Goal: Task Accomplishment & Management: Manage account settings

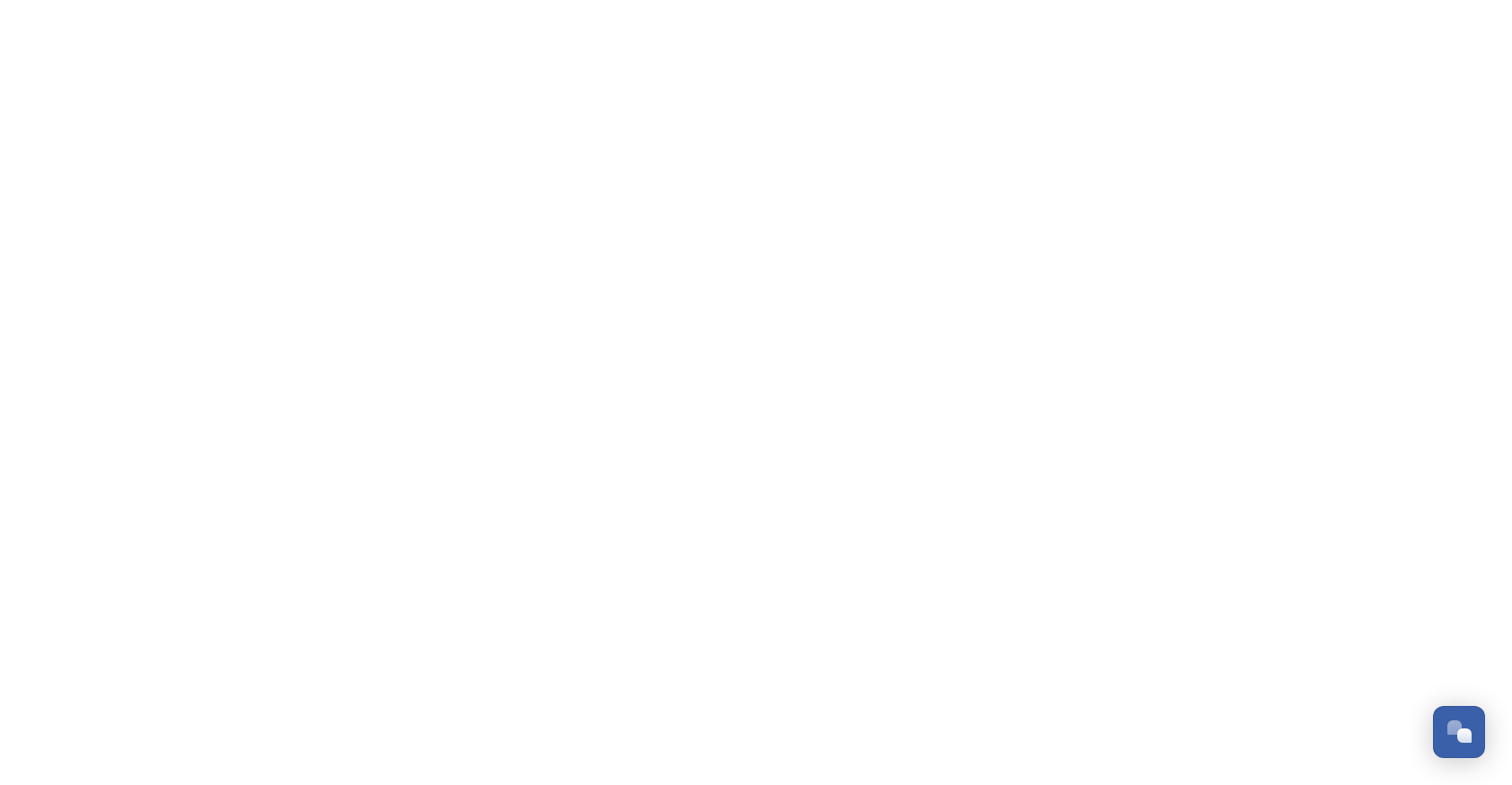
scroll to position [1265, 0]
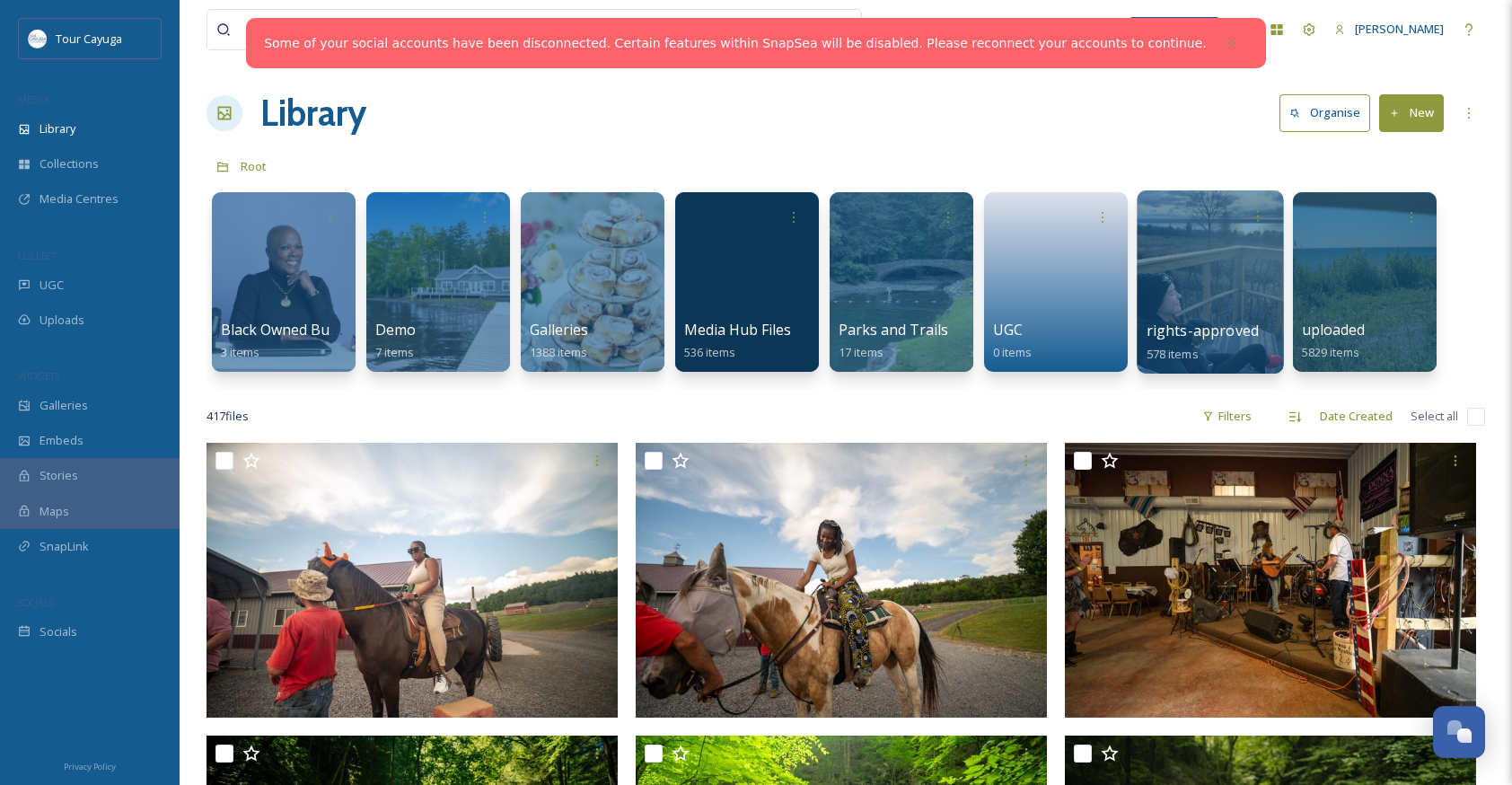
click at [1187, 293] on div at bounding box center [1210, 282] width 147 height 184
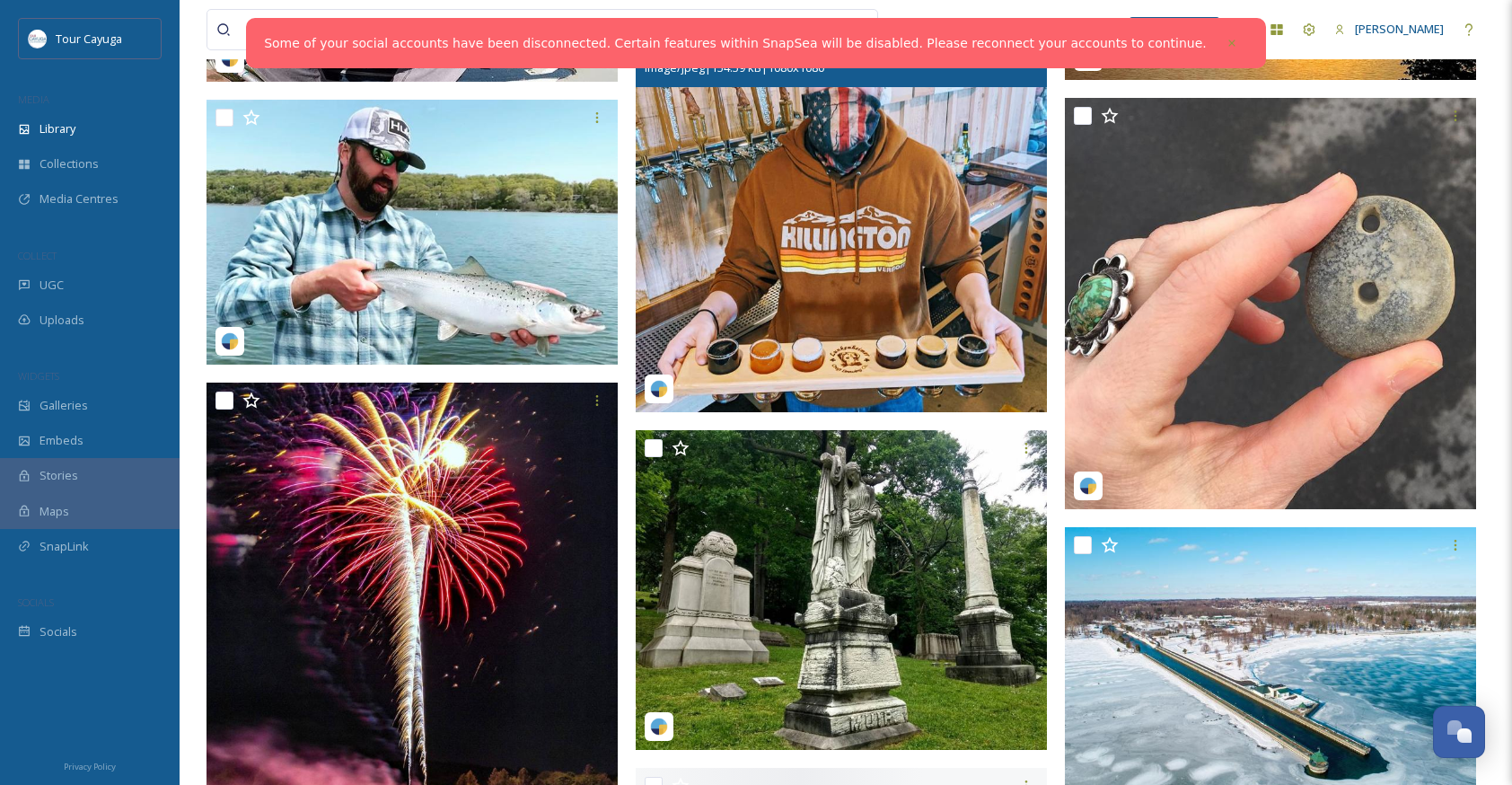
scroll to position [4197, 0]
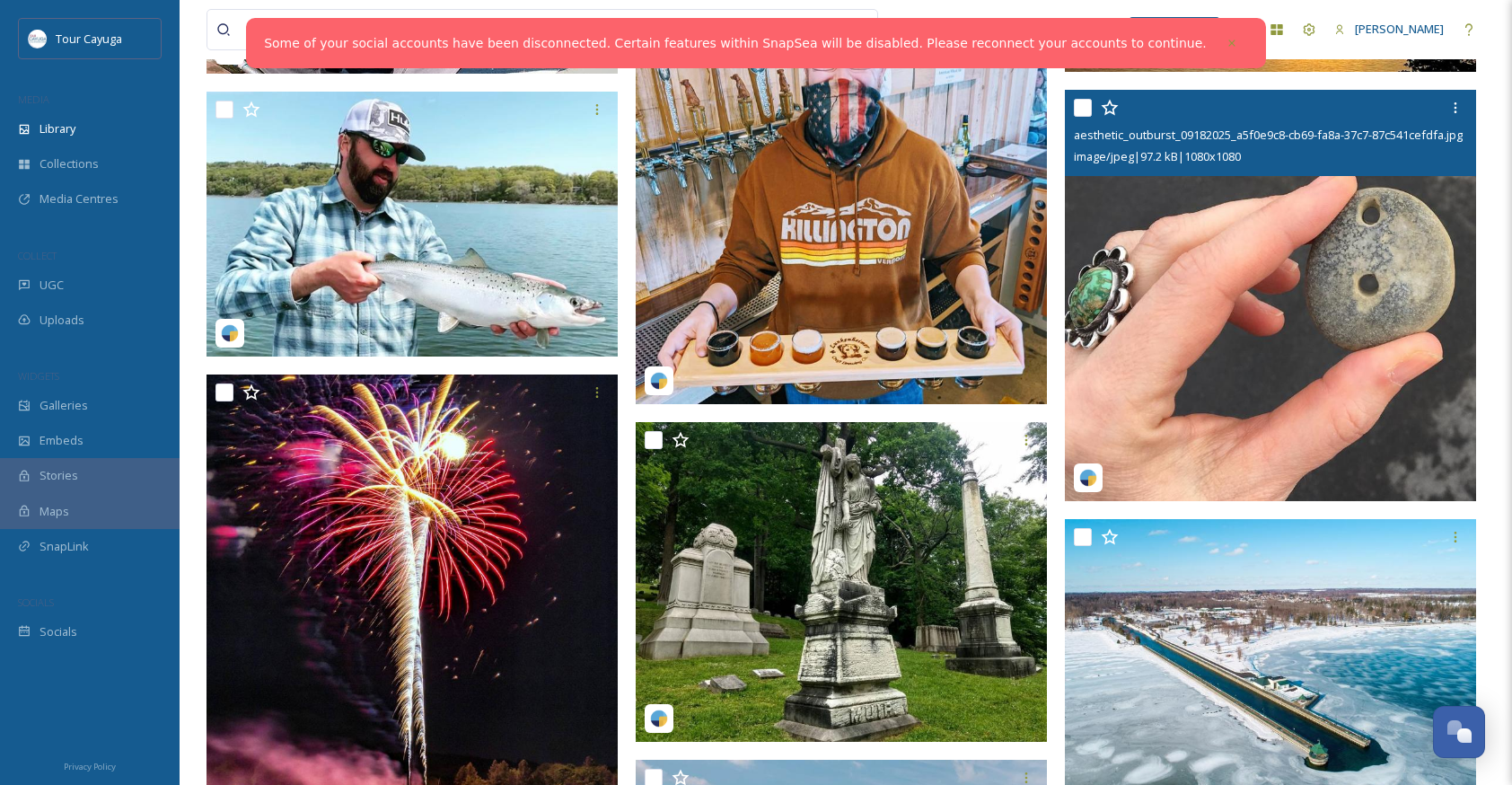
click at [1264, 384] on img at bounding box center [1271, 295] width 411 height 411
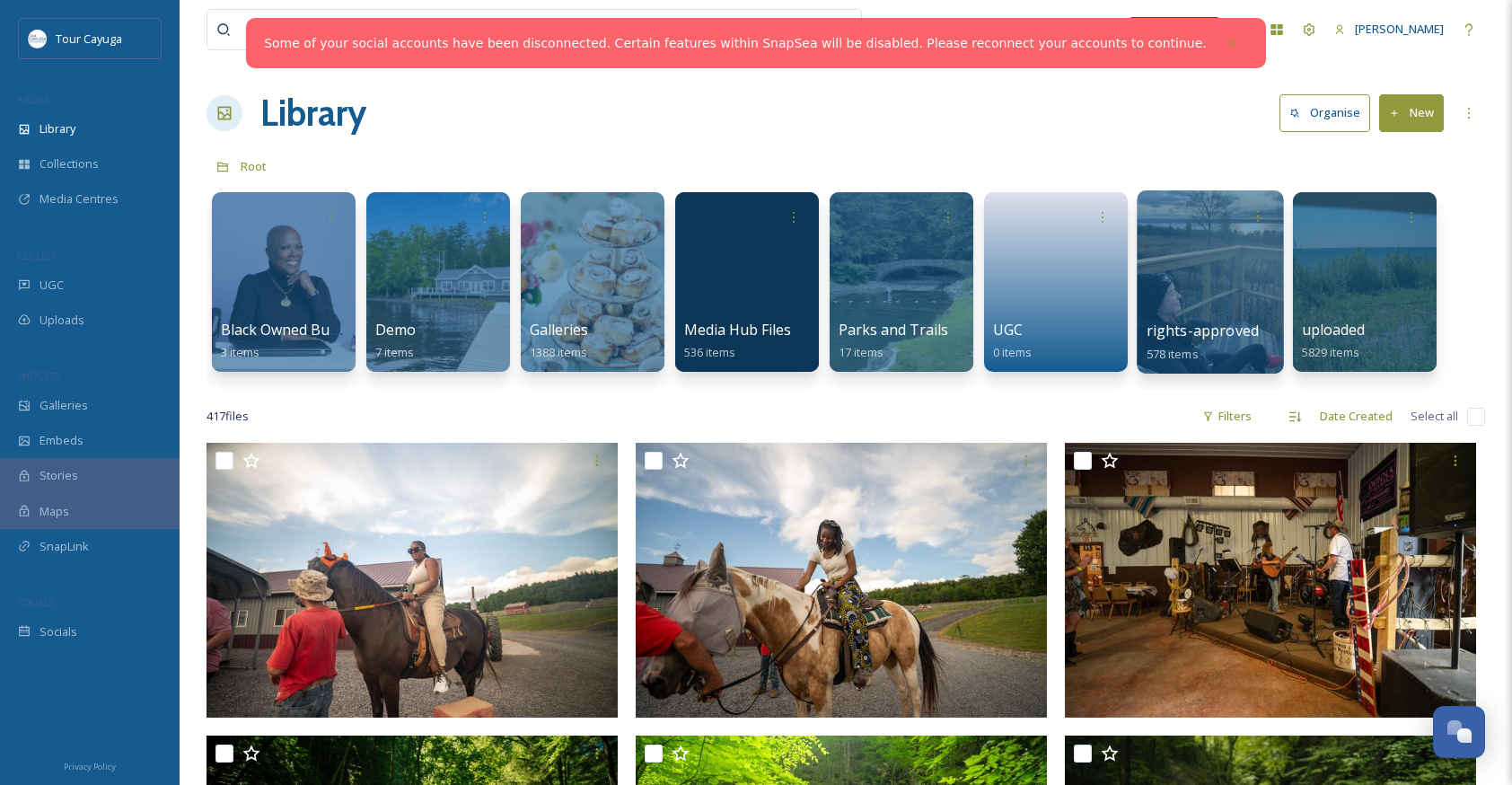
click at [1185, 307] on div at bounding box center [1210, 282] width 147 height 184
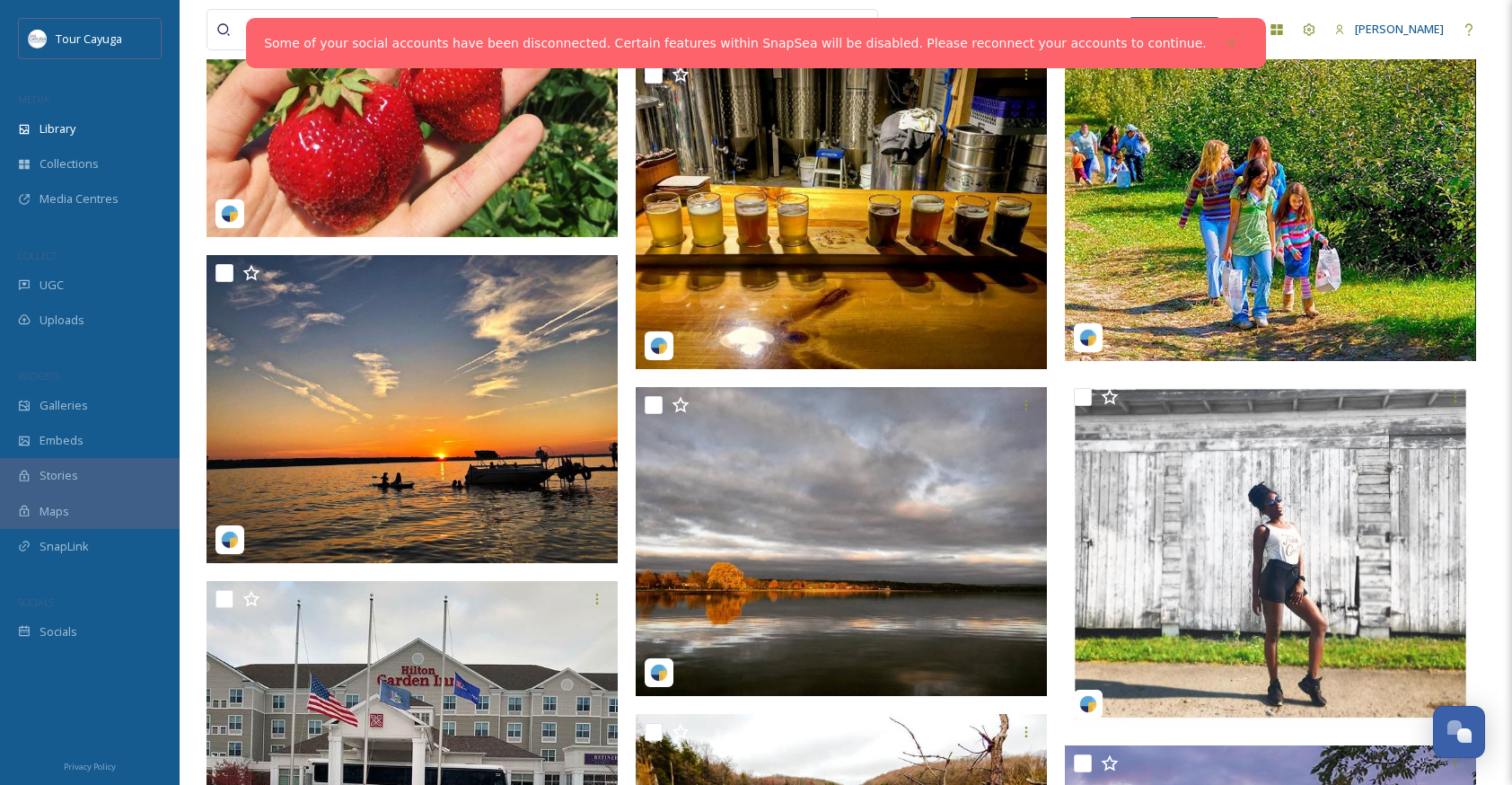
scroll to position [12555, 0]
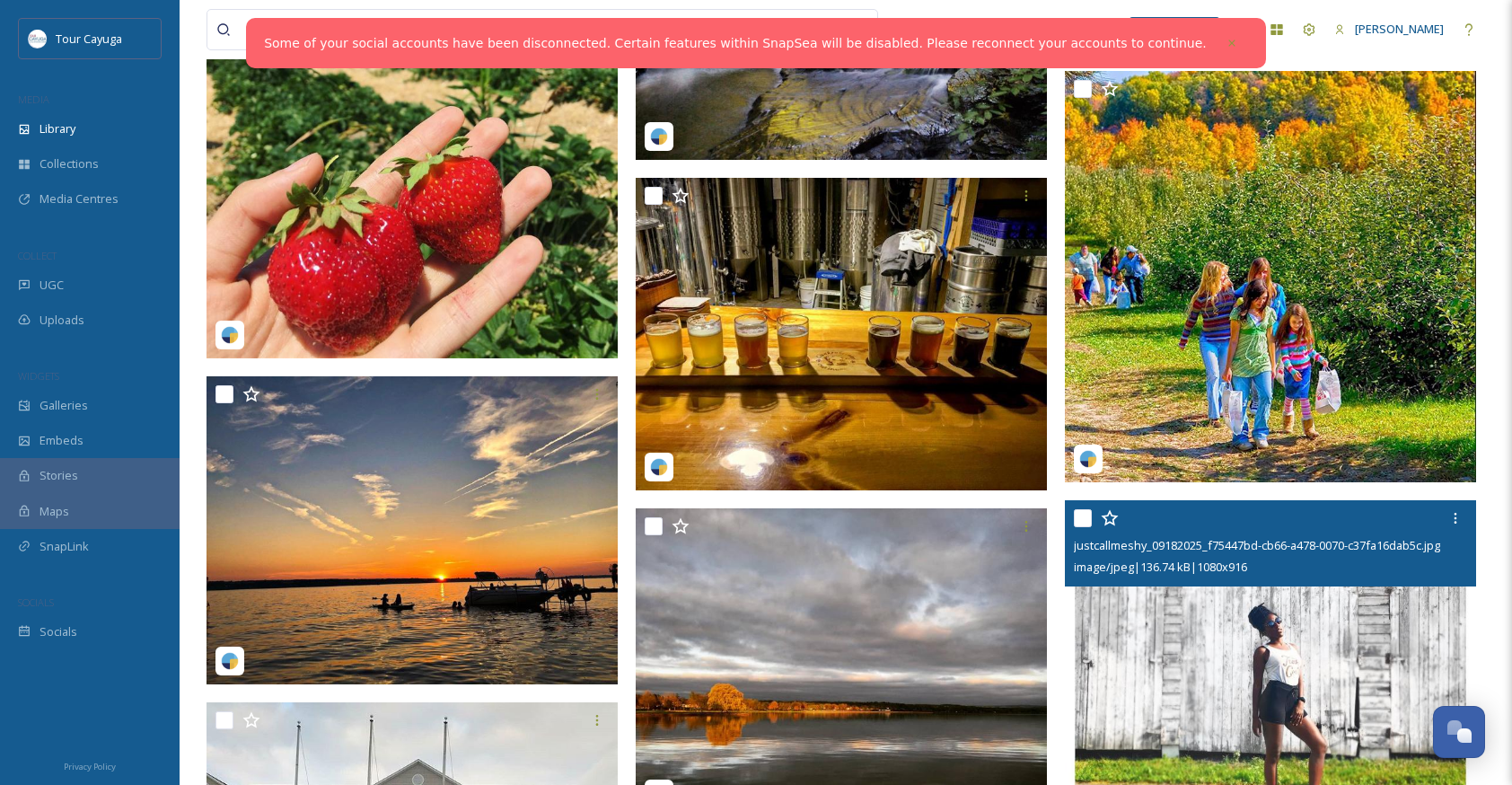
click at [1232, 685] on img at bounding box center [1271, 675] width 411 height 350
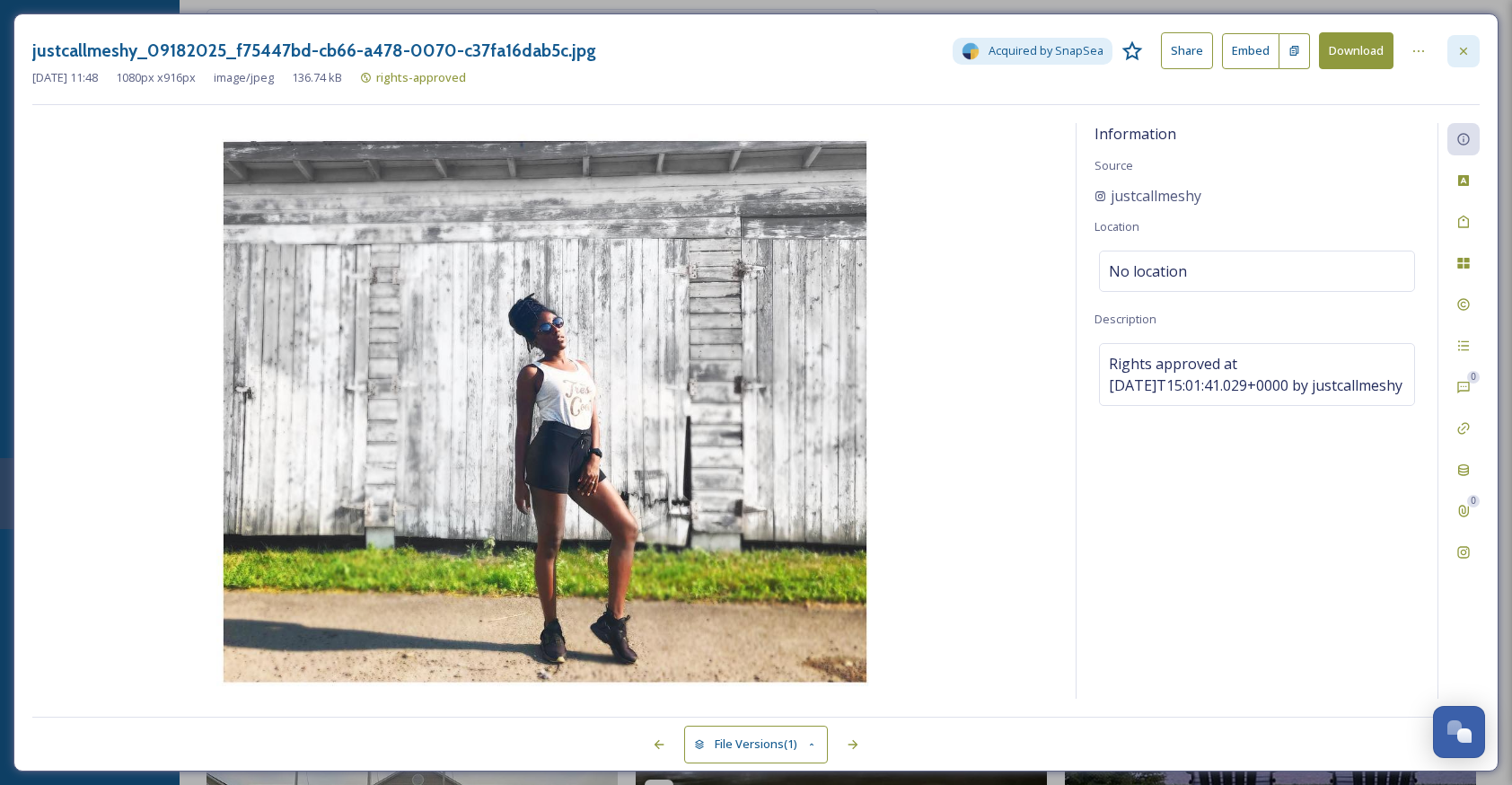
click at [1462, 47] on icon at bounding box center [1463, 51] width 15 height 15
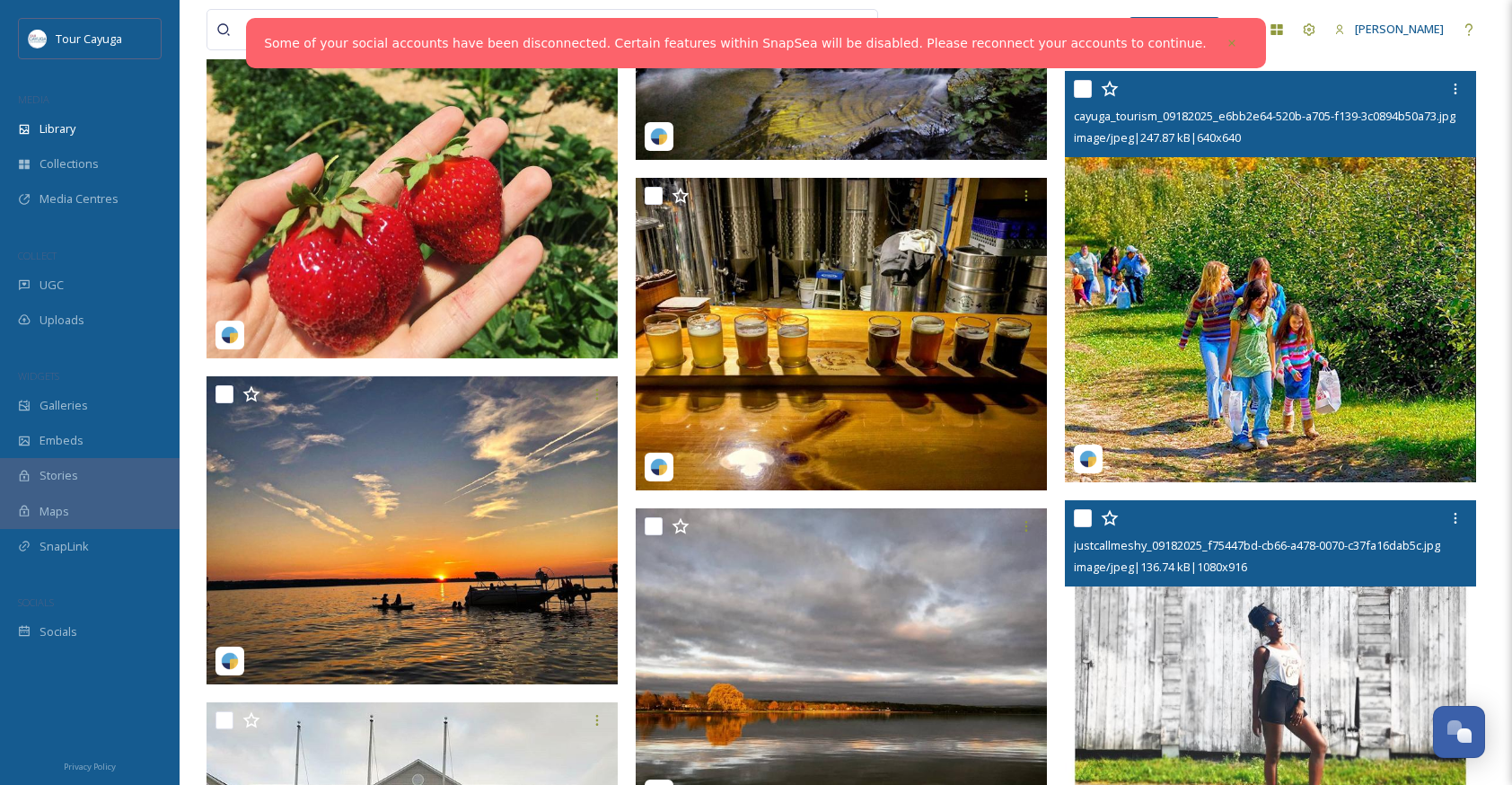
click at [1226, 310] on img at bounding box center [1271, 276] width 411 height 411
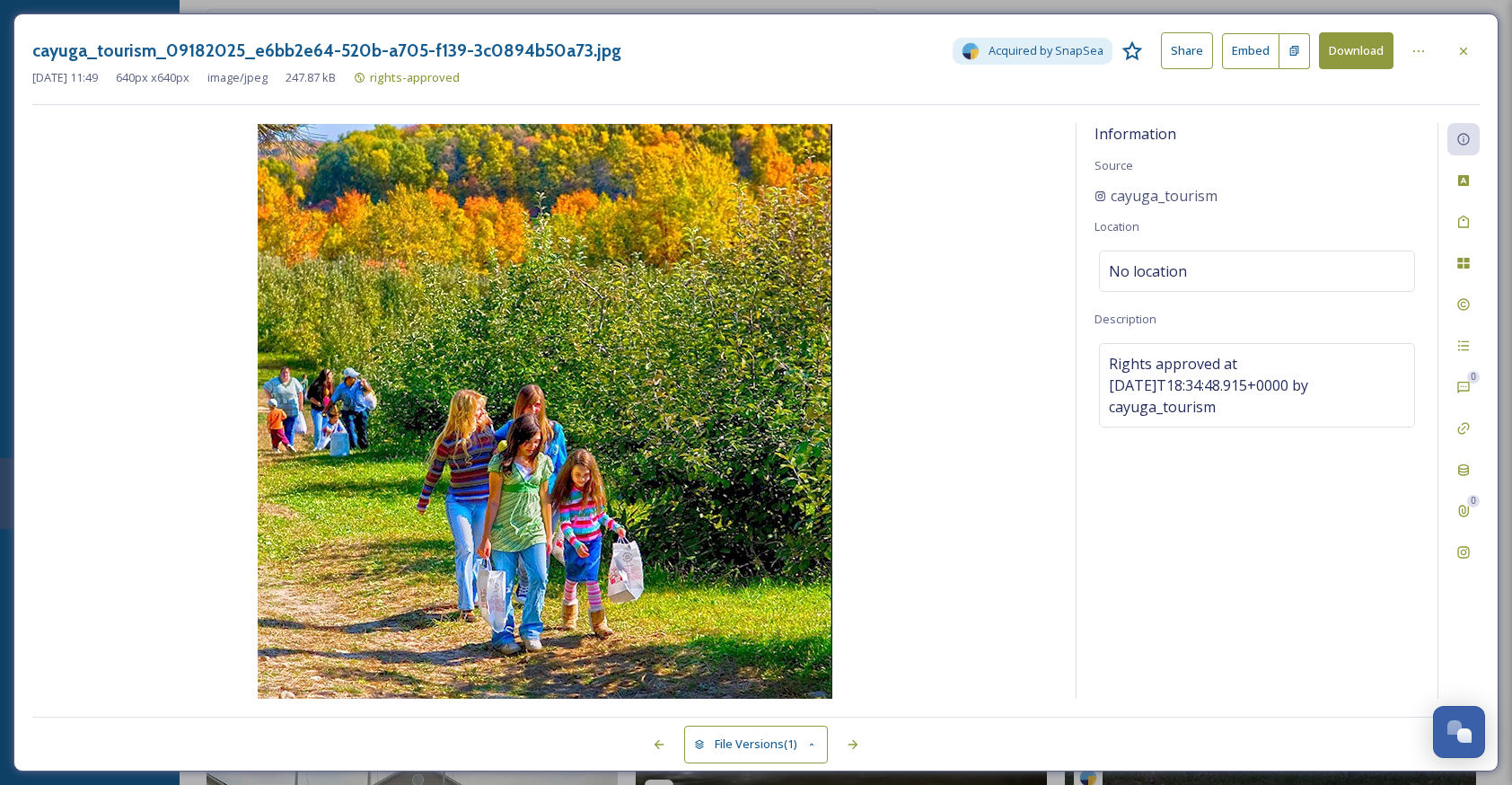
click at [576, 348] on img at bounding box center [545, 411] width 1026 height 574
click at [1179, 268] on span "No location" at bounding box center [1149, 271] width 78 height 21
click at [1176, 268] on input at bounding box center [1257, 270] width 315 height 39
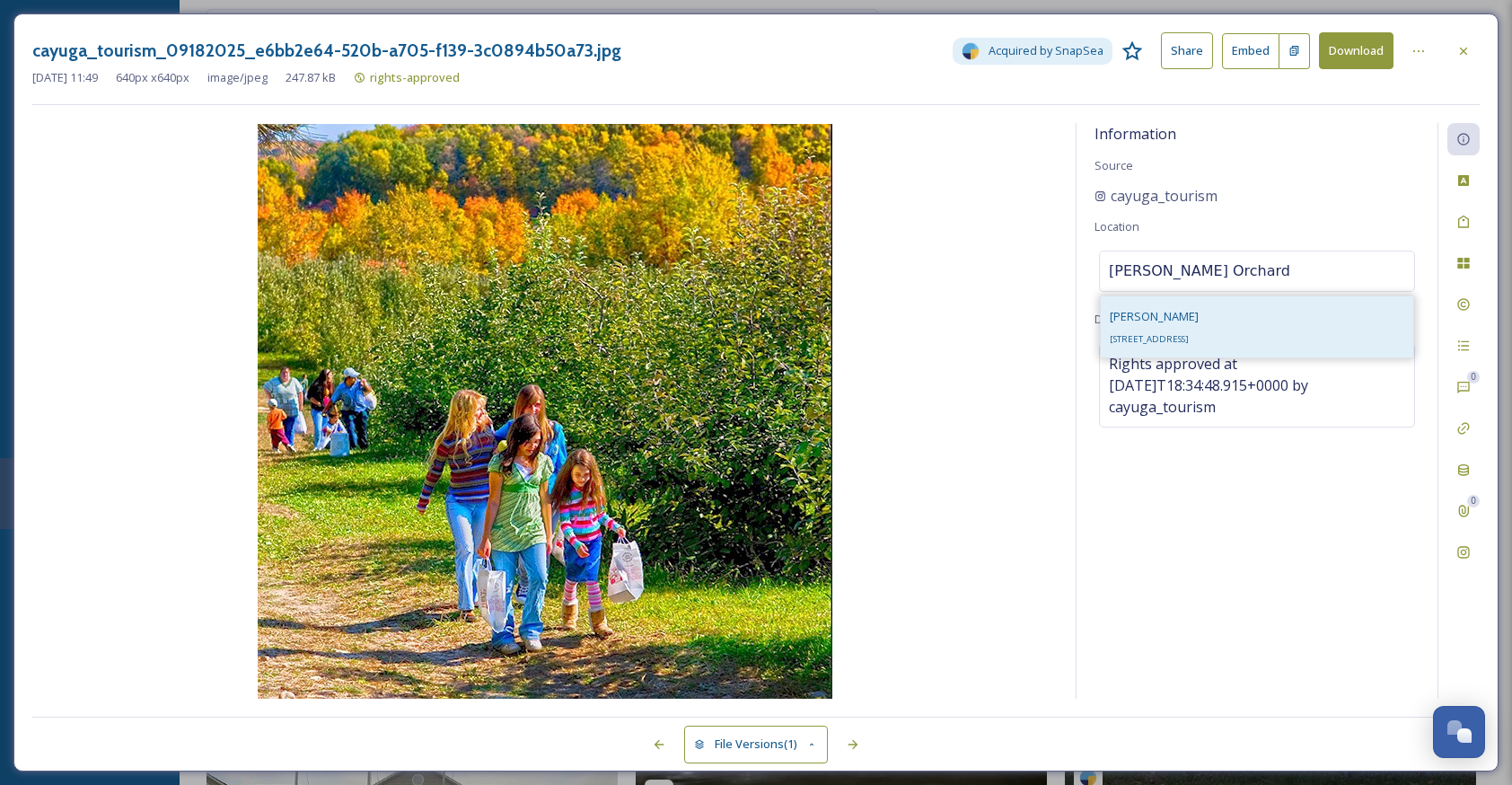
type input "[PERSON_NAME] Orchard"
click at [1154, 315] on span "[PERSON_NAME]" at bounding box center [1154, 315] width 89 height 17
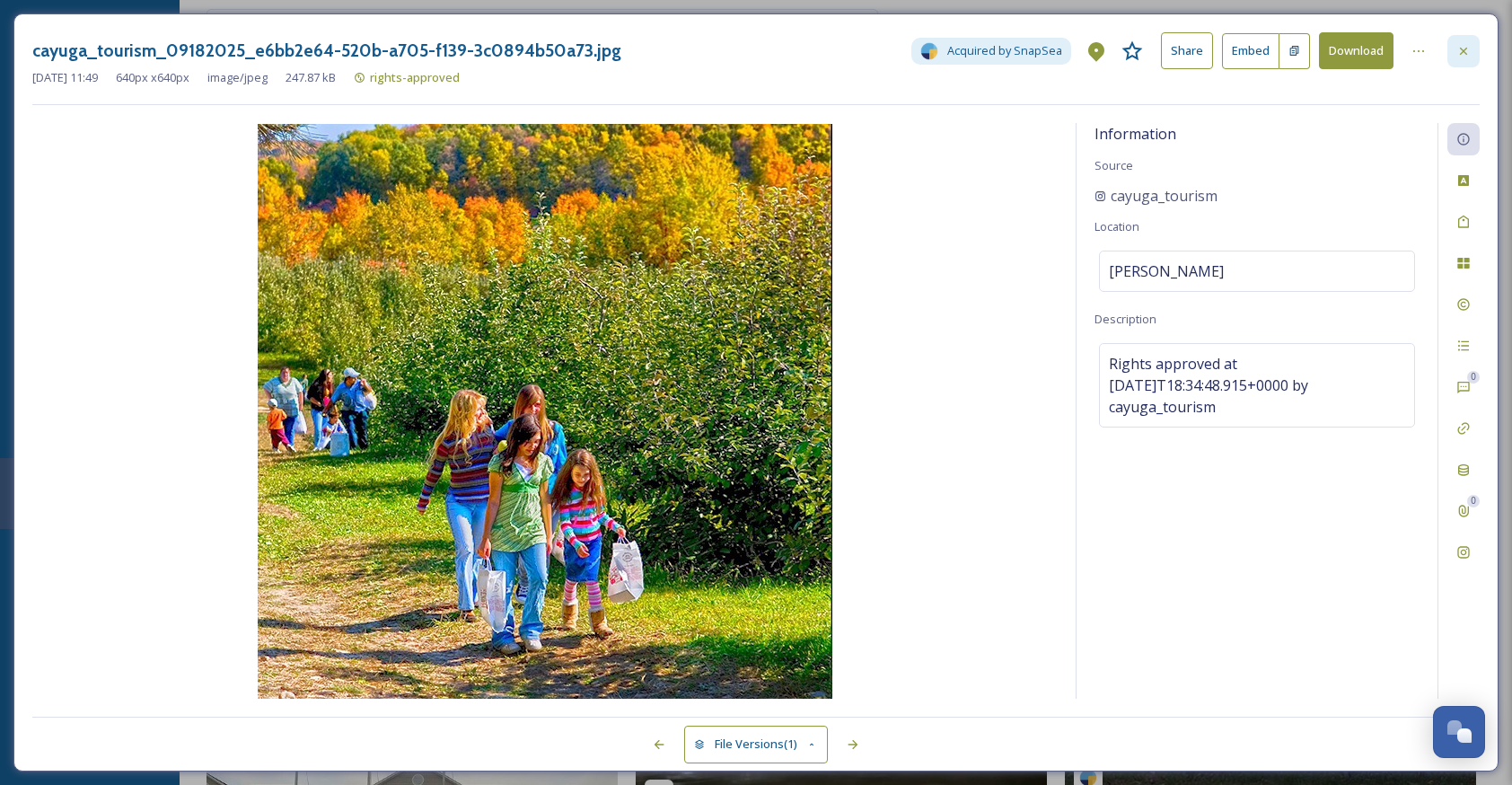
click at [1464, 49] on icon at bounding box center [1463, 51] width 15 height 15
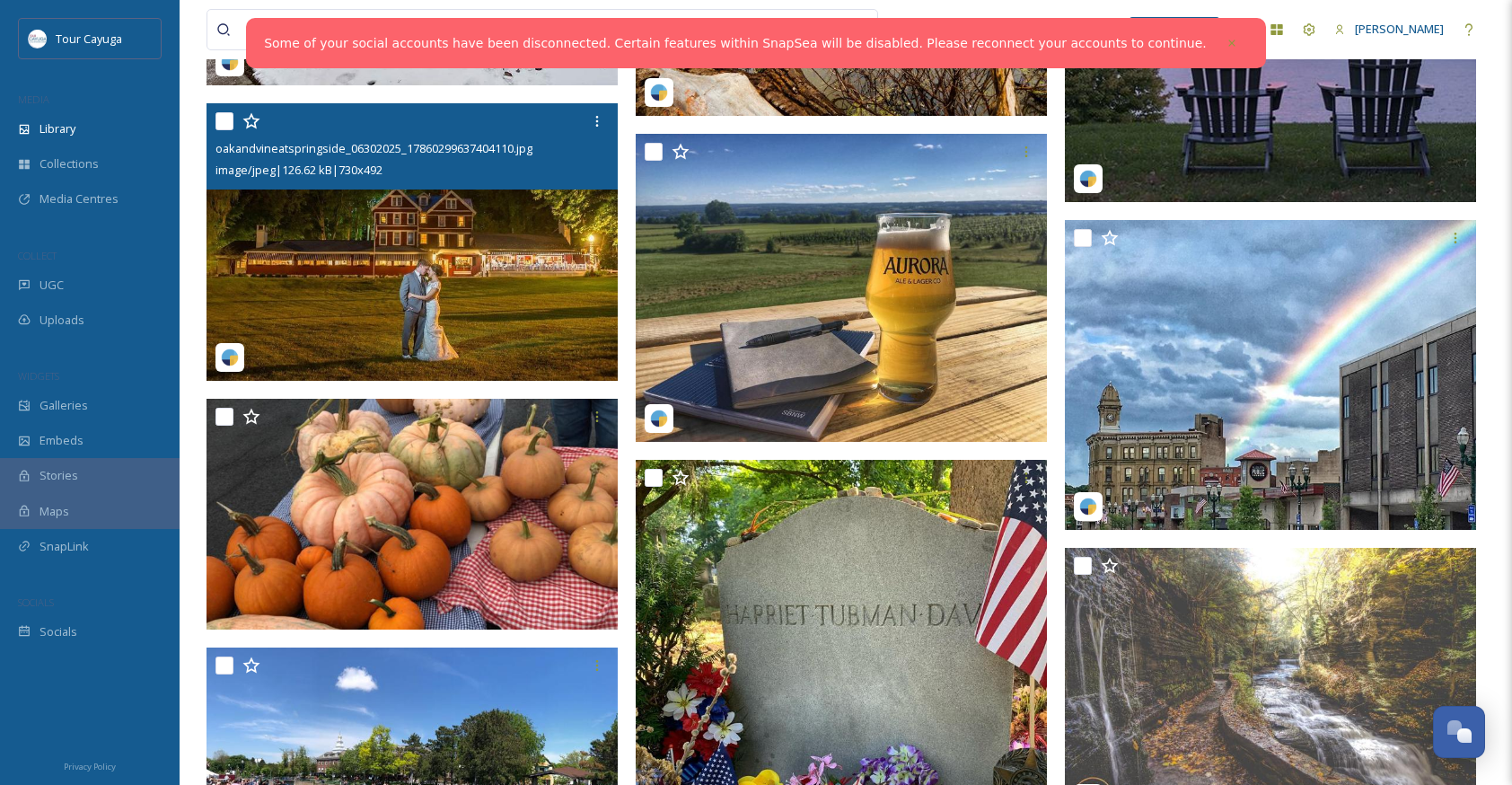
scroll to position [13563, 0]
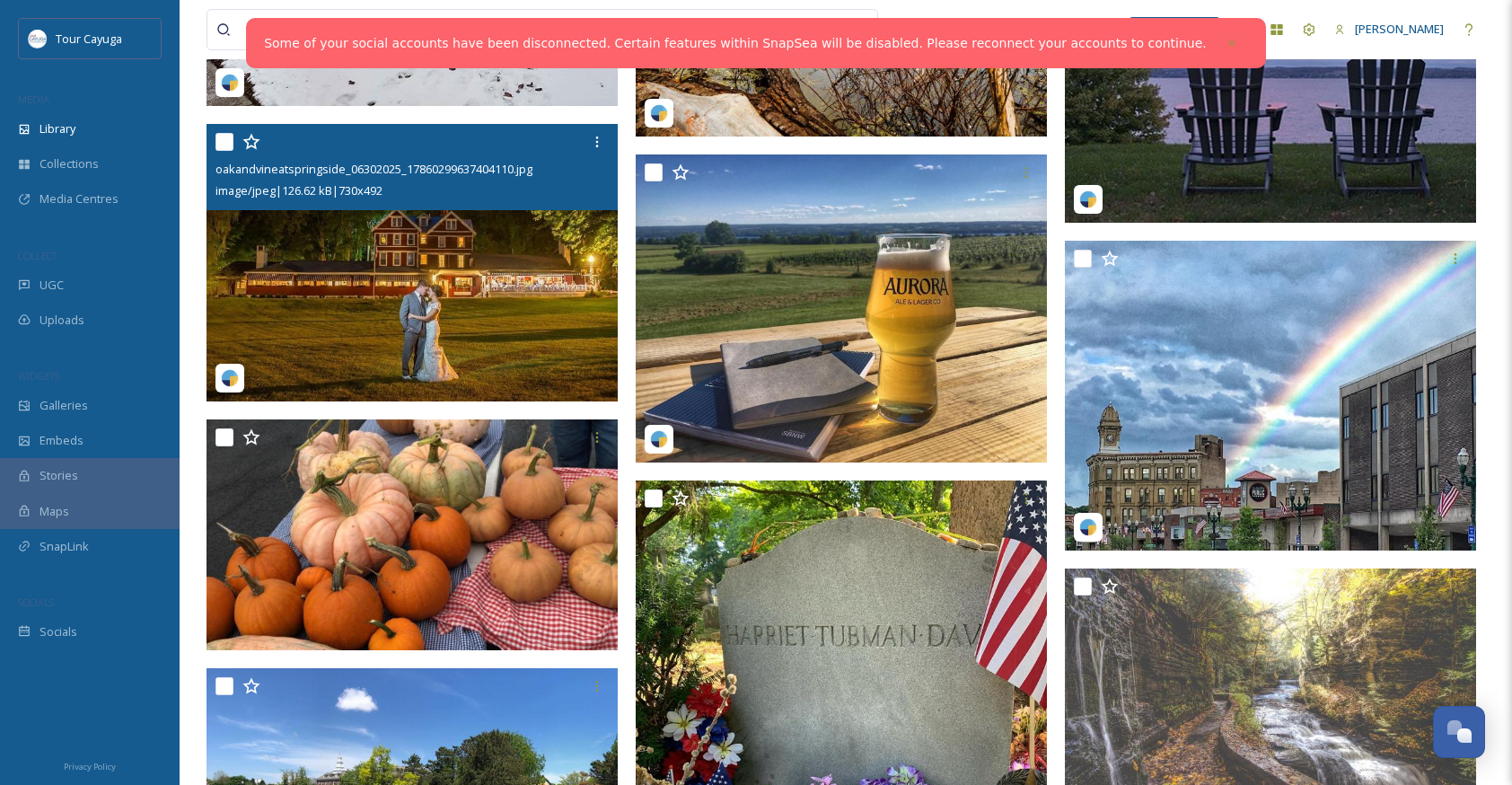
click at [509, 287] on img at bounding box center [411, 263] width 411 height 277
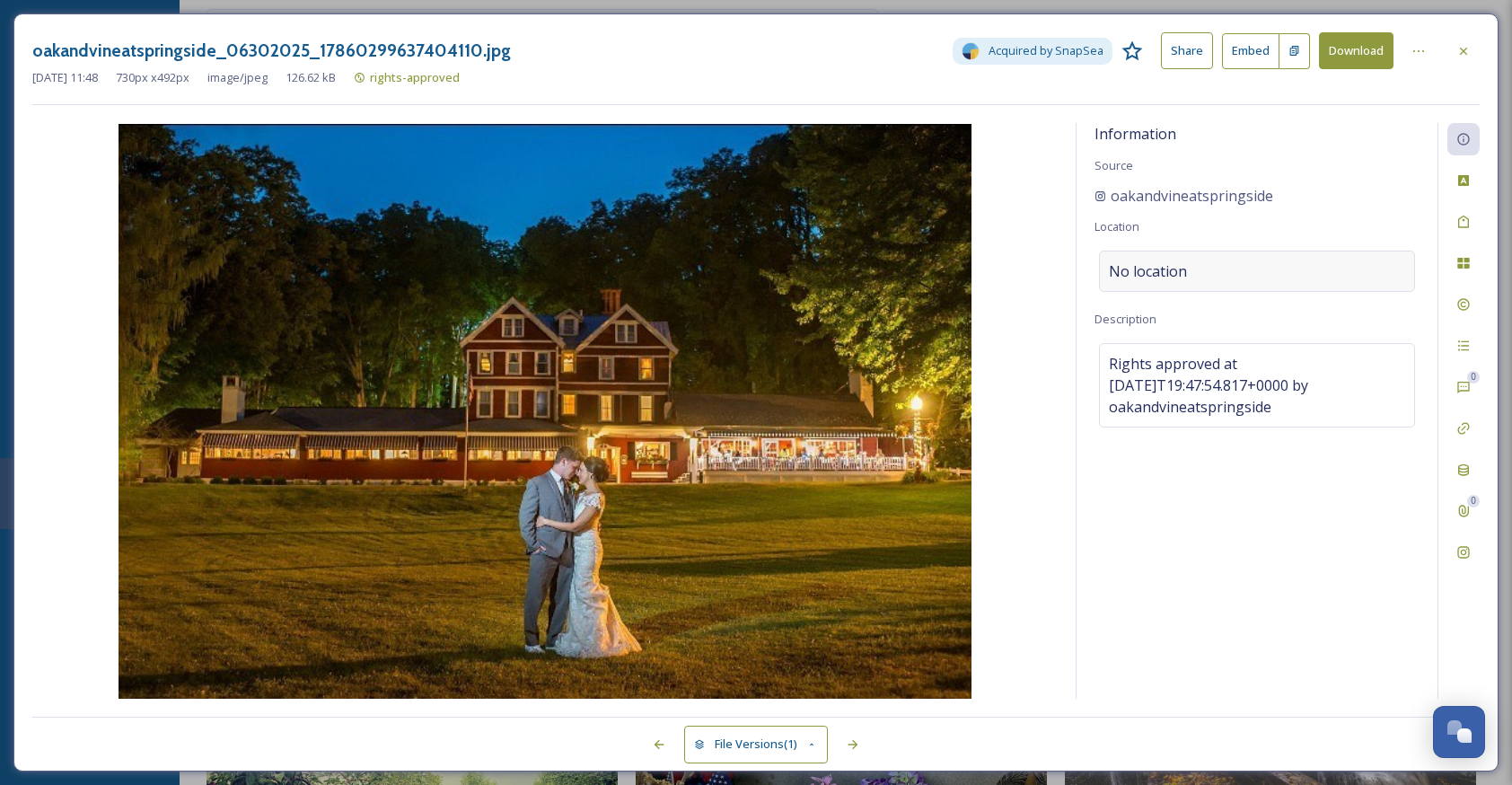
click at [1205, 267] on div "No location" at bounding box center [1257, 271] width 316 height 41
click at [1171, 265] on input at bounding box center [1257, 270] width 315 height 39
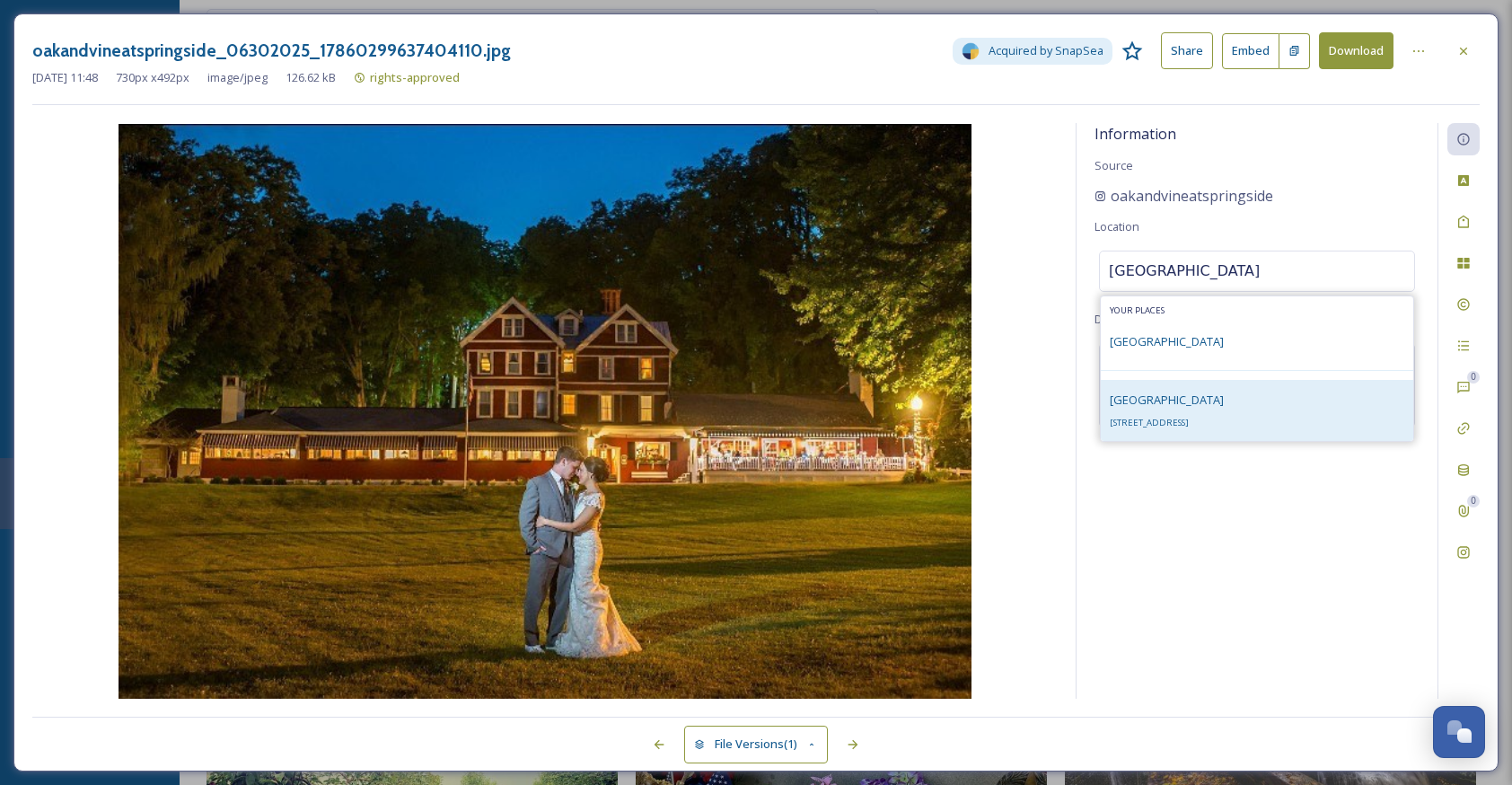
type input "[GEOGRAPHIC_DATA]"
click at [1132, 412] on div "[GEOGRAPHIC_DATA] [STREET_ADDRESS]" at bounding box center [1166, 410] width 114 height 43
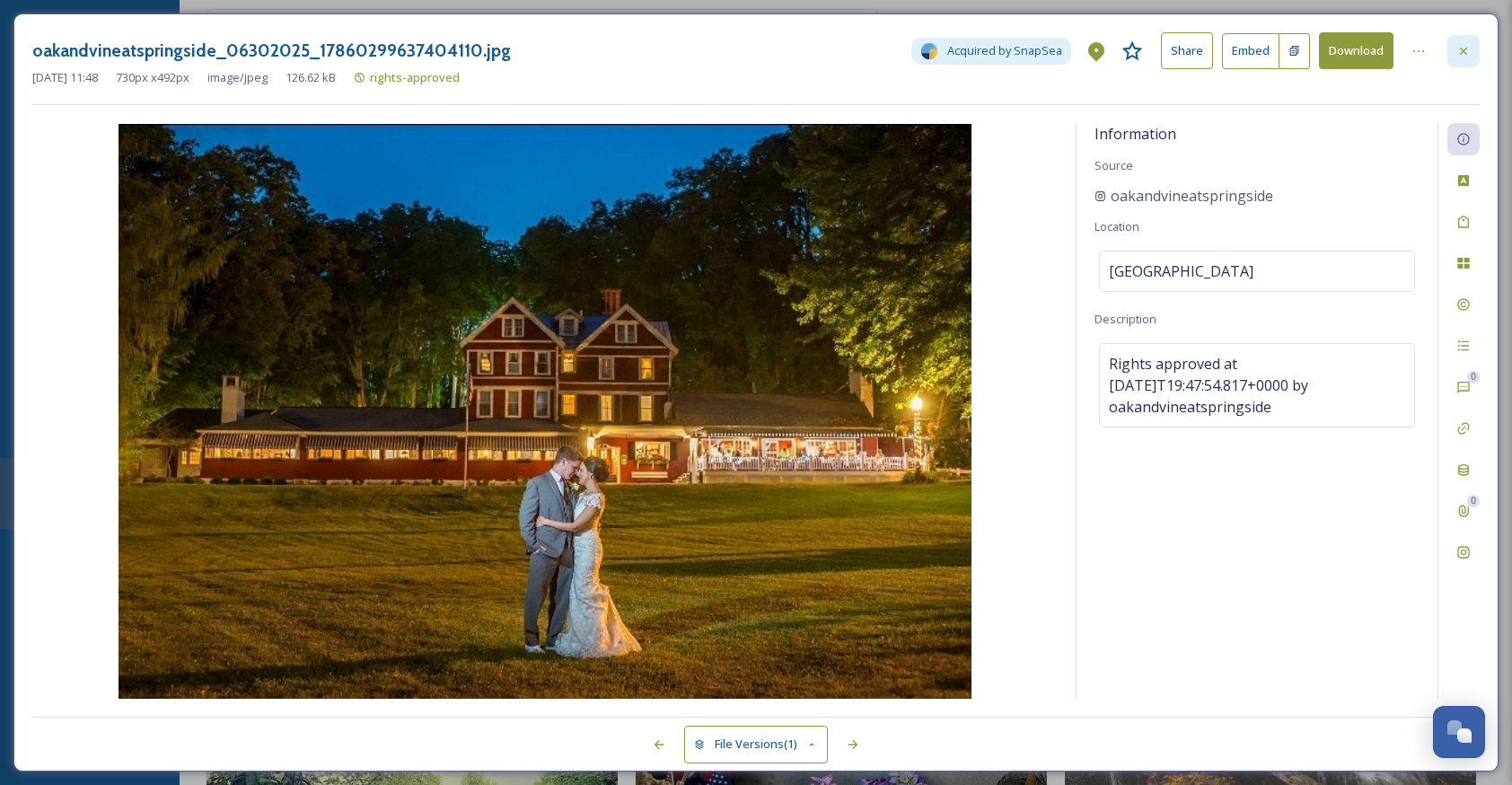
click at [1467, 45] on icon at bounding box center [1463, 51] width 15 height 15
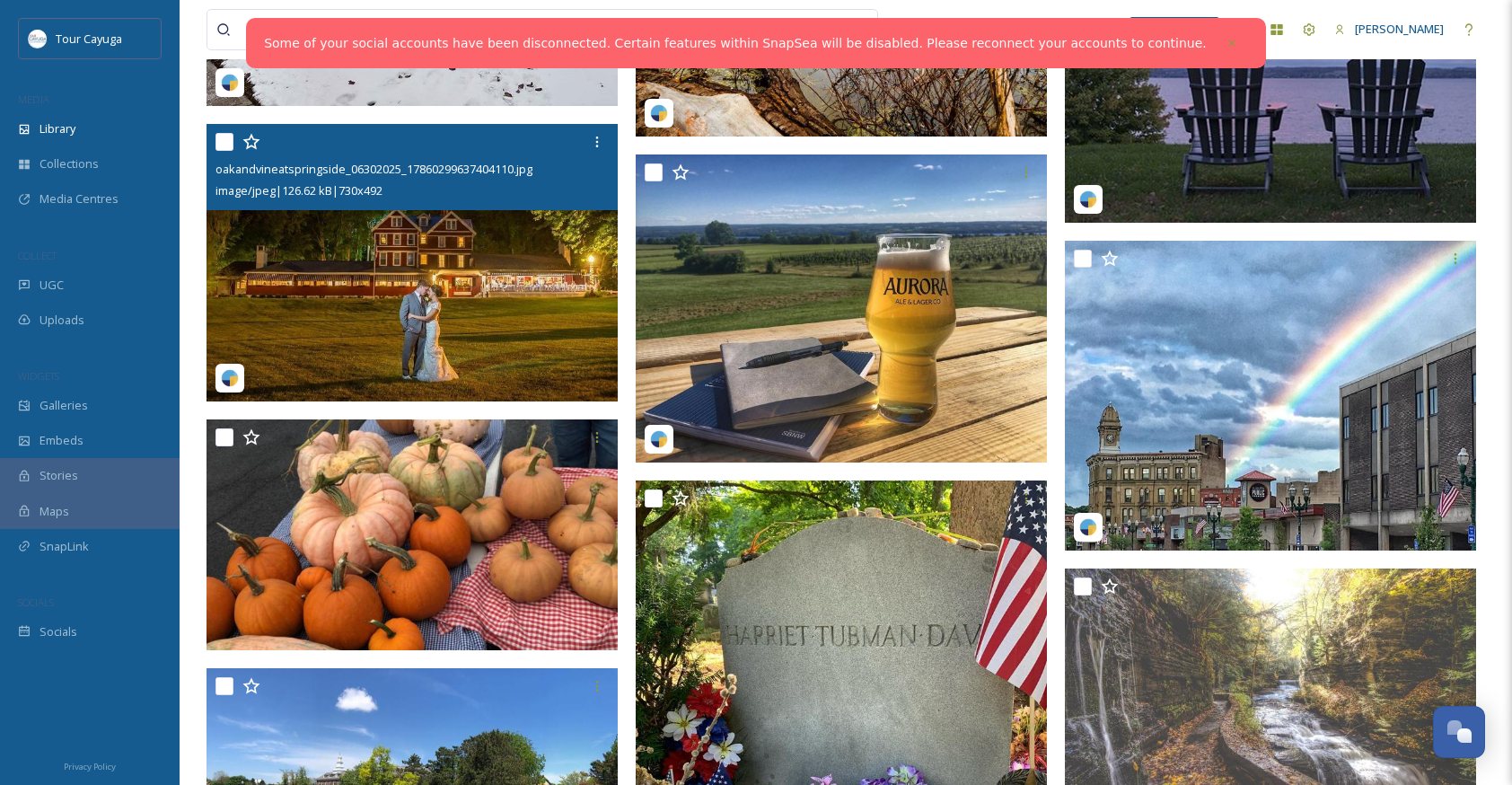
click at [223, 144] on input "checkbox" at bounding box center [225, 142] width 18 height 18
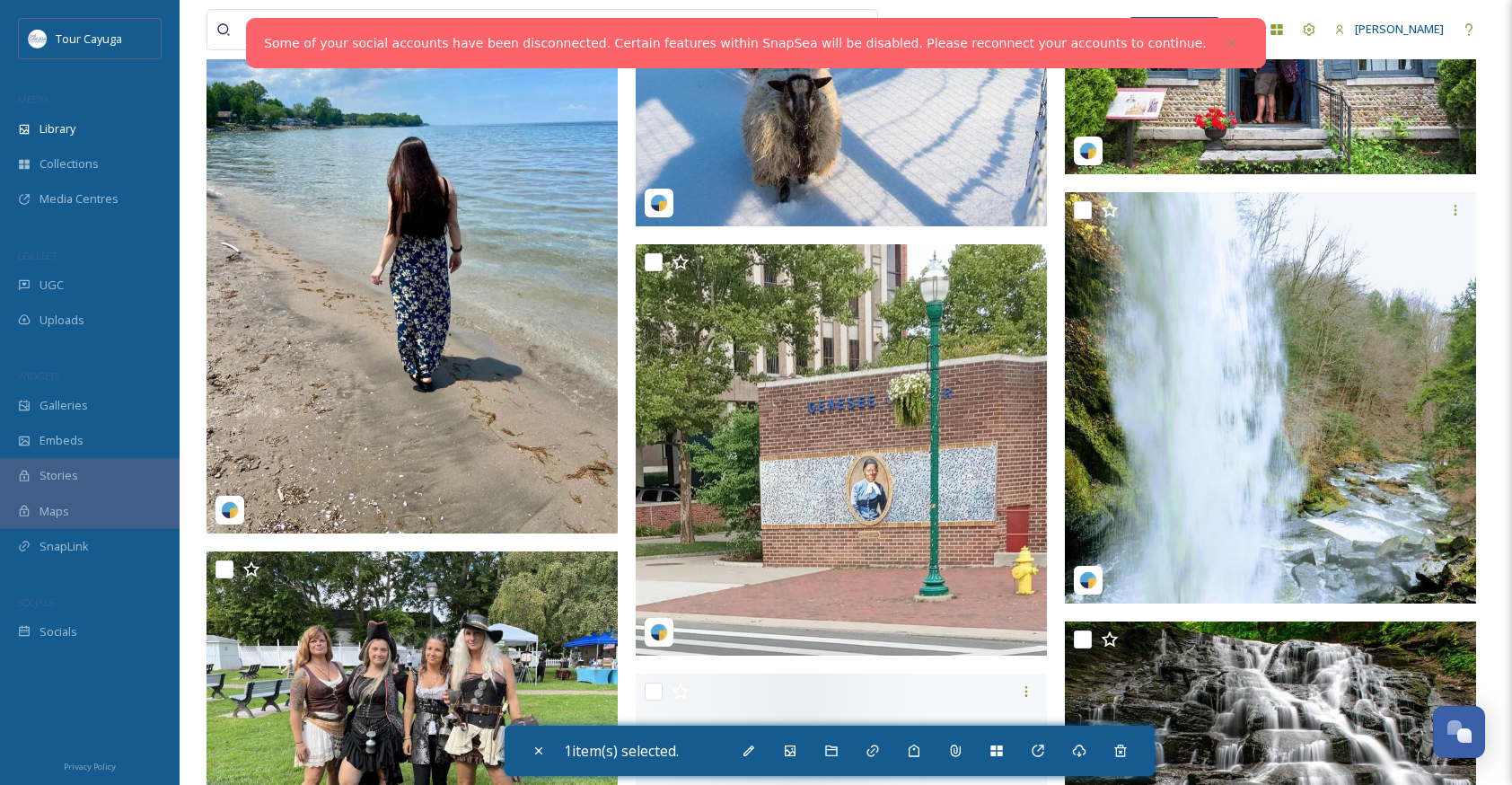
scroll to position [28158, 0]
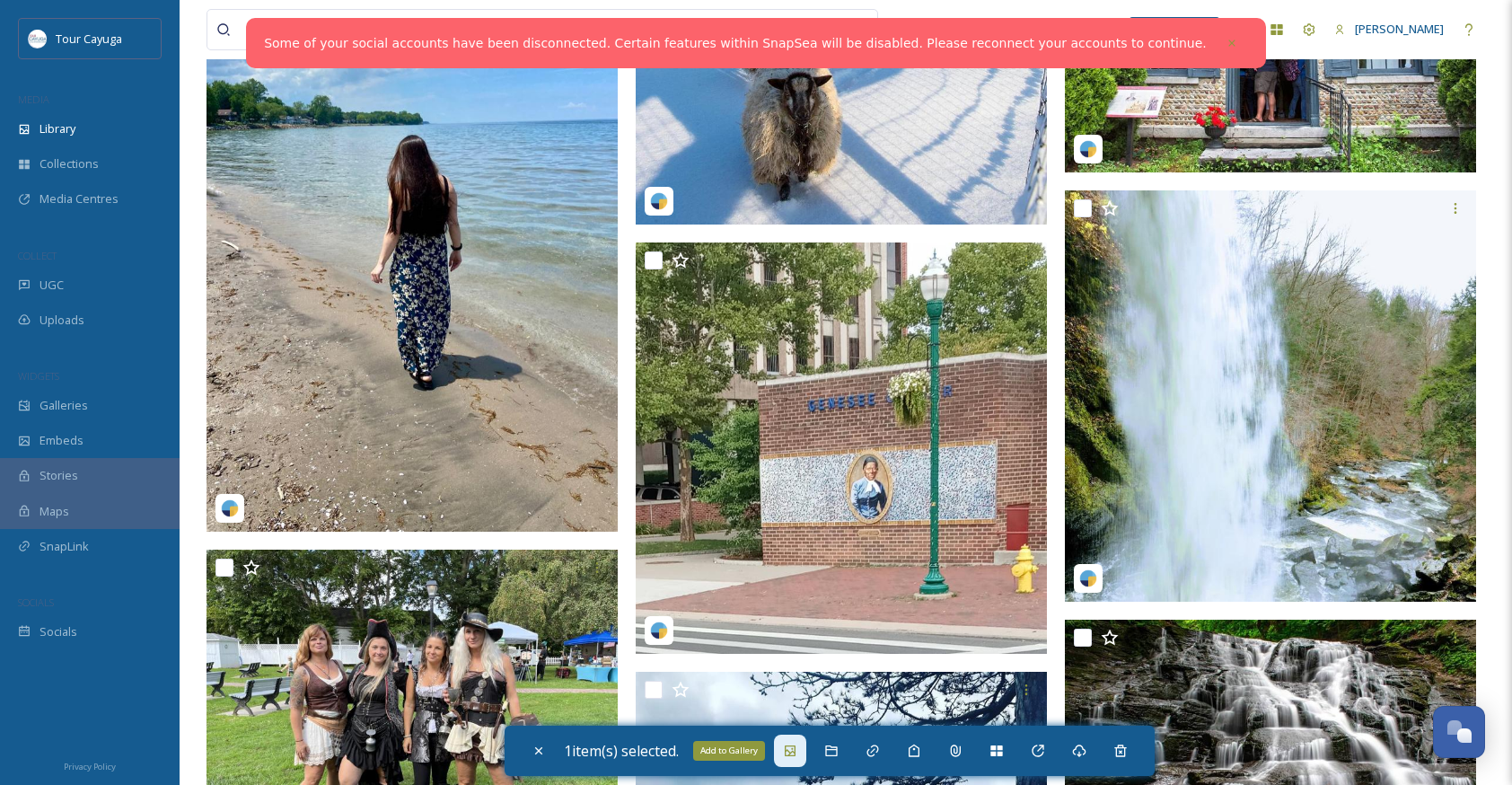
click at [797, 748] on icon at bounding box center [790, 750] width 15 height 15
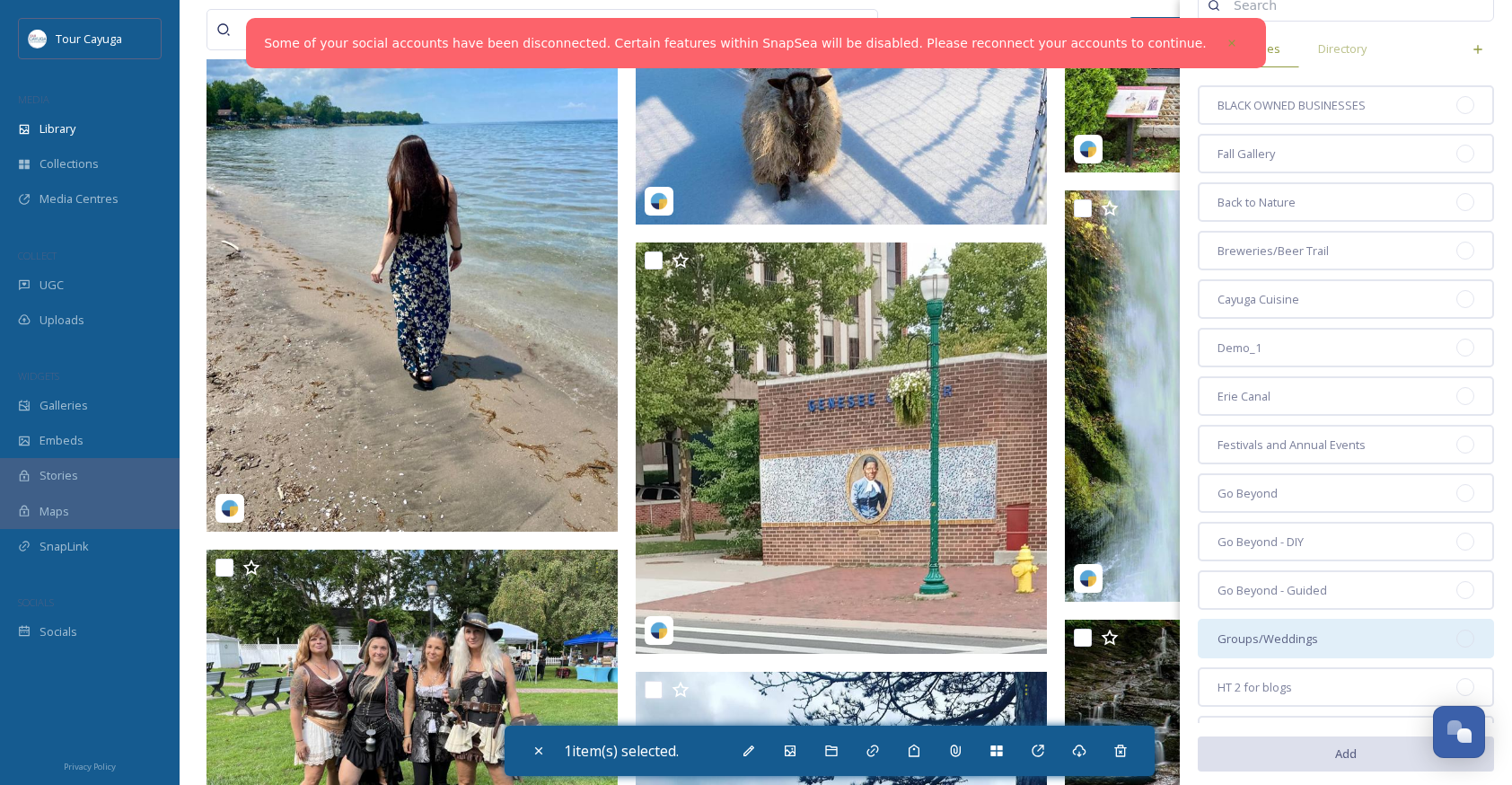
scroll to position [109, 0]
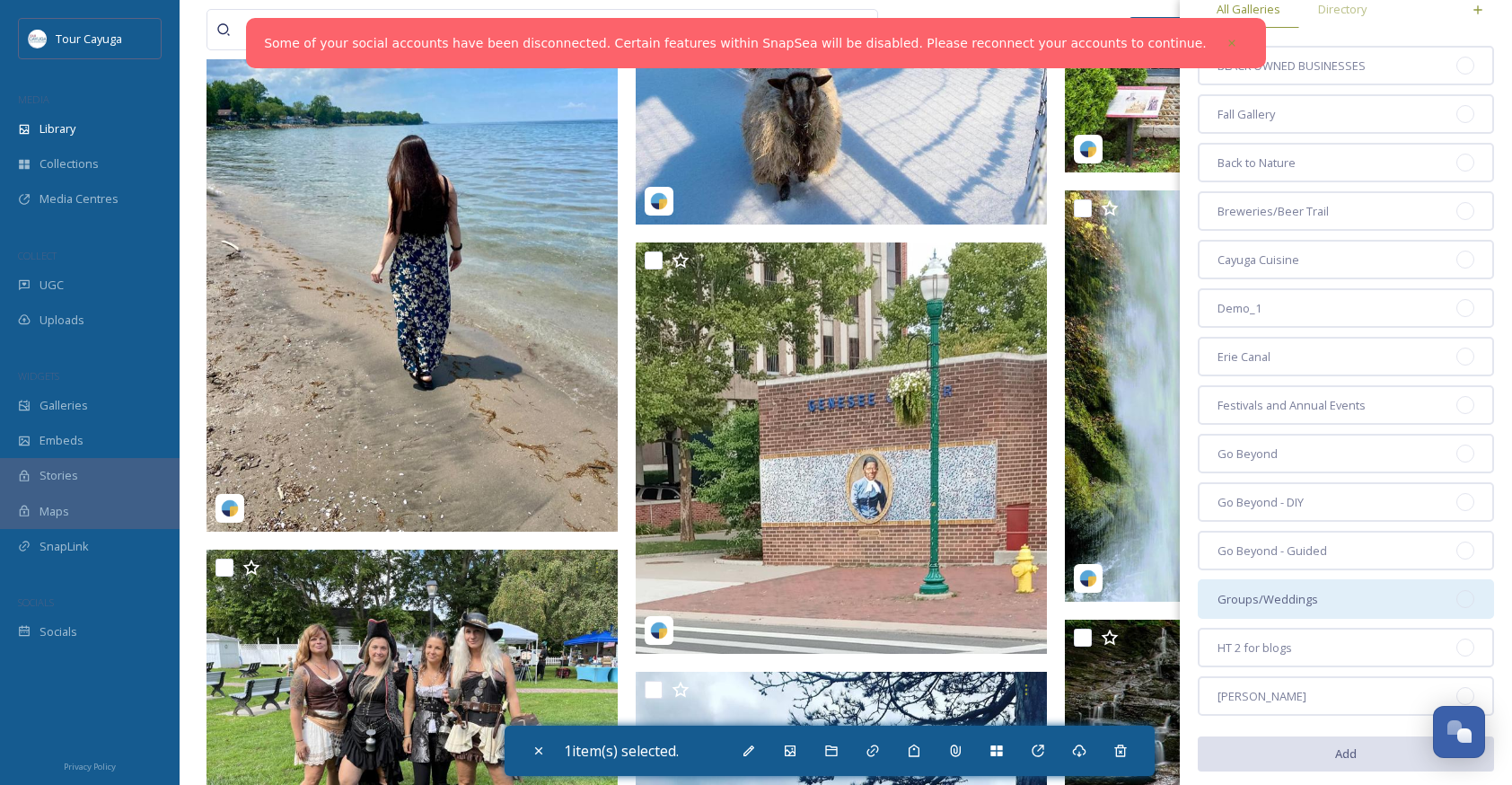
click at [1289, 598] on span "Groups/Weddings" at bounding box center [1268, 599] width 101 height 17
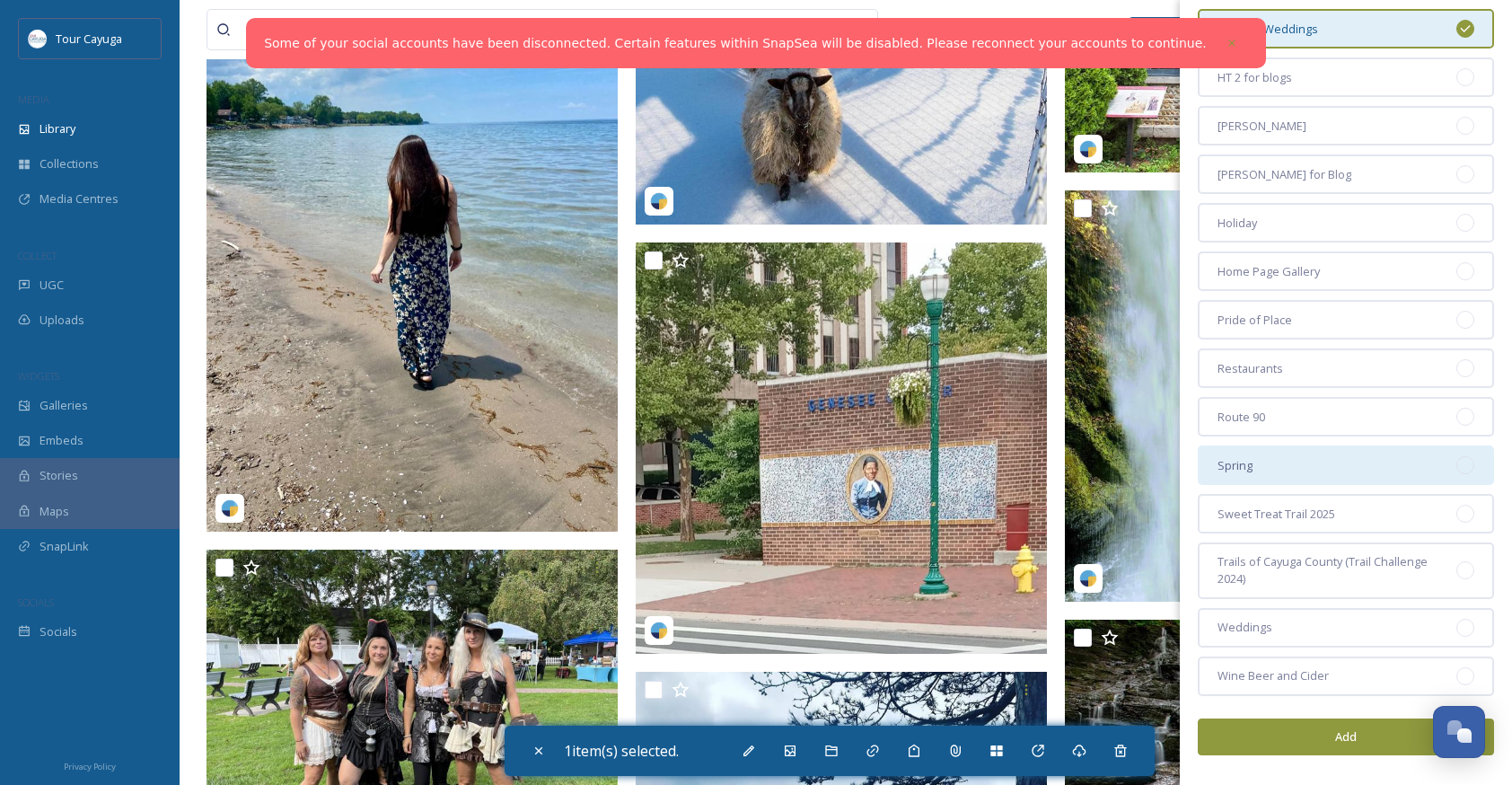
scroll to position [680, 0]
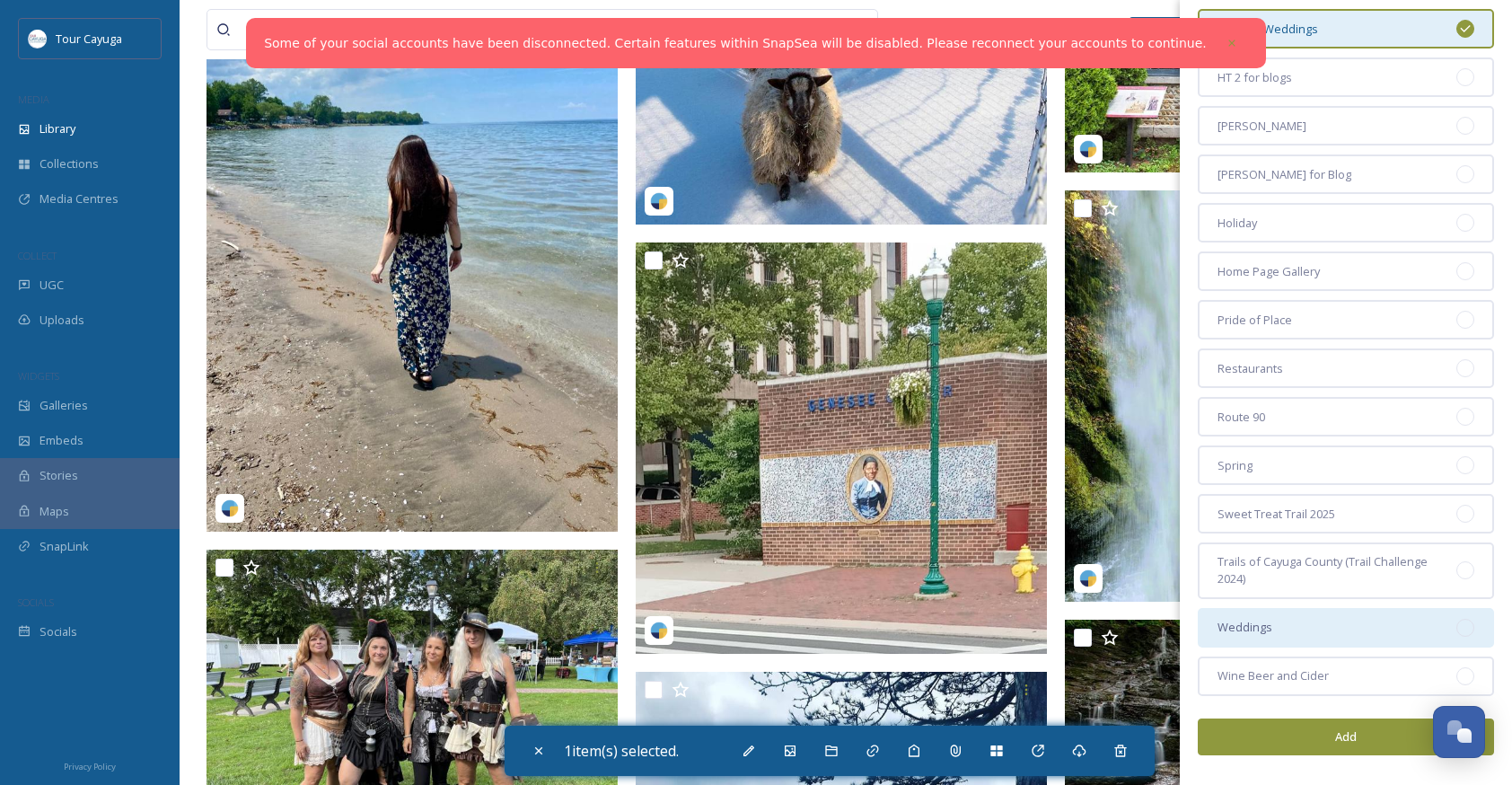
click at [1276, 629] on div "Weddings" at bounding box center [1346, 627] width 296 height 39
click at [1329, 736] on button "Add" at bounding box center [1346, 737] width 296 height 37
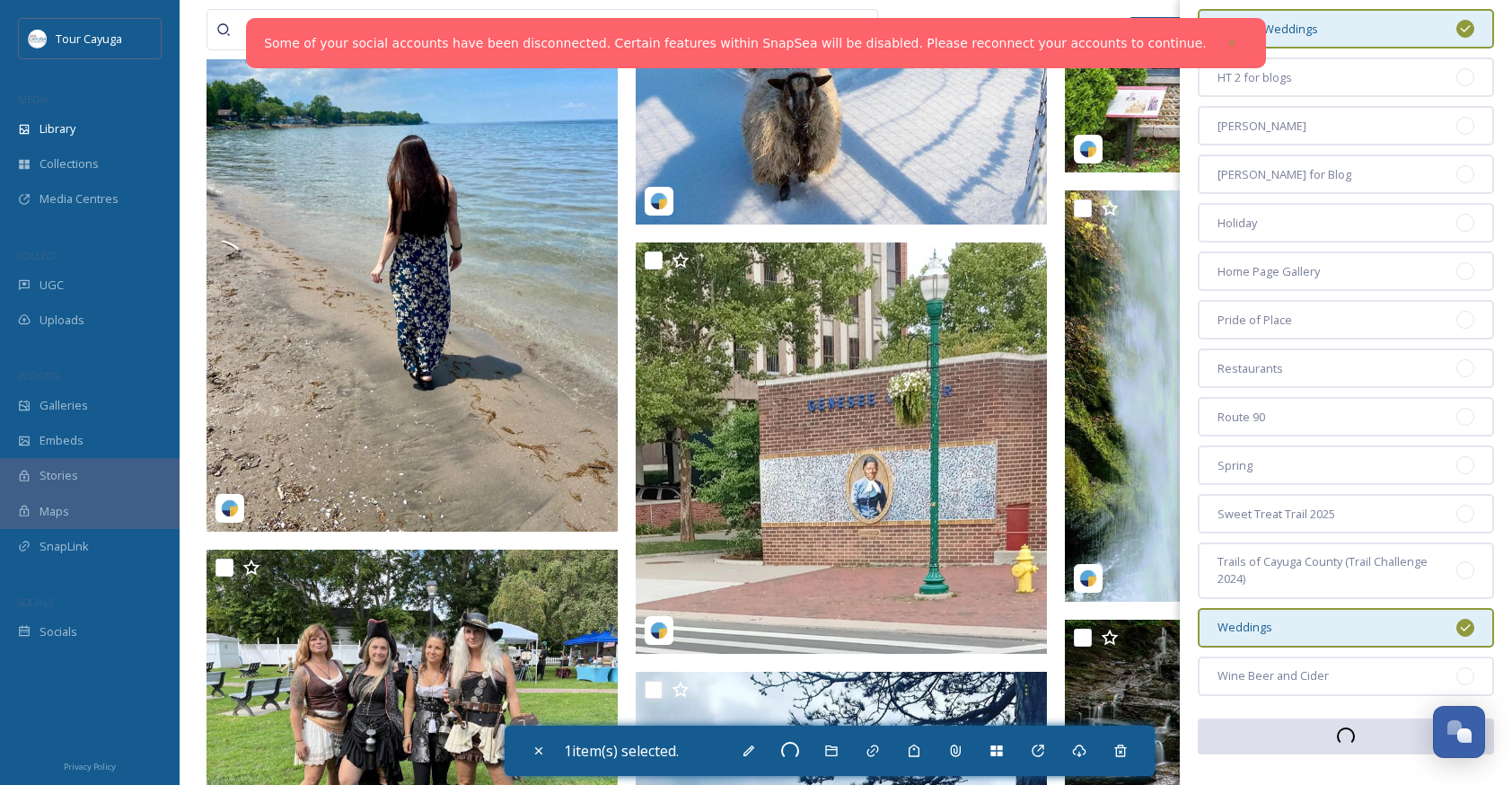
checkbox input "false"
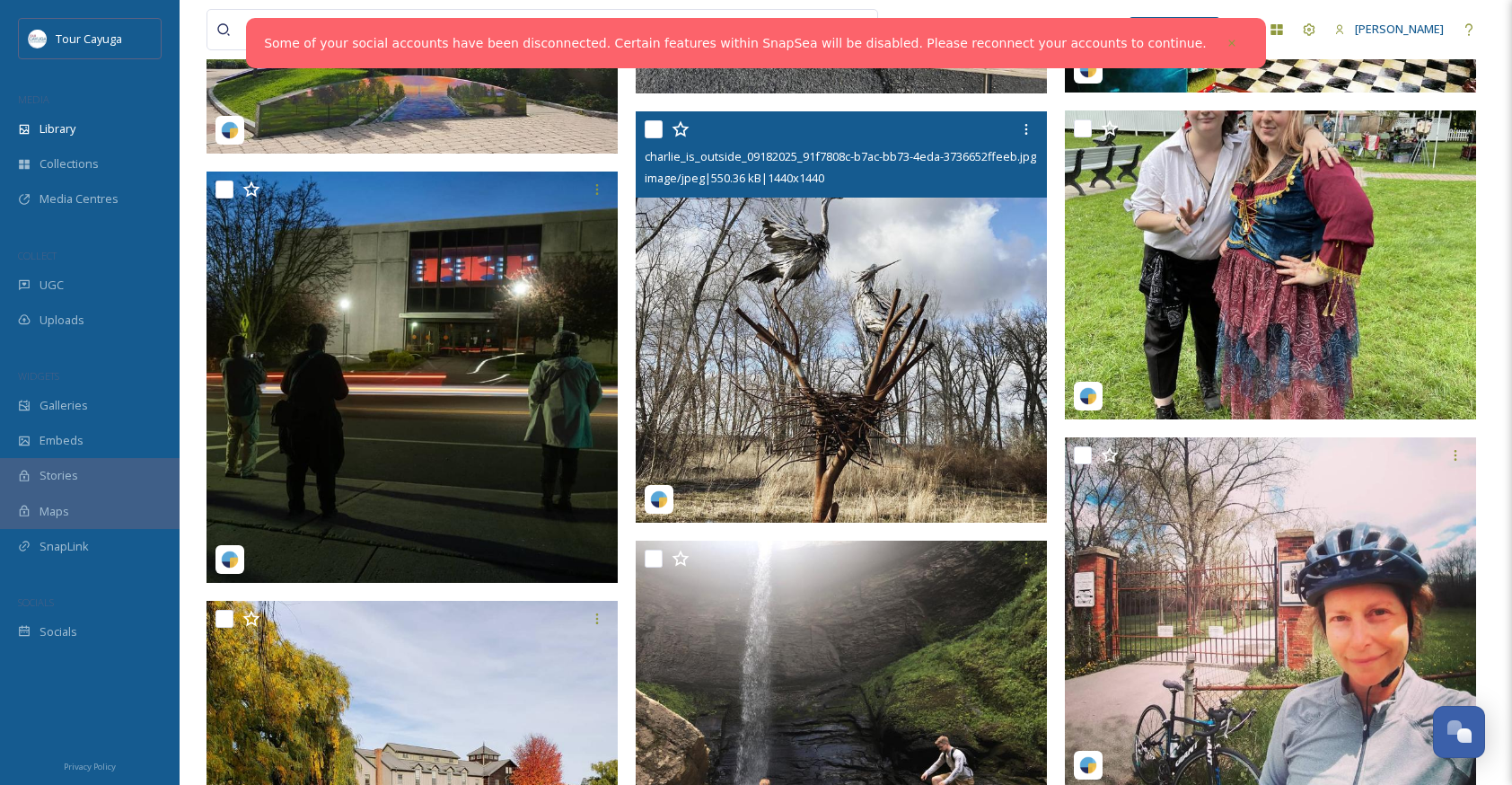
scroll to position [30634, 0]
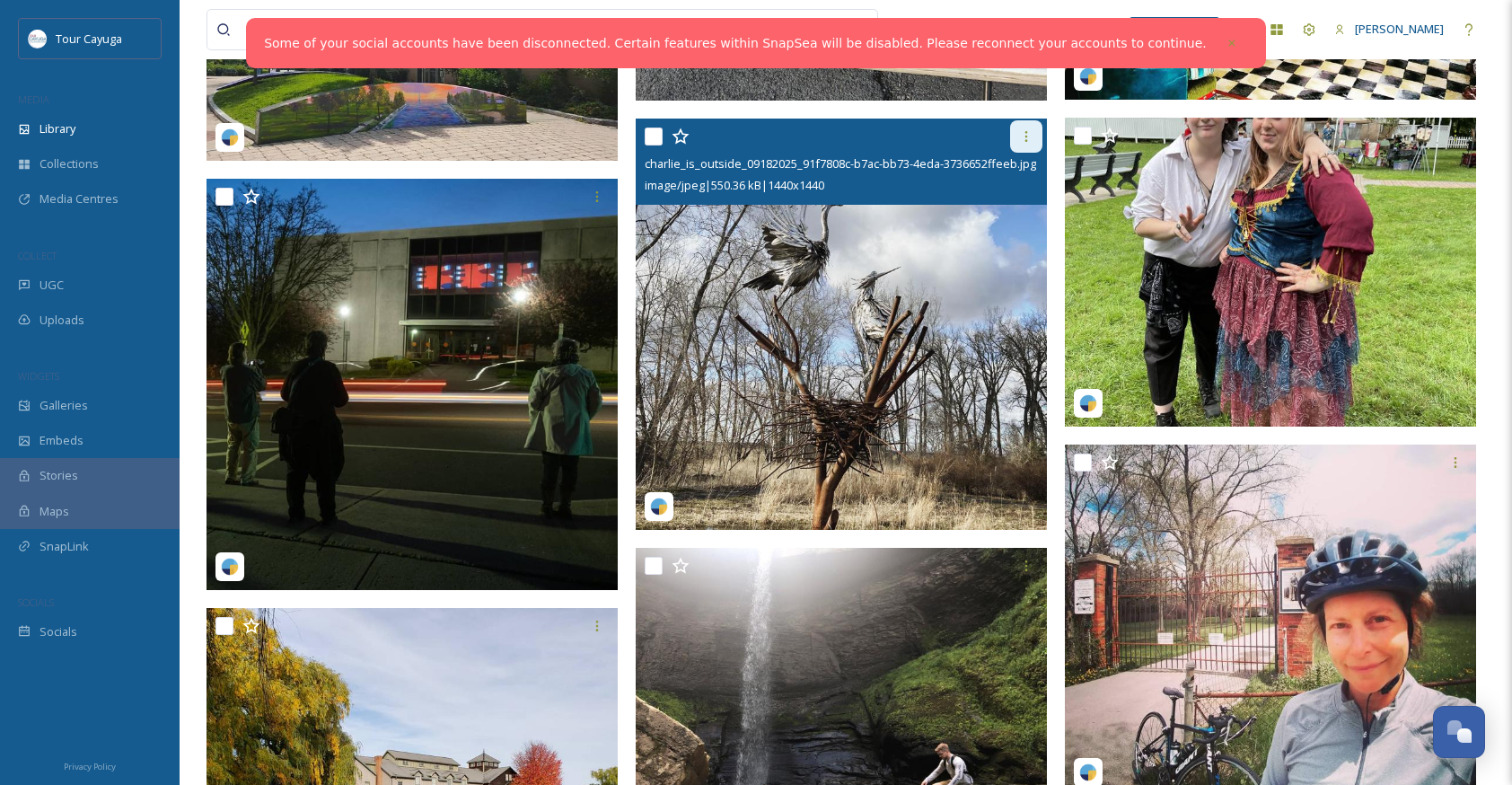
click at [1030, 133] on icon at bounding box center [1027, 136] width 15 height 15
click at [819, 310] on img at bounding box center [841, 323] width 411 height 411
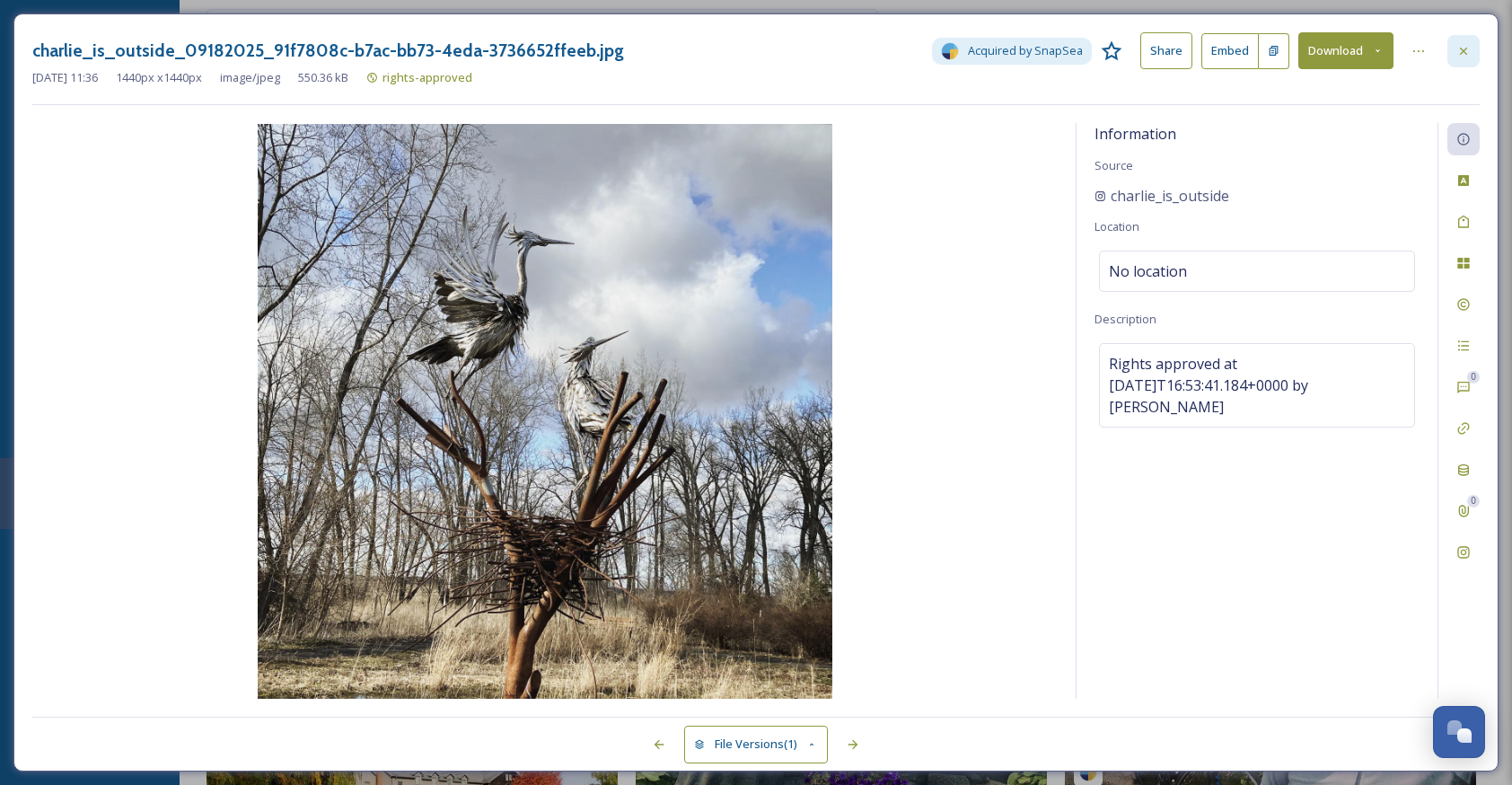
click at [1463, 42] on div at bounding box center [1463, 51] width 32 height 32
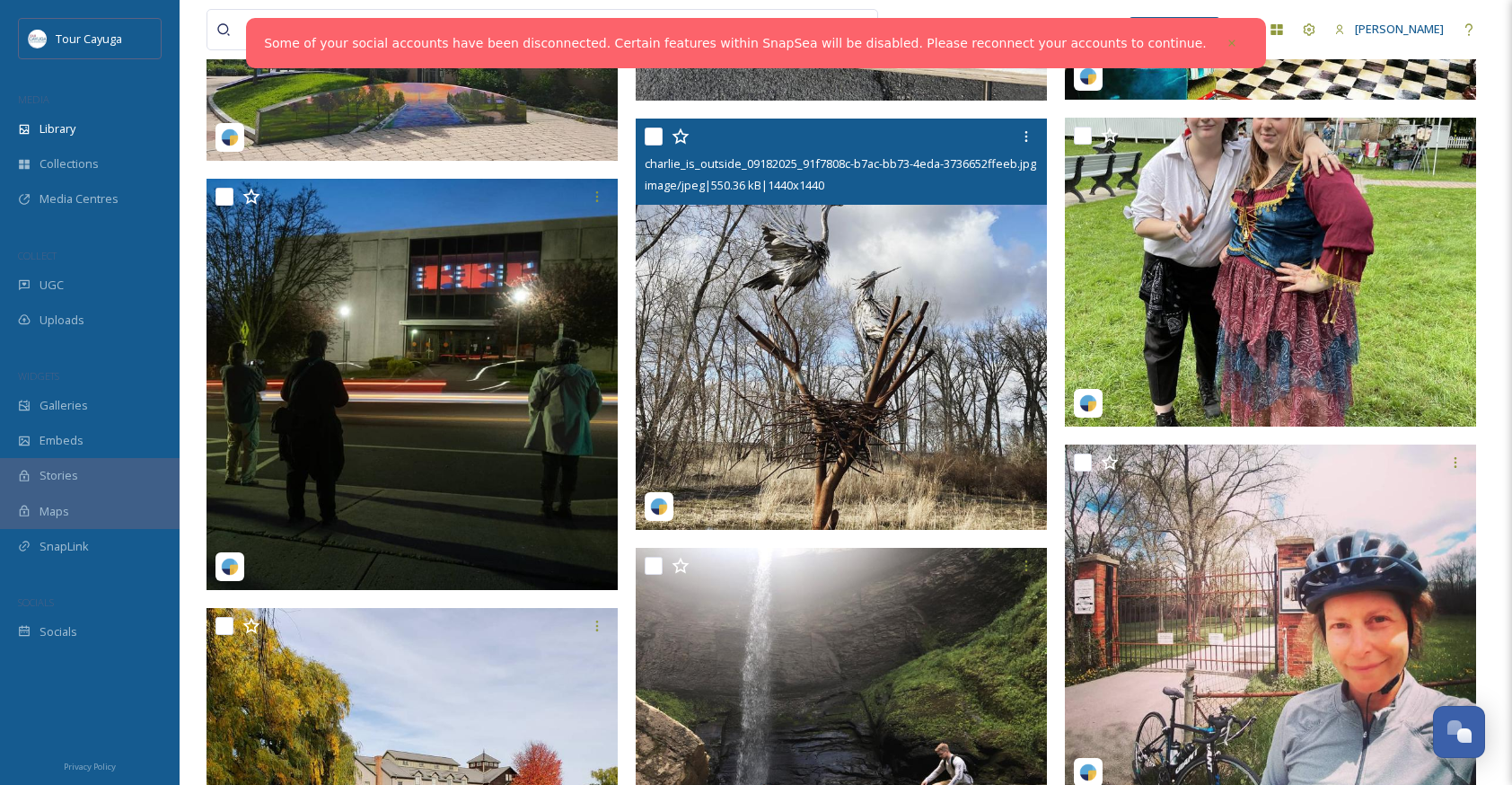
click at [651, 135] on input "checkbox" at bounding box center [653, 137] width 18 height 18
checkbox input "true"
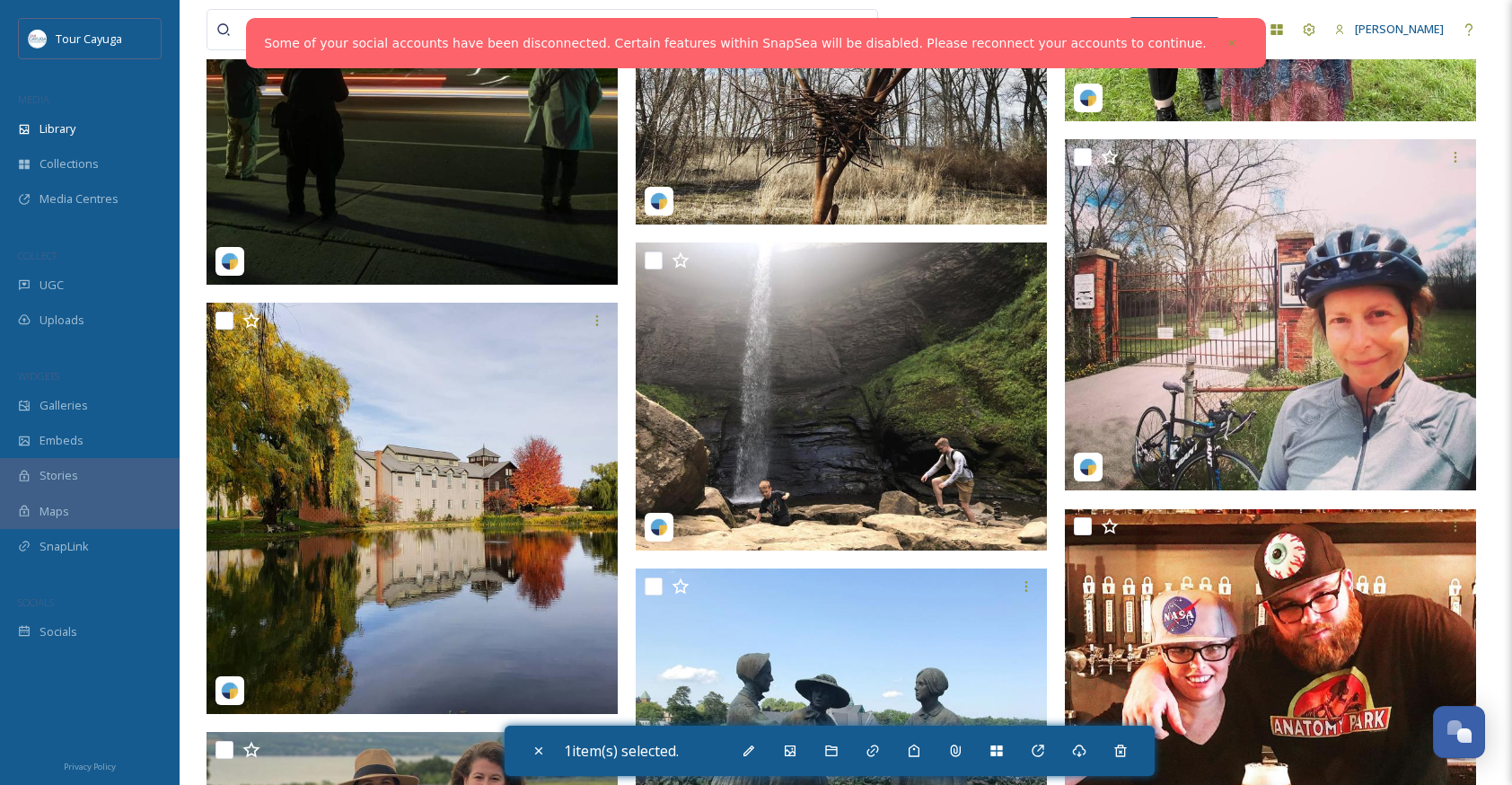
scroll to position [30952, 0]
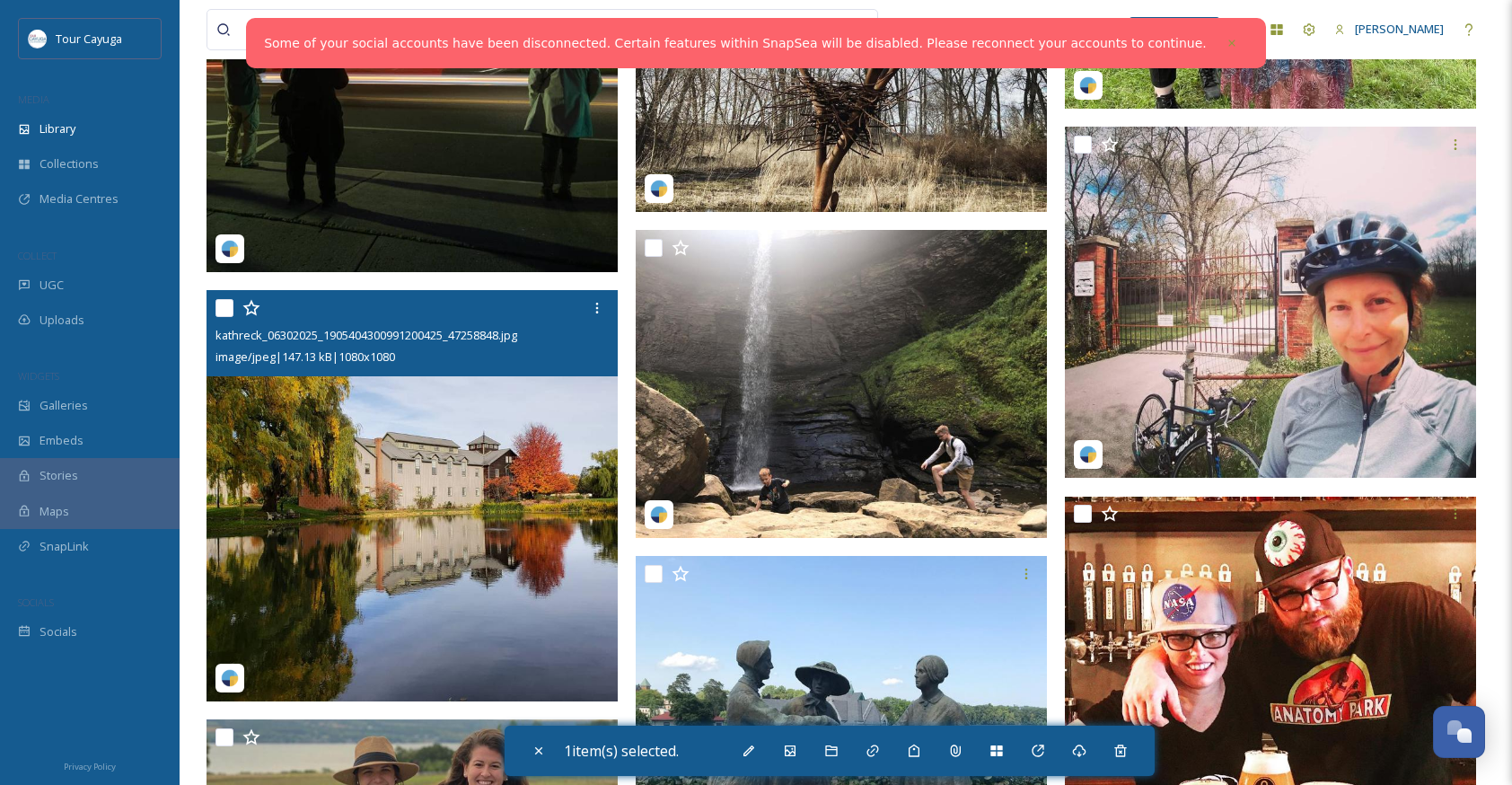
click at [229, 307] on input "checkbox" at bounding box center [225, 308] width 18 height 18
checkbox input "true"
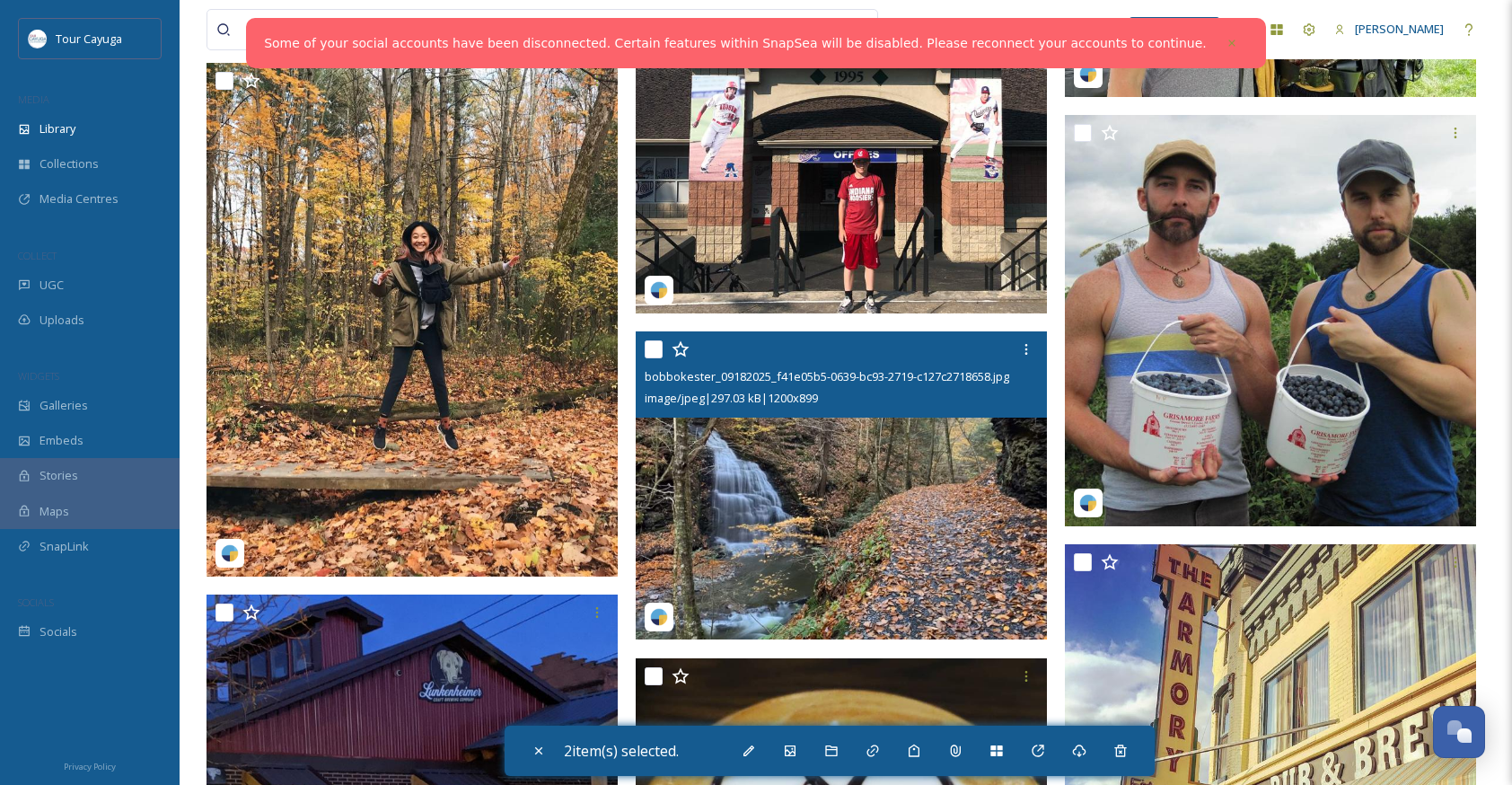
scroll to position [40202, 0]
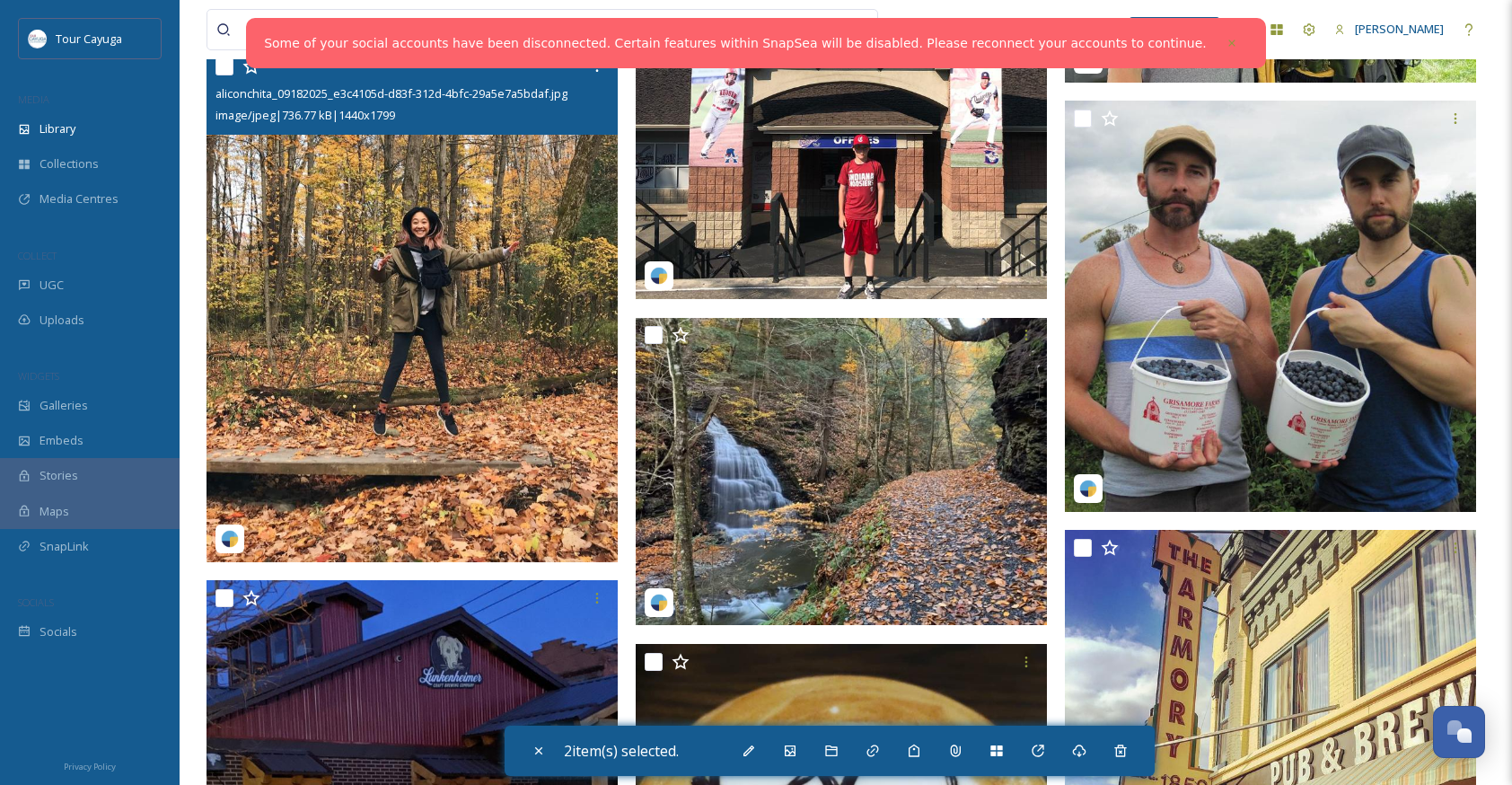
click at [226, 62] on input "checkbox" at bounding box center [225, 66] width 18 height 18
checkbox input "true"
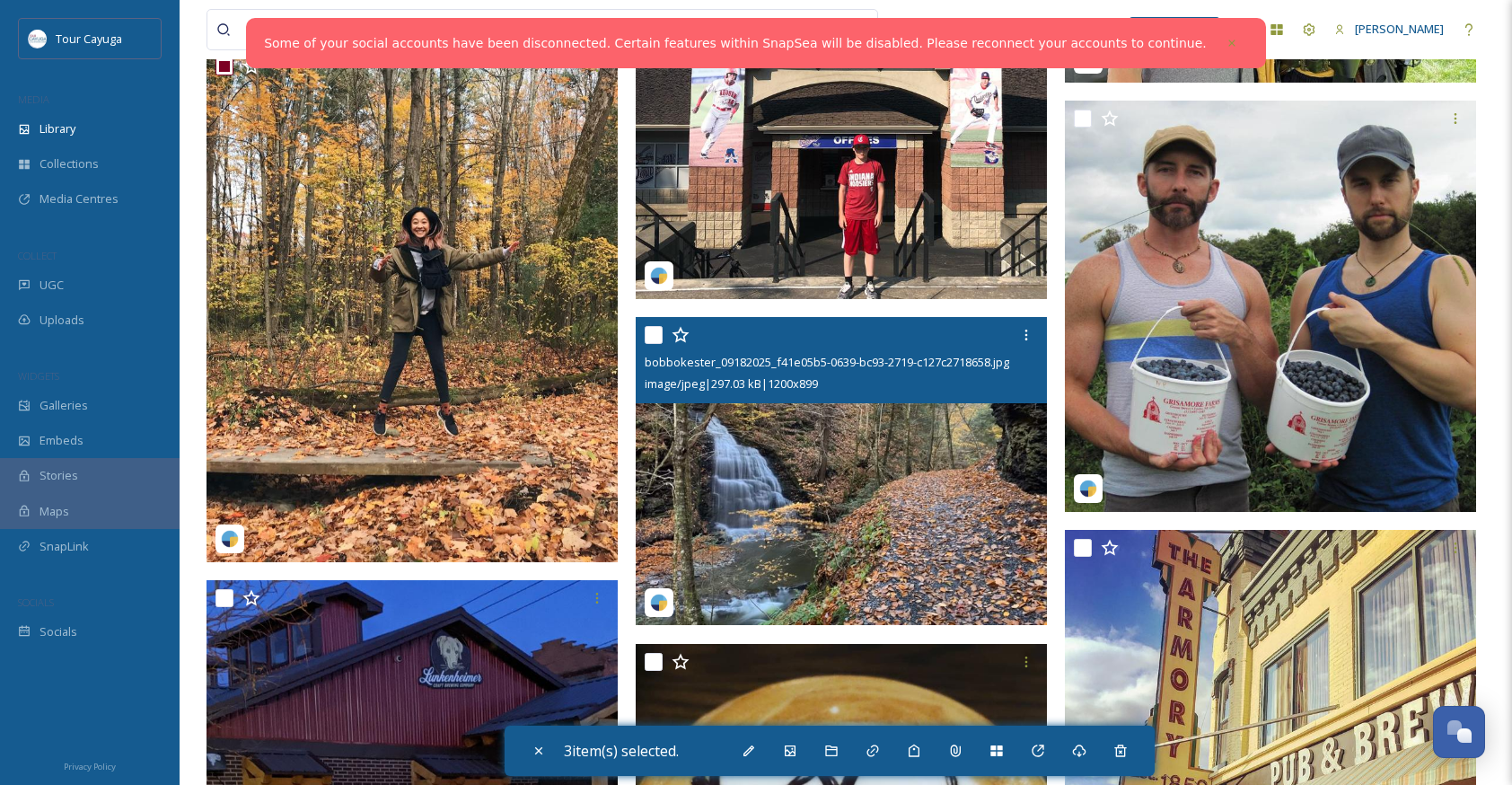
click at [655, 336] on input "checkbox" at bounding box center [653, 335] width 18 height 18
checkbox input "true"
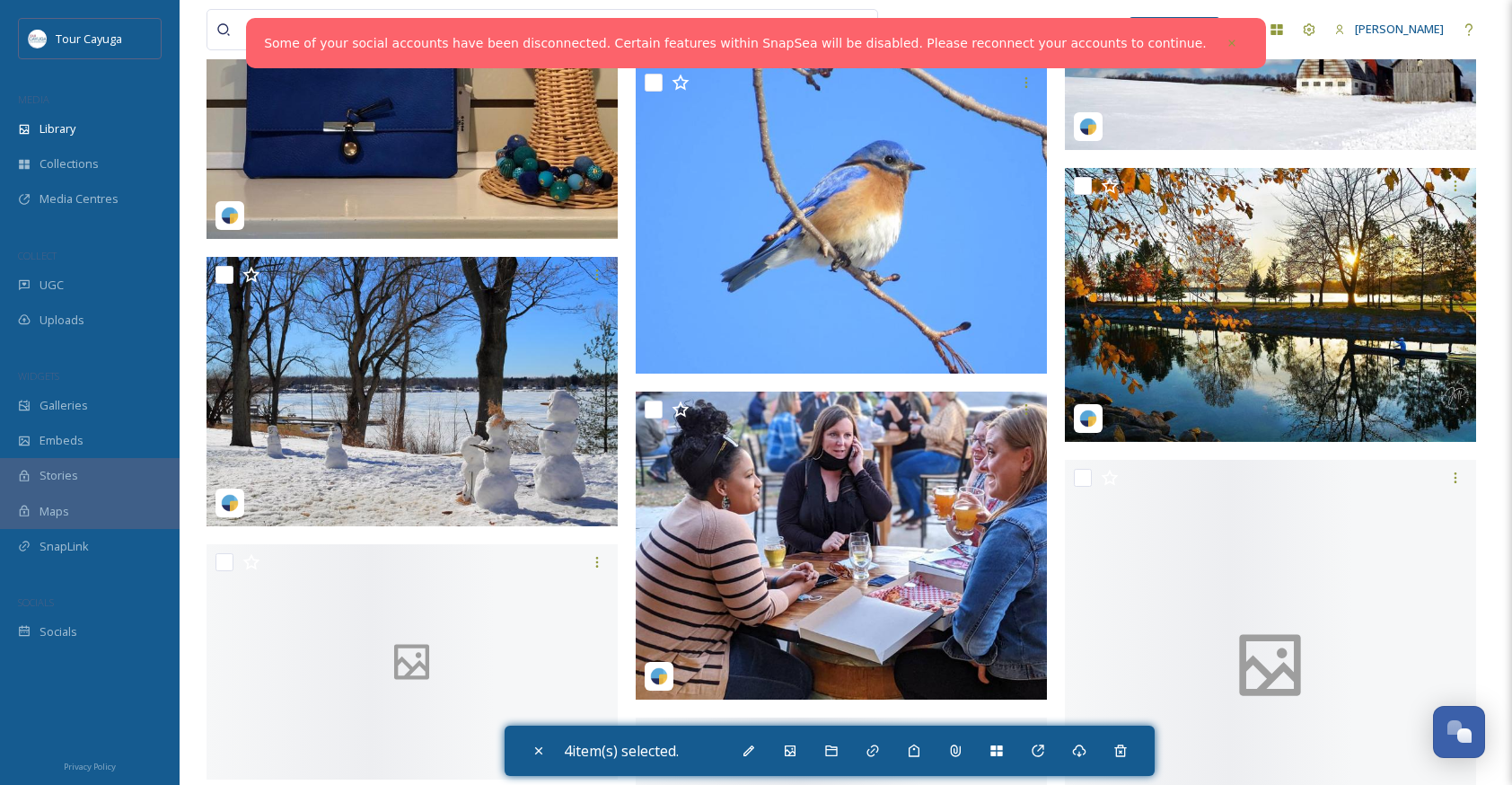
scroll to position [47304, 0]
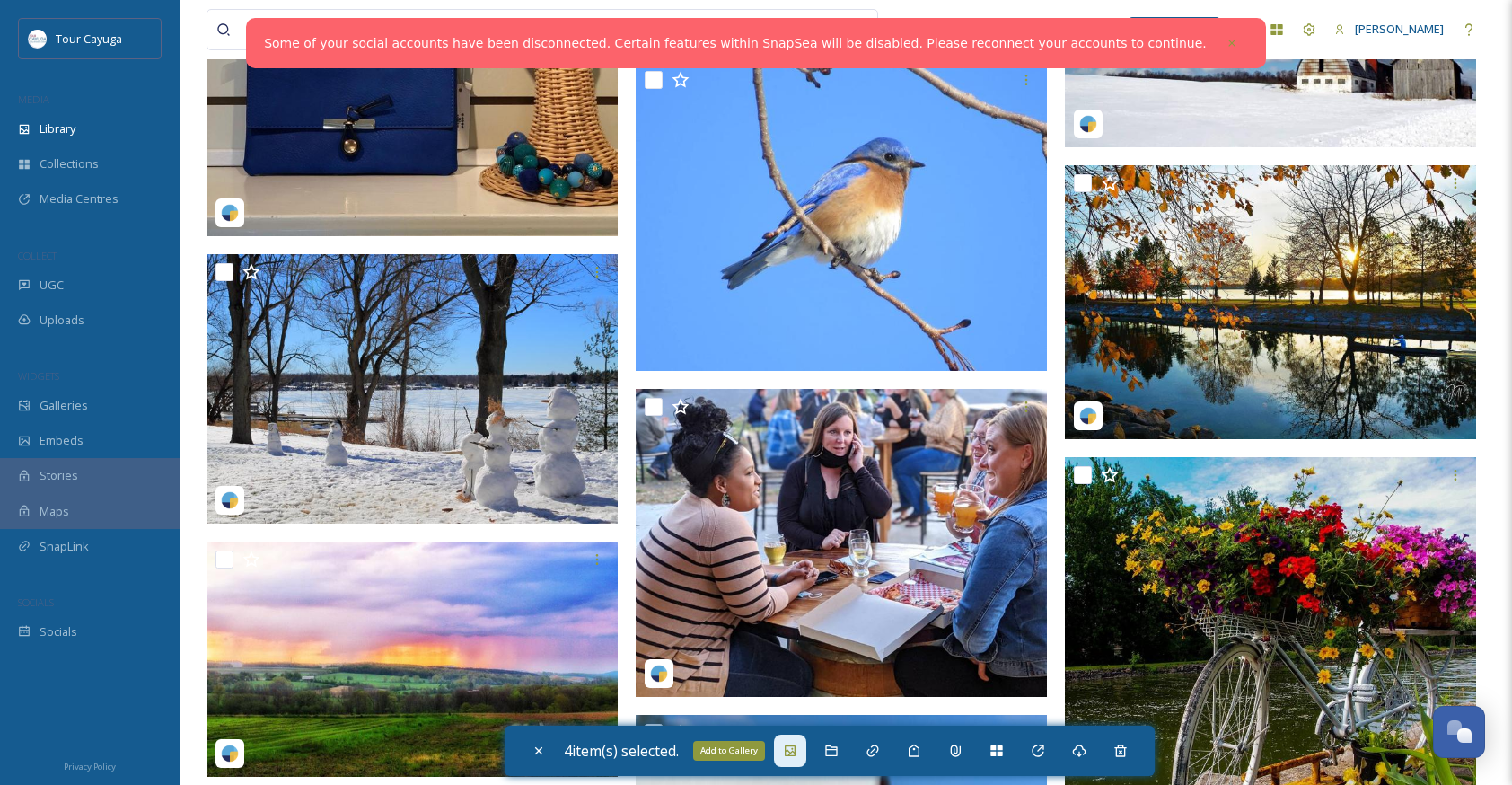
click at [796, 751] on icon at bounding box center [790, 750] width 11 height 11
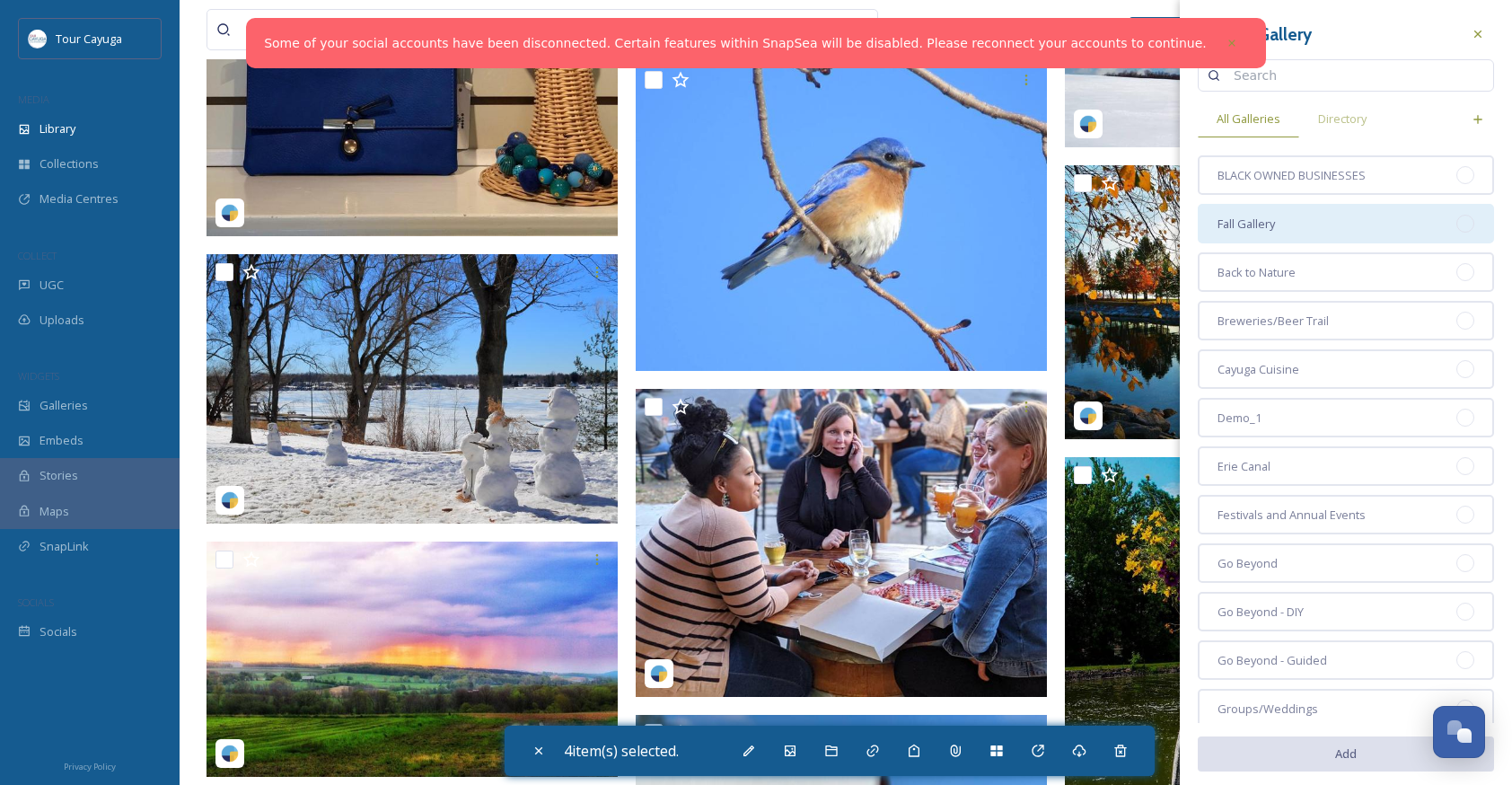
click at [1288, 220] on div "Fall Gallery" at bounding box center [1346, 224] width 296 height 39
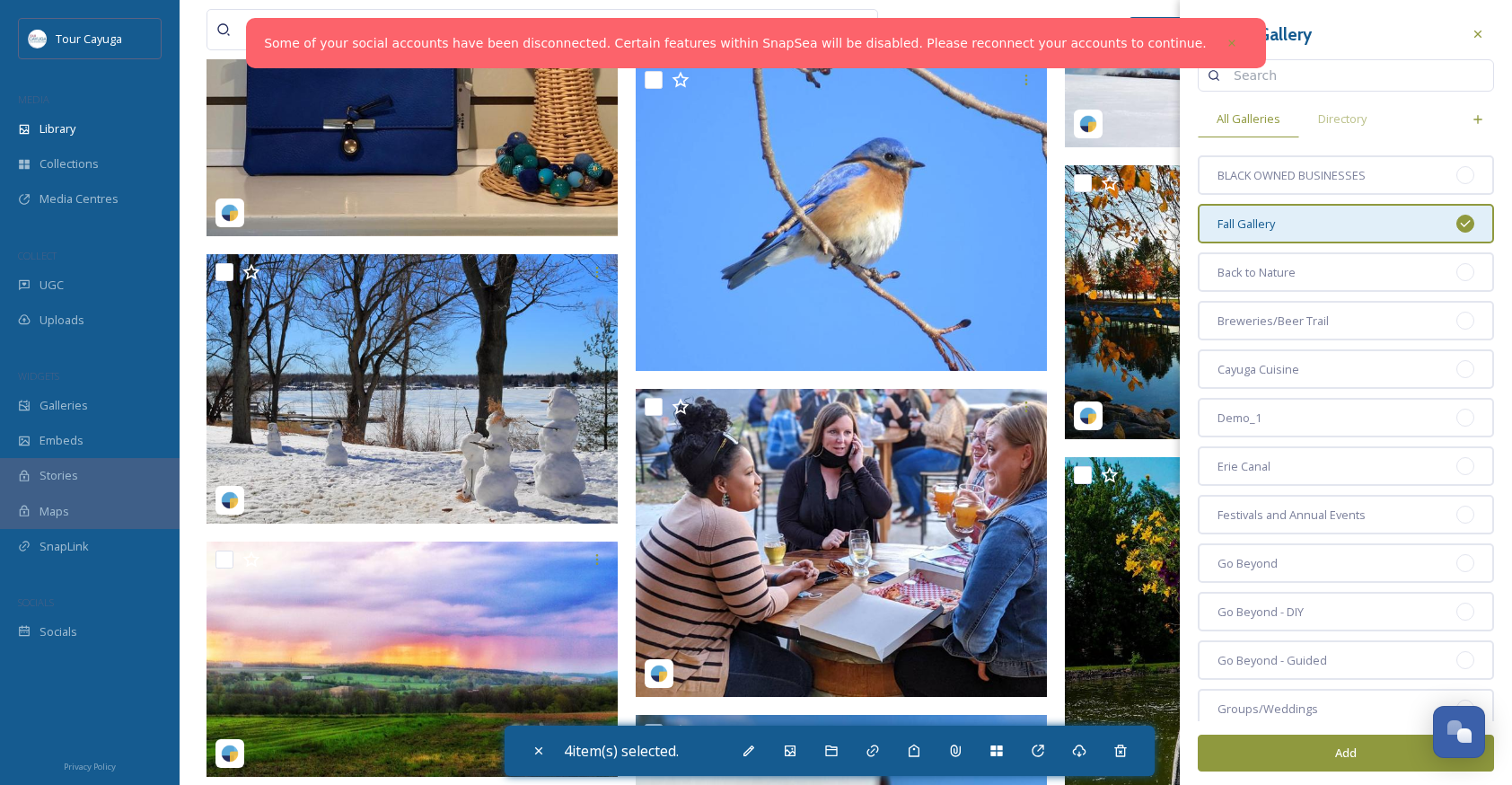
click at [1375, 757] on button "Add" at bounding box center [1346, 753] width 296 height 37
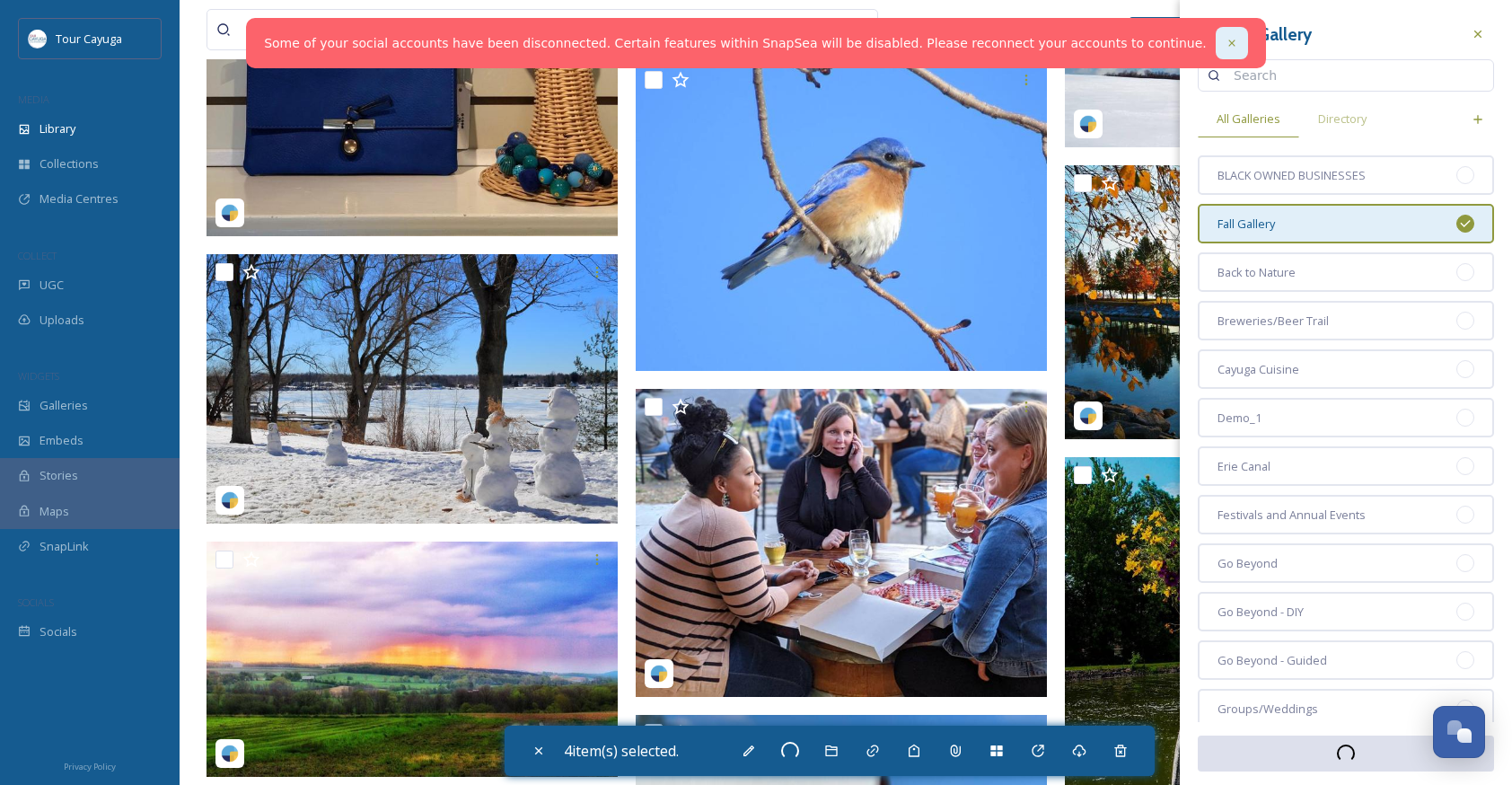
click at [1226, 42] on icon at bounding box center [1232, 43] width 13 height 13
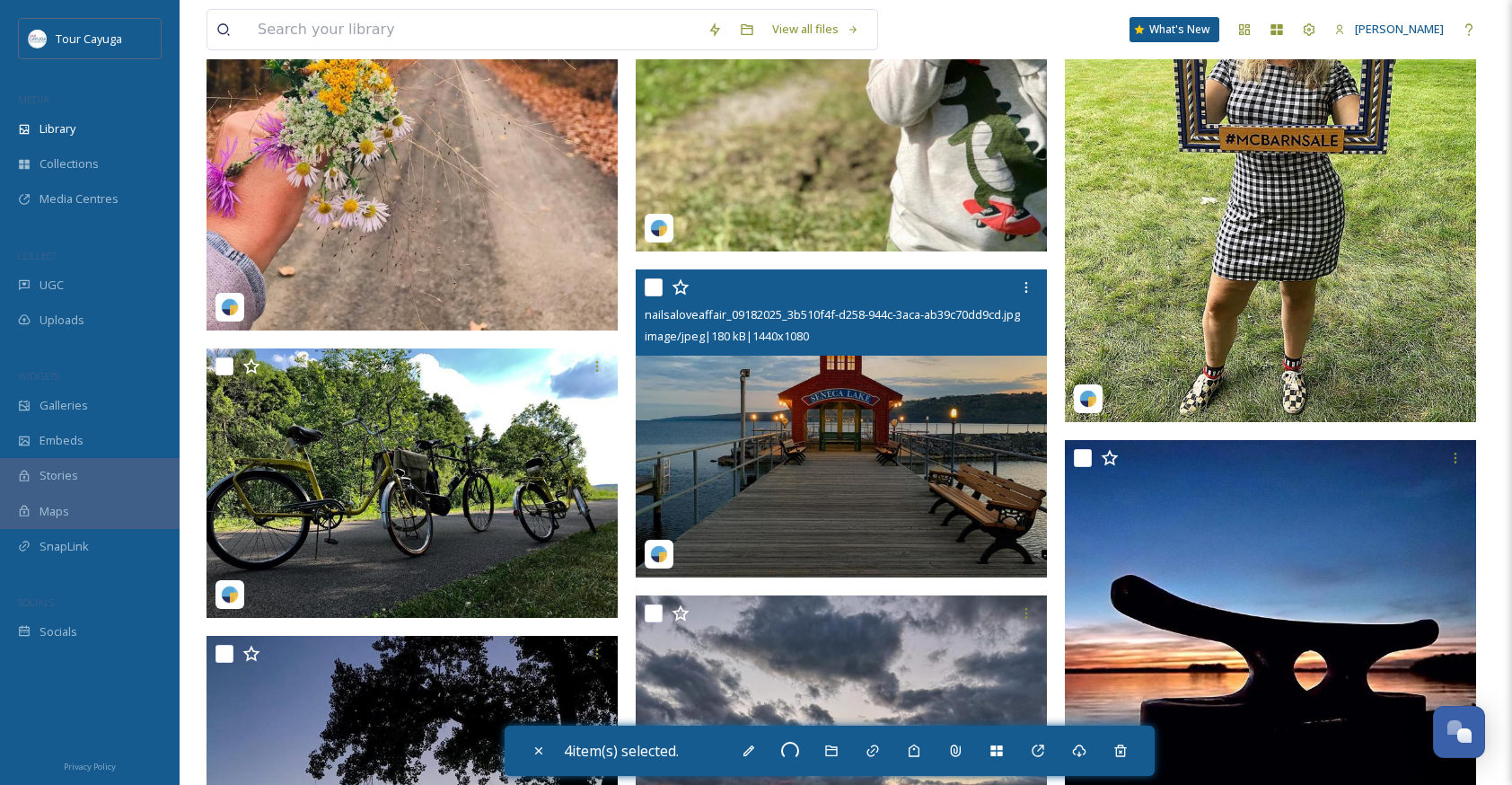
scroll to position [48095, 0]
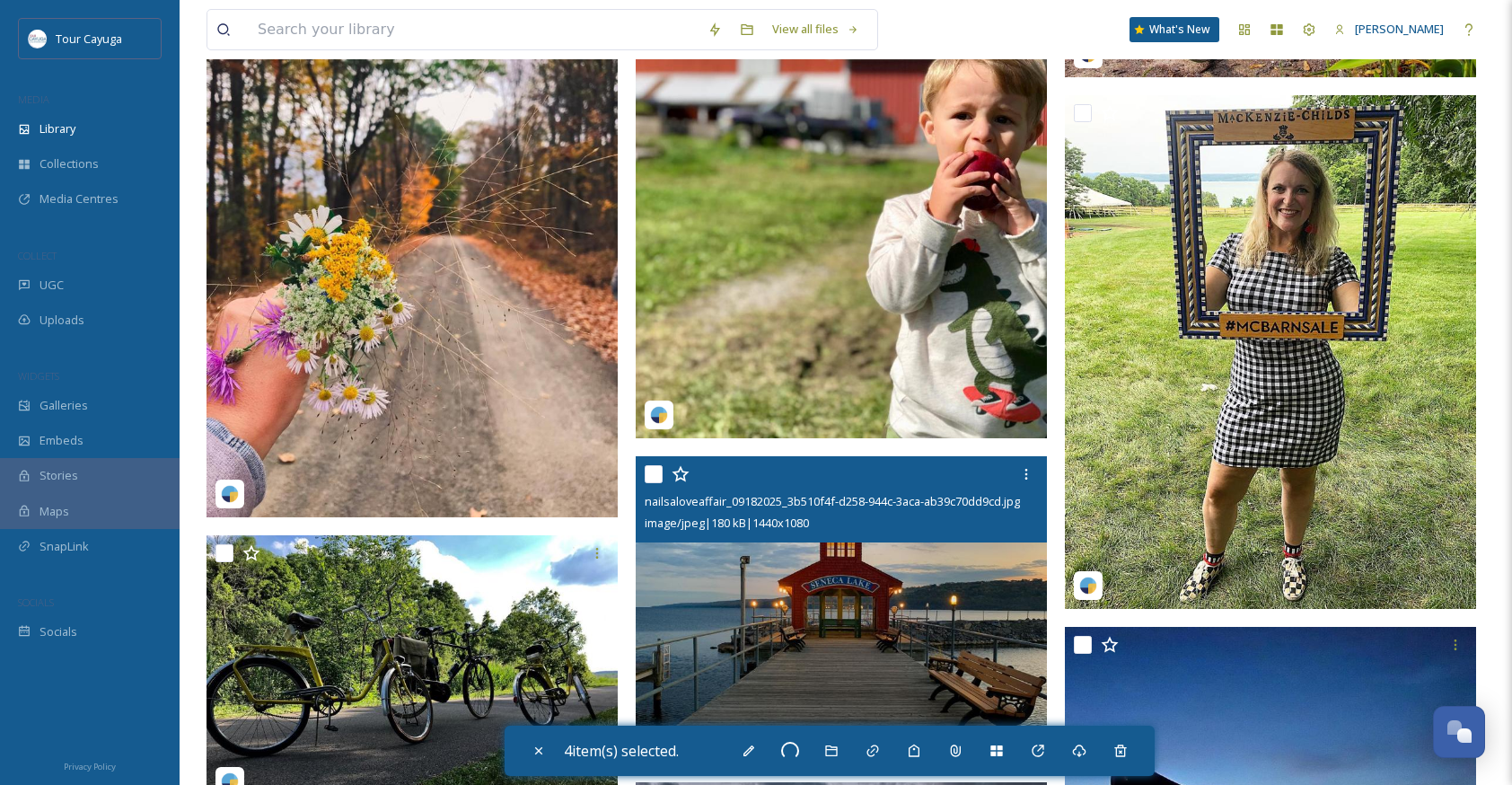
checkbox input "false"
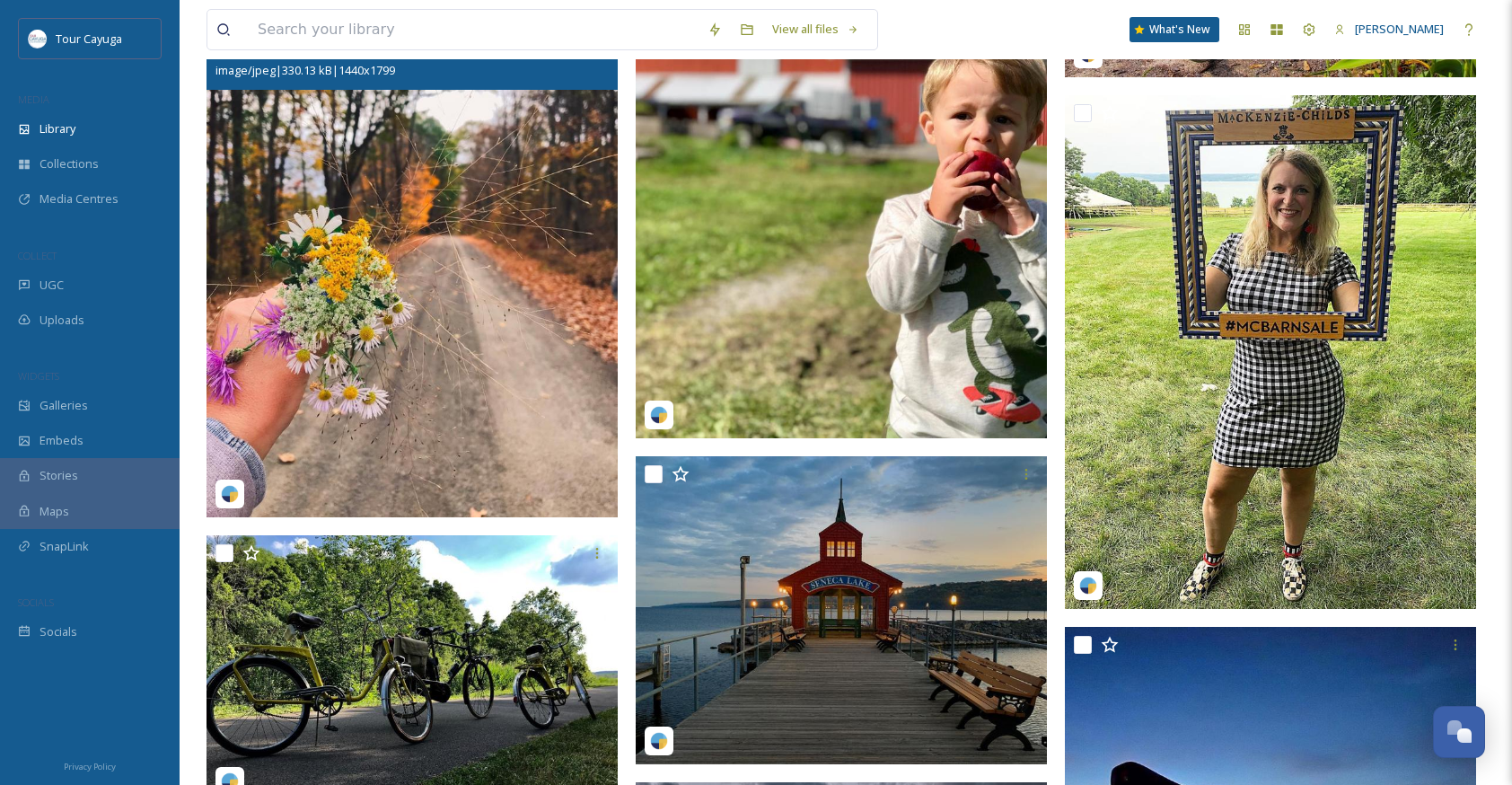
click at [259, 113] on img at bounding box center [411, 261] width 411 height 514
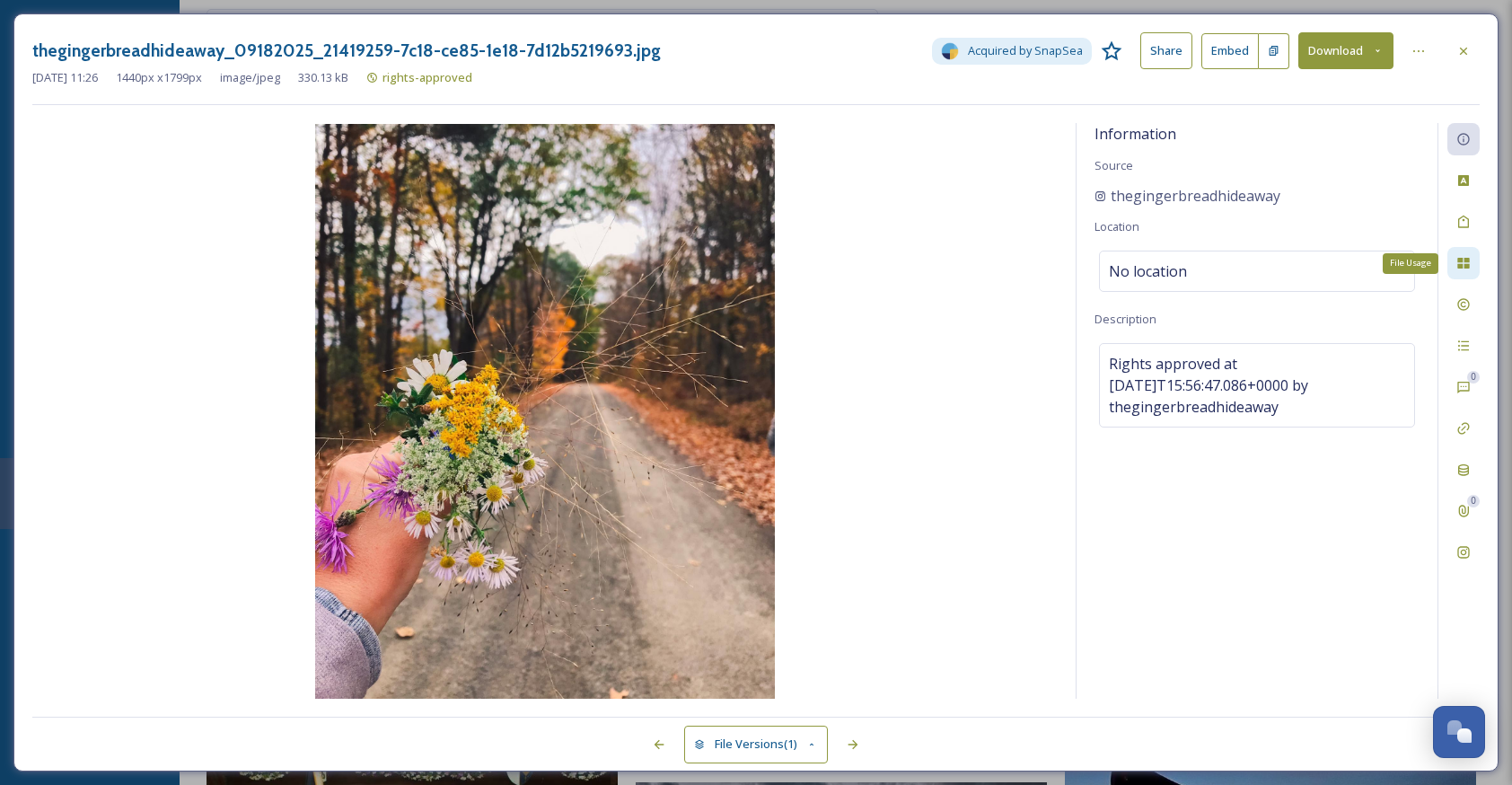
click at [1468, 262] on icon at bounding box center [1463, 263] width 15 height 15
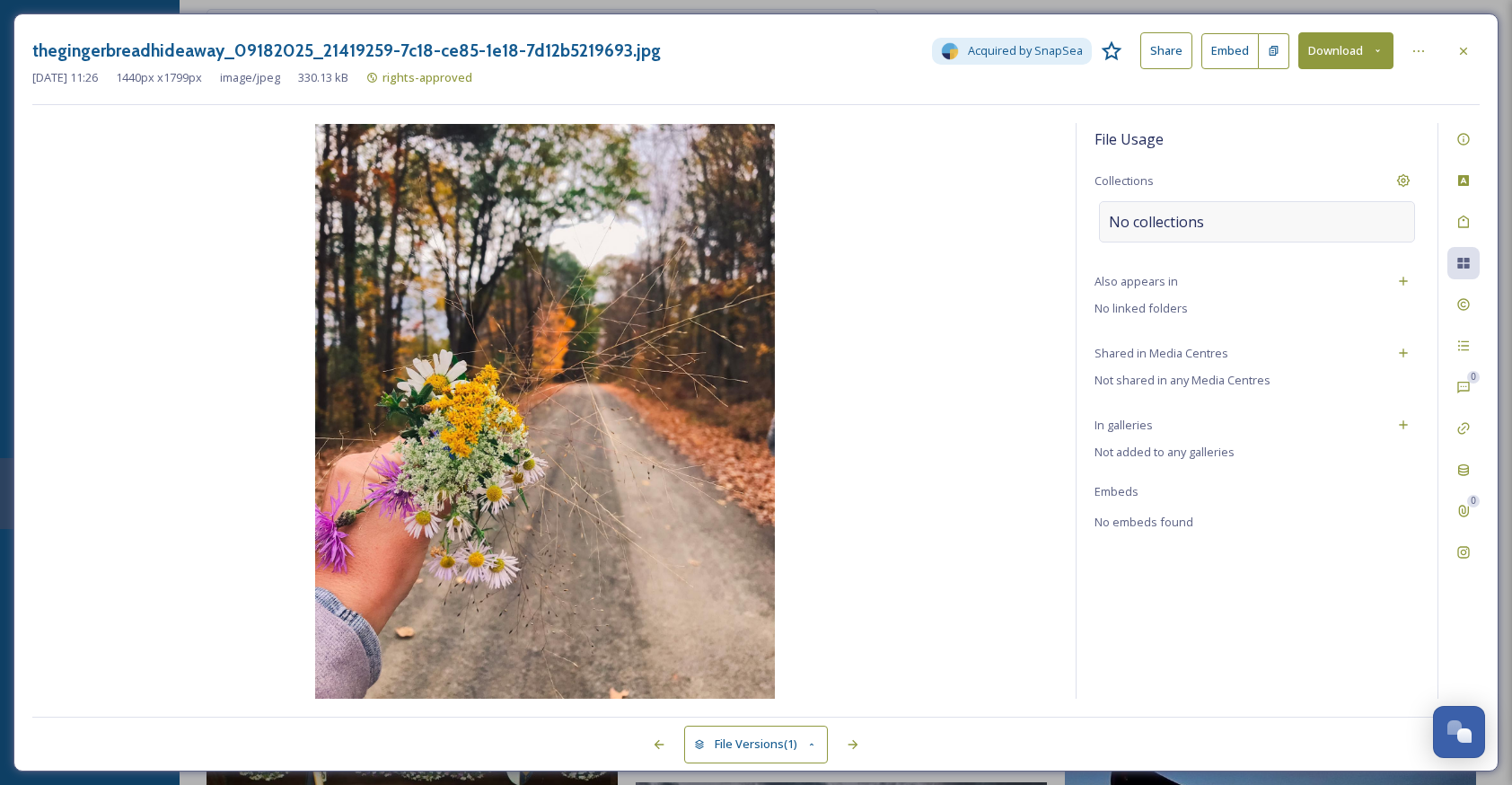
click at [1355, 220] on div "No collections" at bounding box center [1257, 222] width 316 height 41
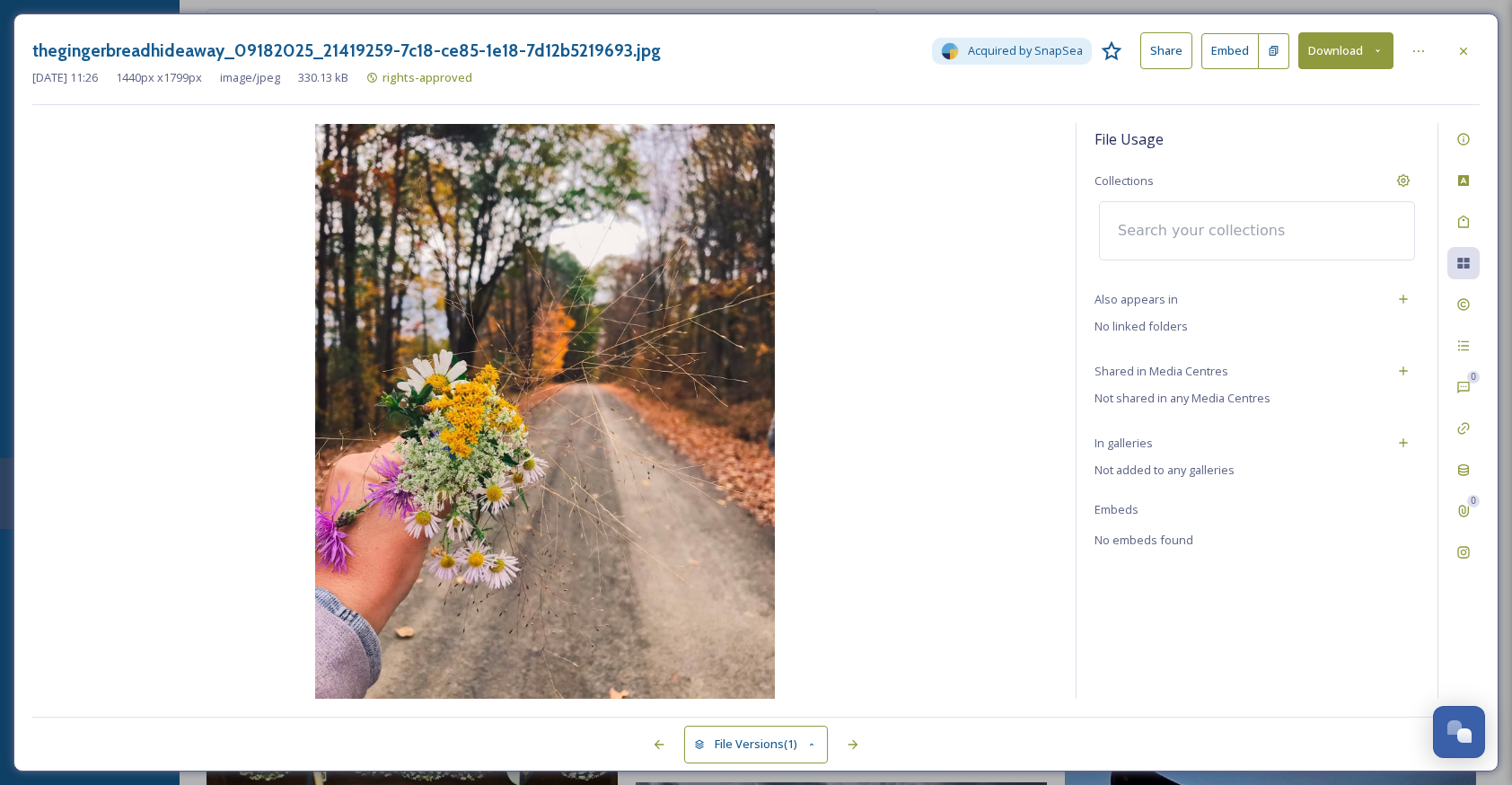
click at [1355, 220] on div at bounding box center [1257, 230] width 316 height 60
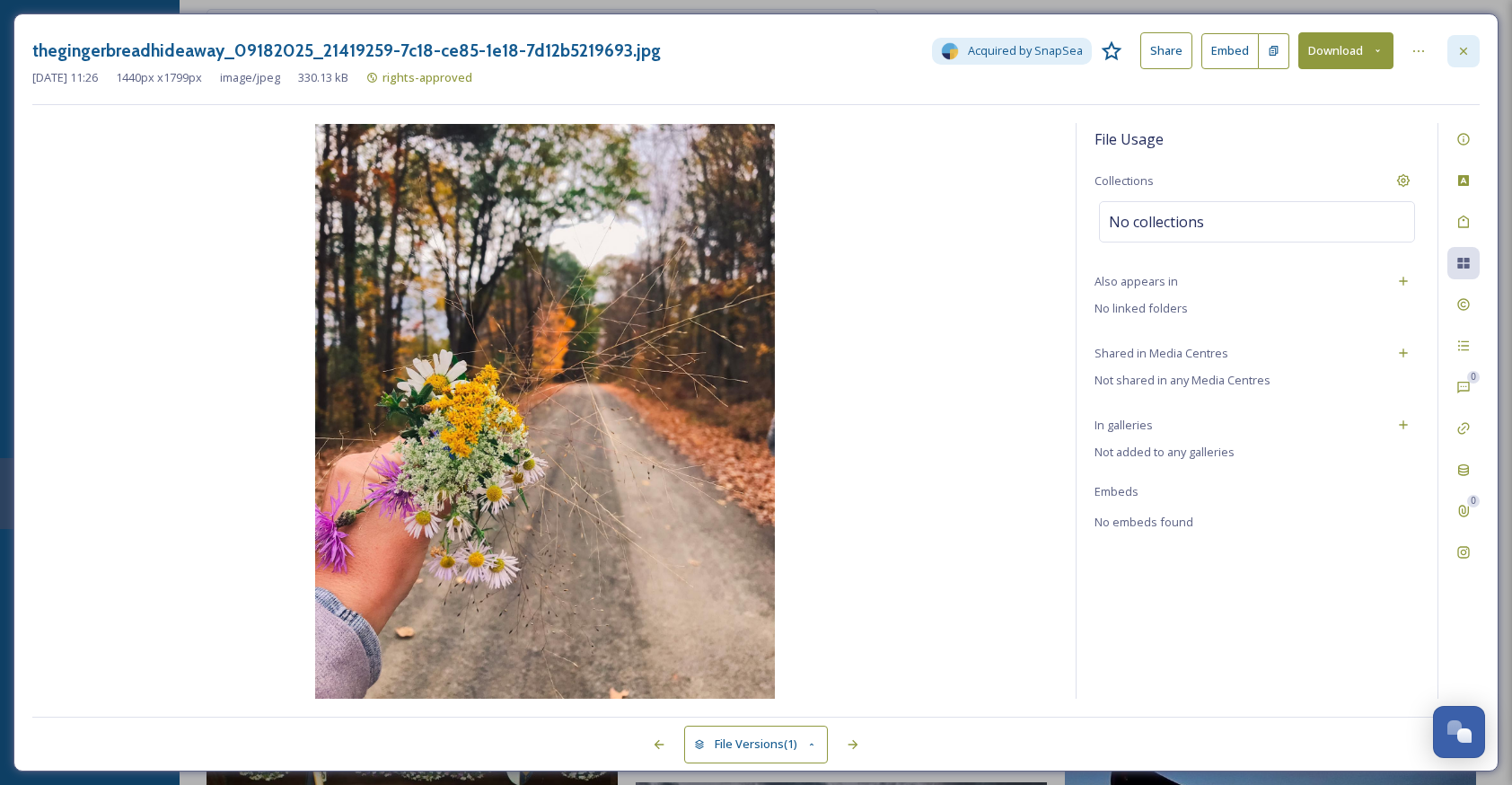
click at [1465, 49] on icon at bounding box center [1463, 51] width 15 height 15
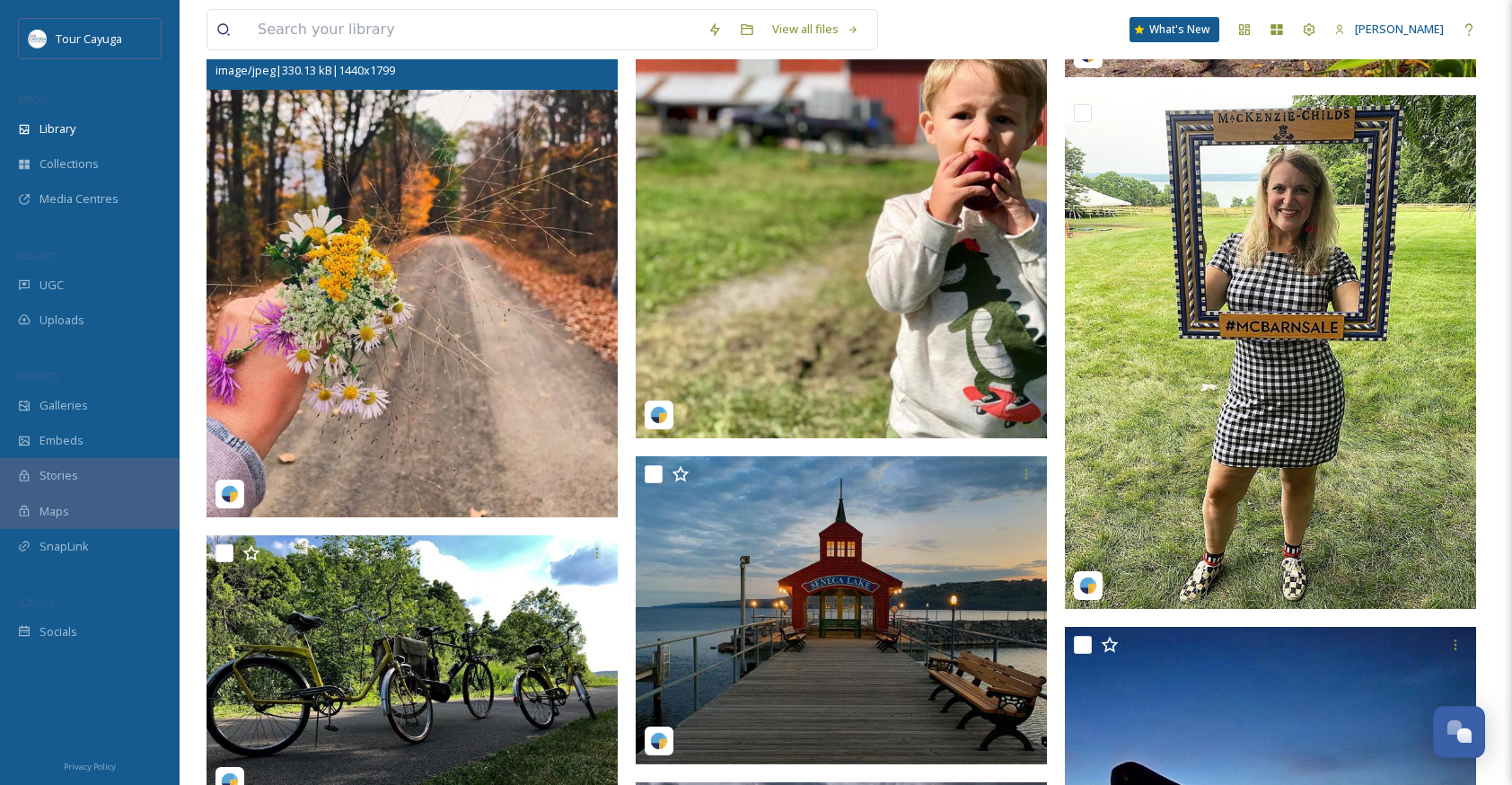
click at [242, 112] on img at bounding box center [411, 261] width 411 height 514
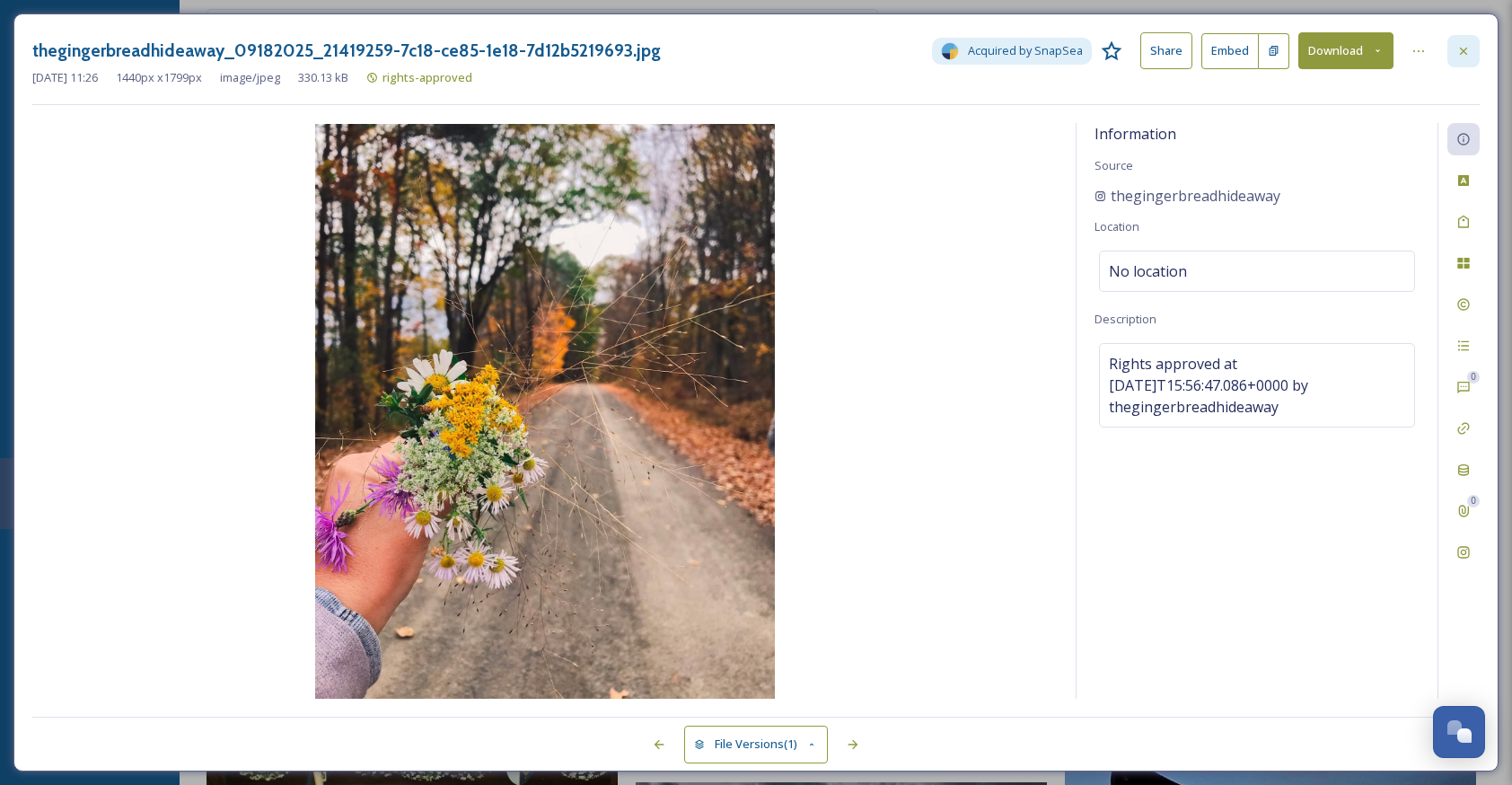
click at [1460, 48] on icon at bounding box center [1463, 51] width 15 height 15
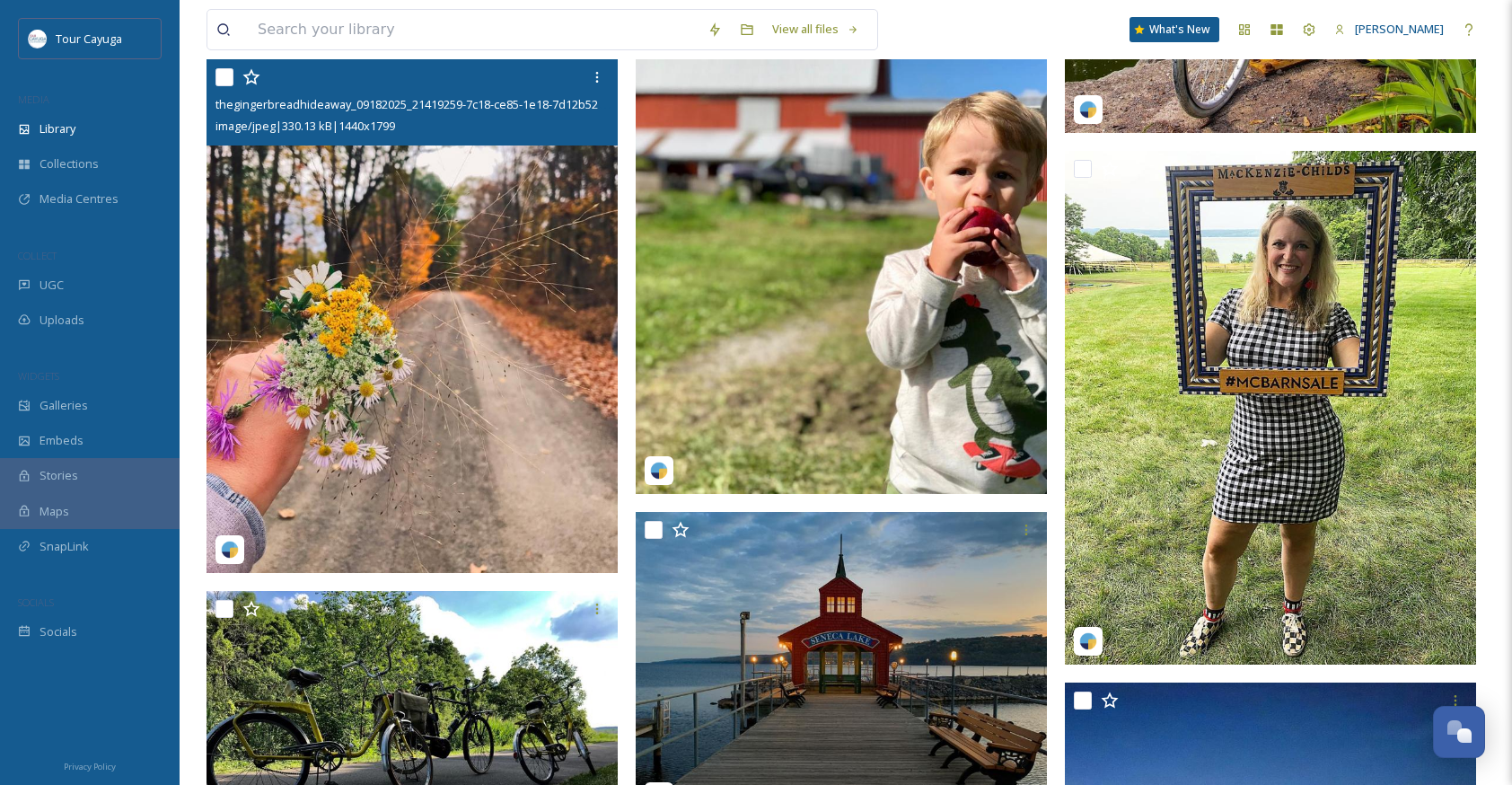
scroll to position [48043, 0]
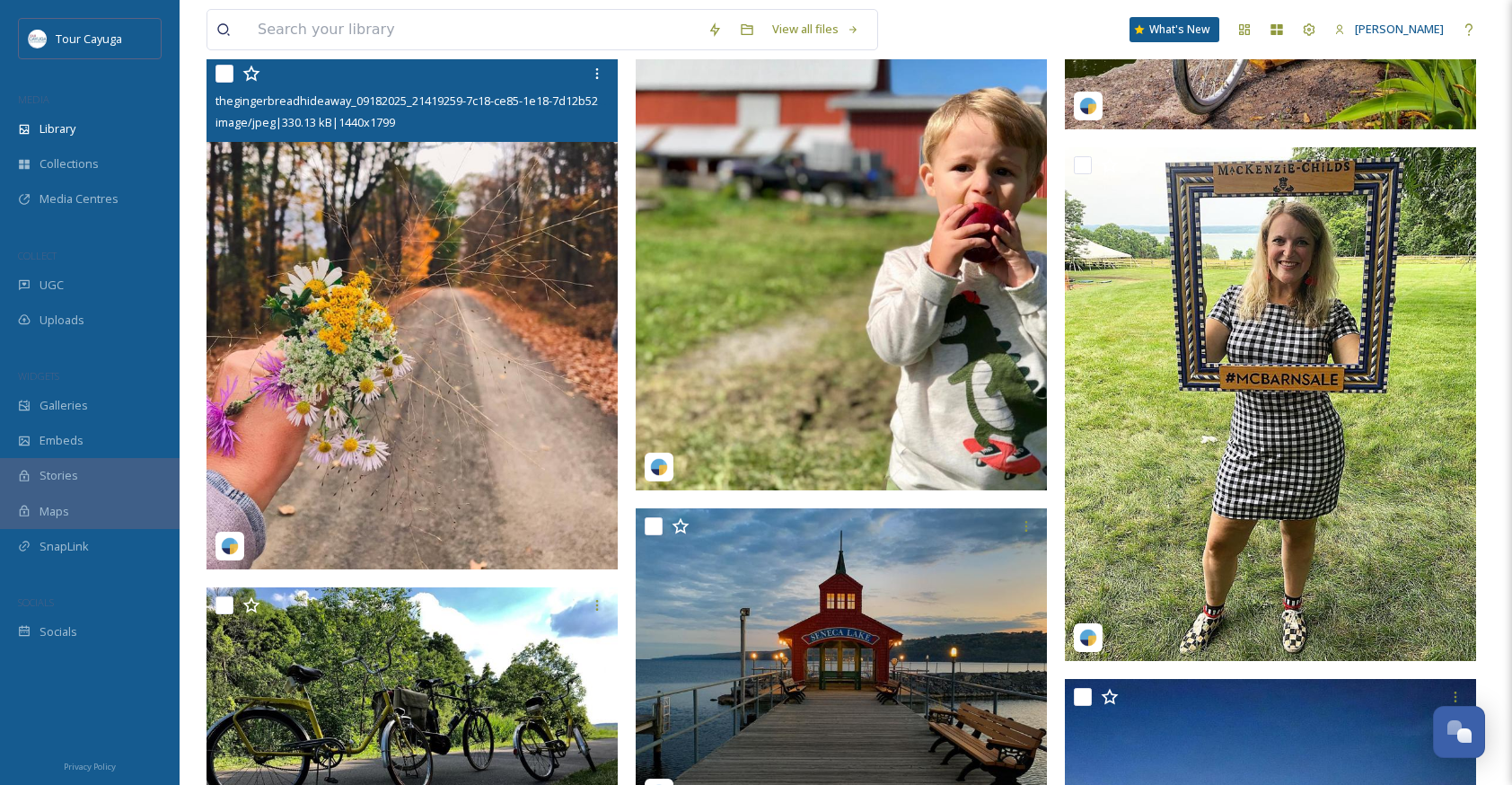
click at [230, 68] on input "checkbox" at bounding box center [225, 73] width 18 height 18
checkbox input "true"
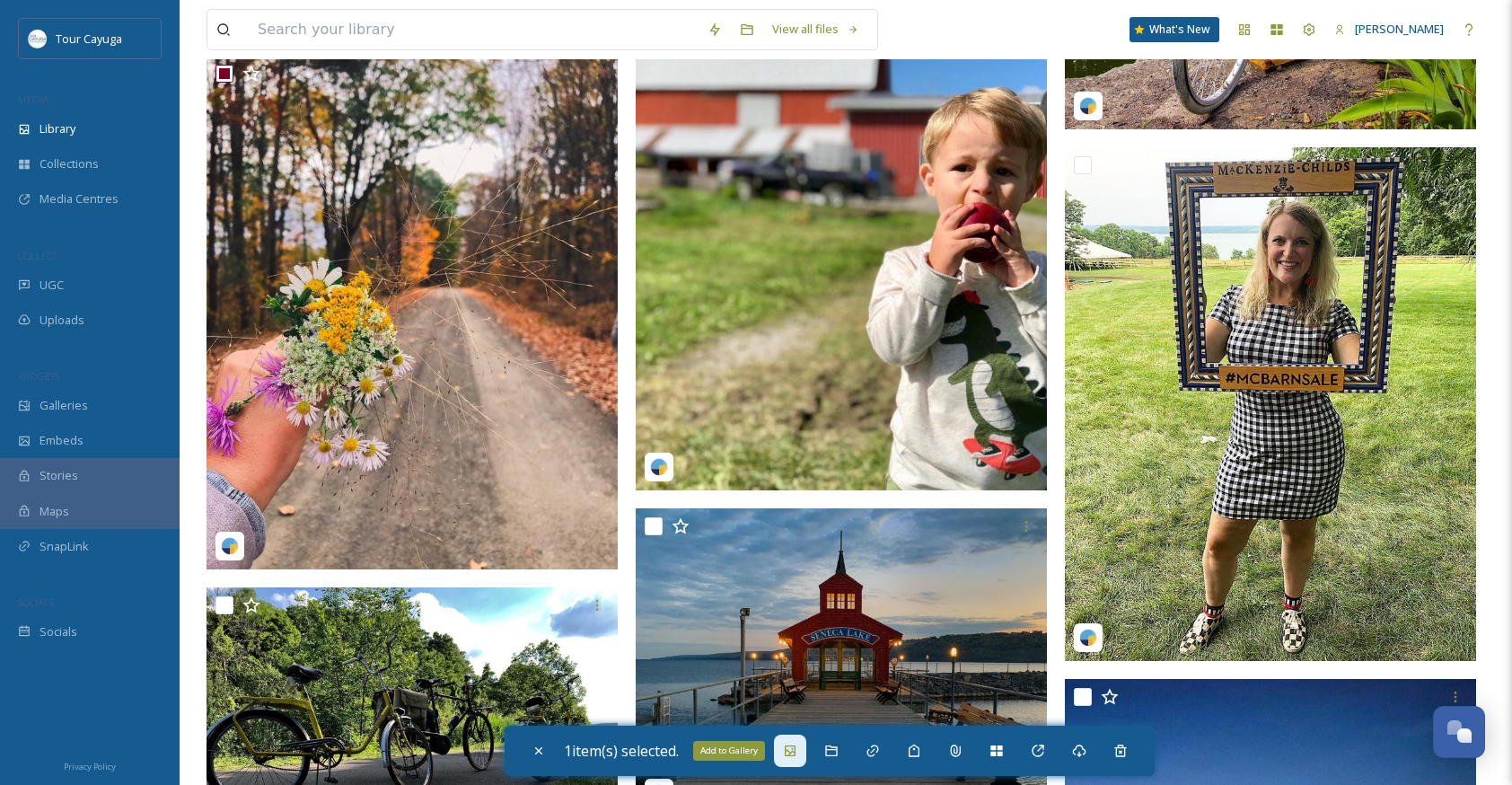
click at [804, 748] on div "Add to Gallery" at bounding box center [790, 750] width 32 height 32
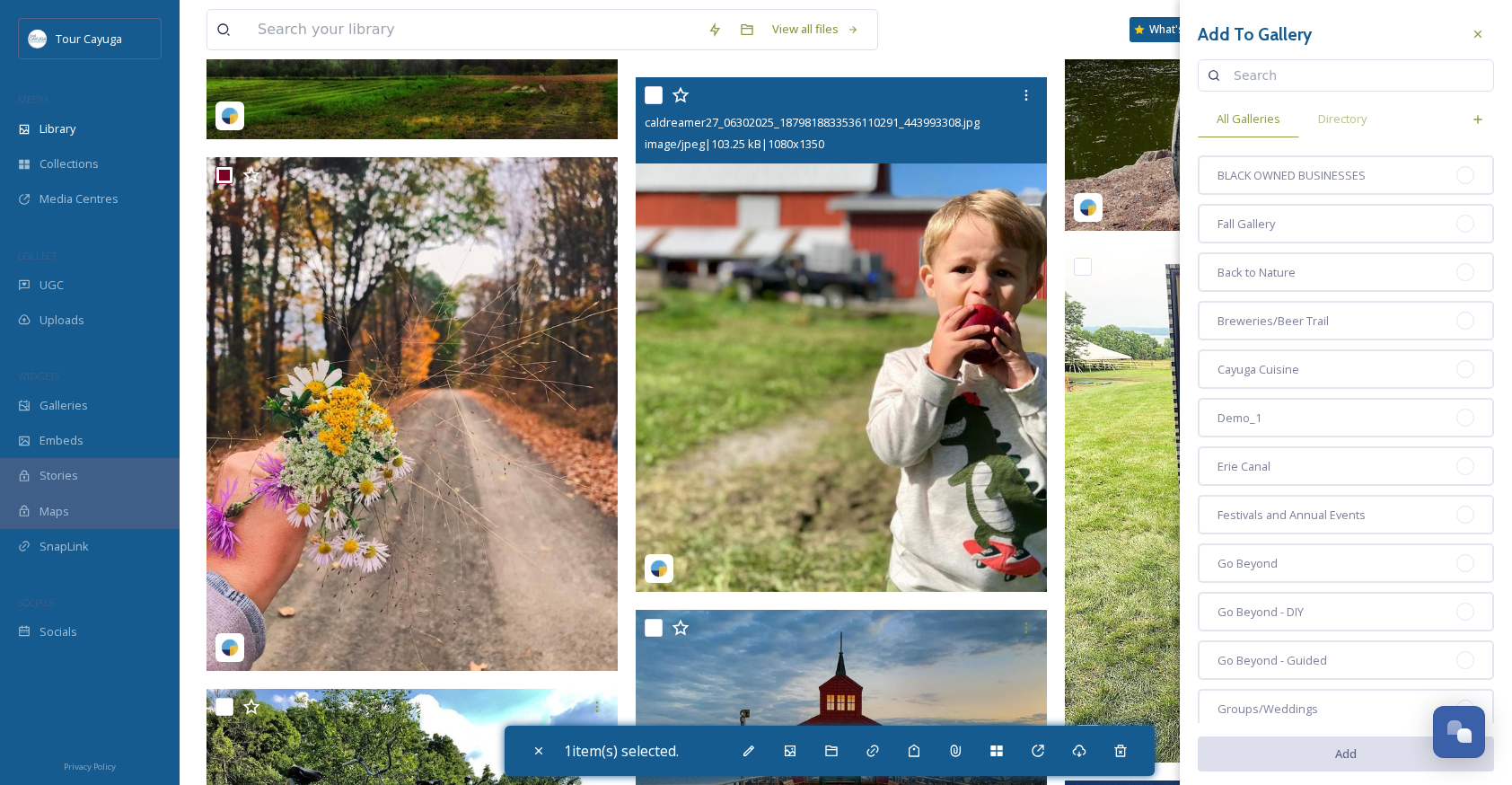
scroll to position [47926, 0]
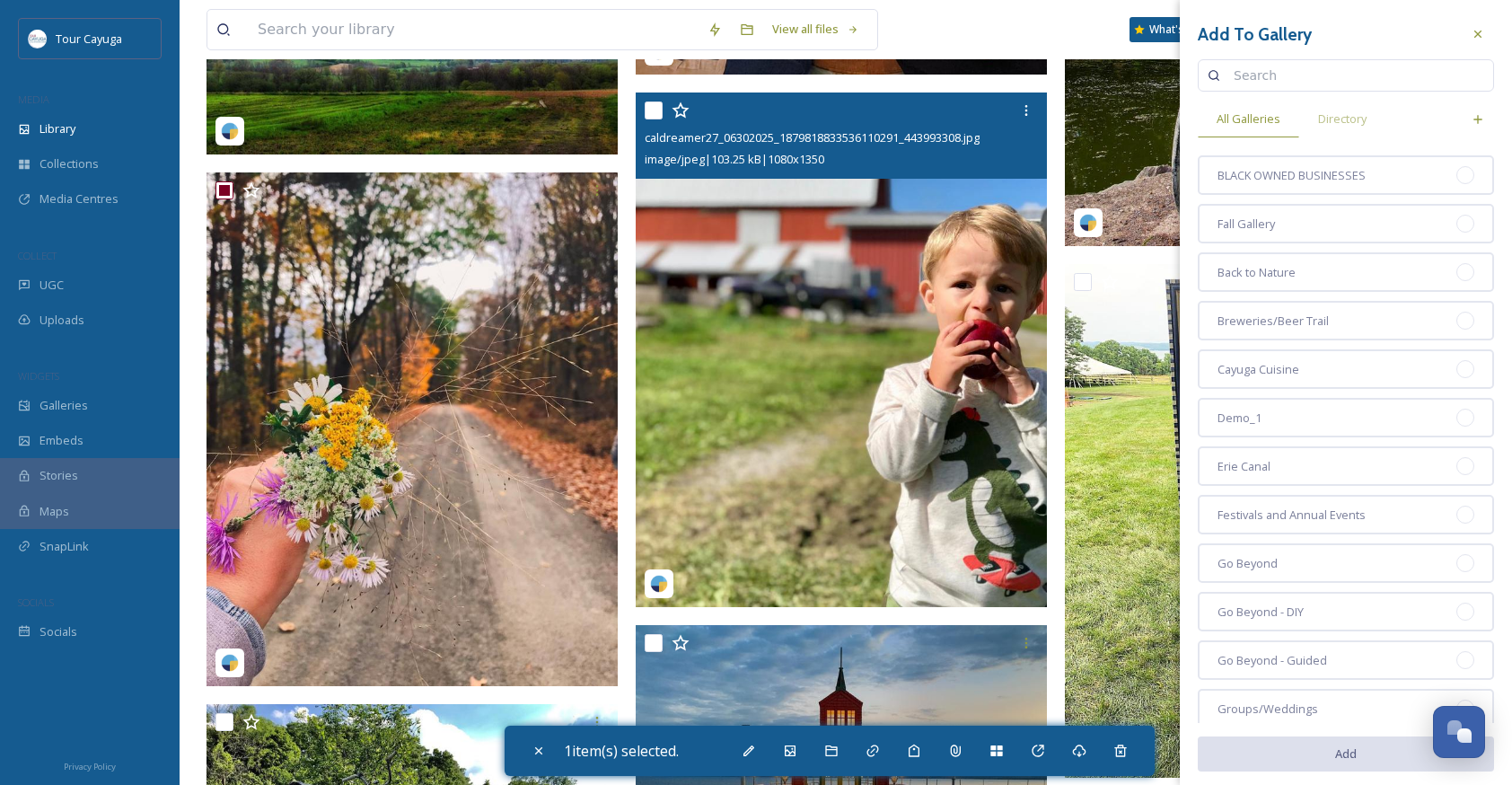
click at [658, 106] on input "checkbox" at bounding box center [653, 110] width 18 height 18
checkbox input "true"
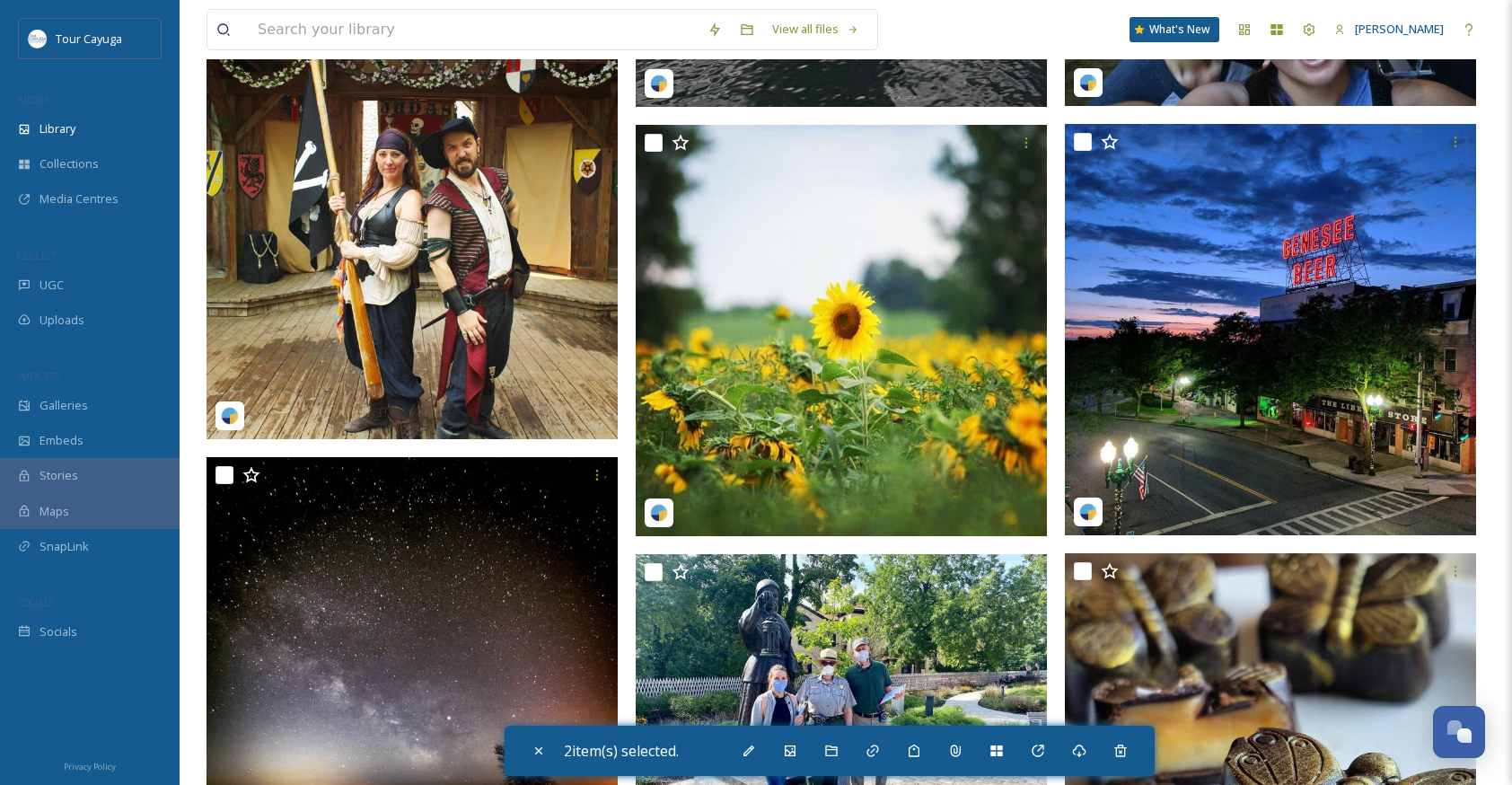
scroll to position [49299, 0]
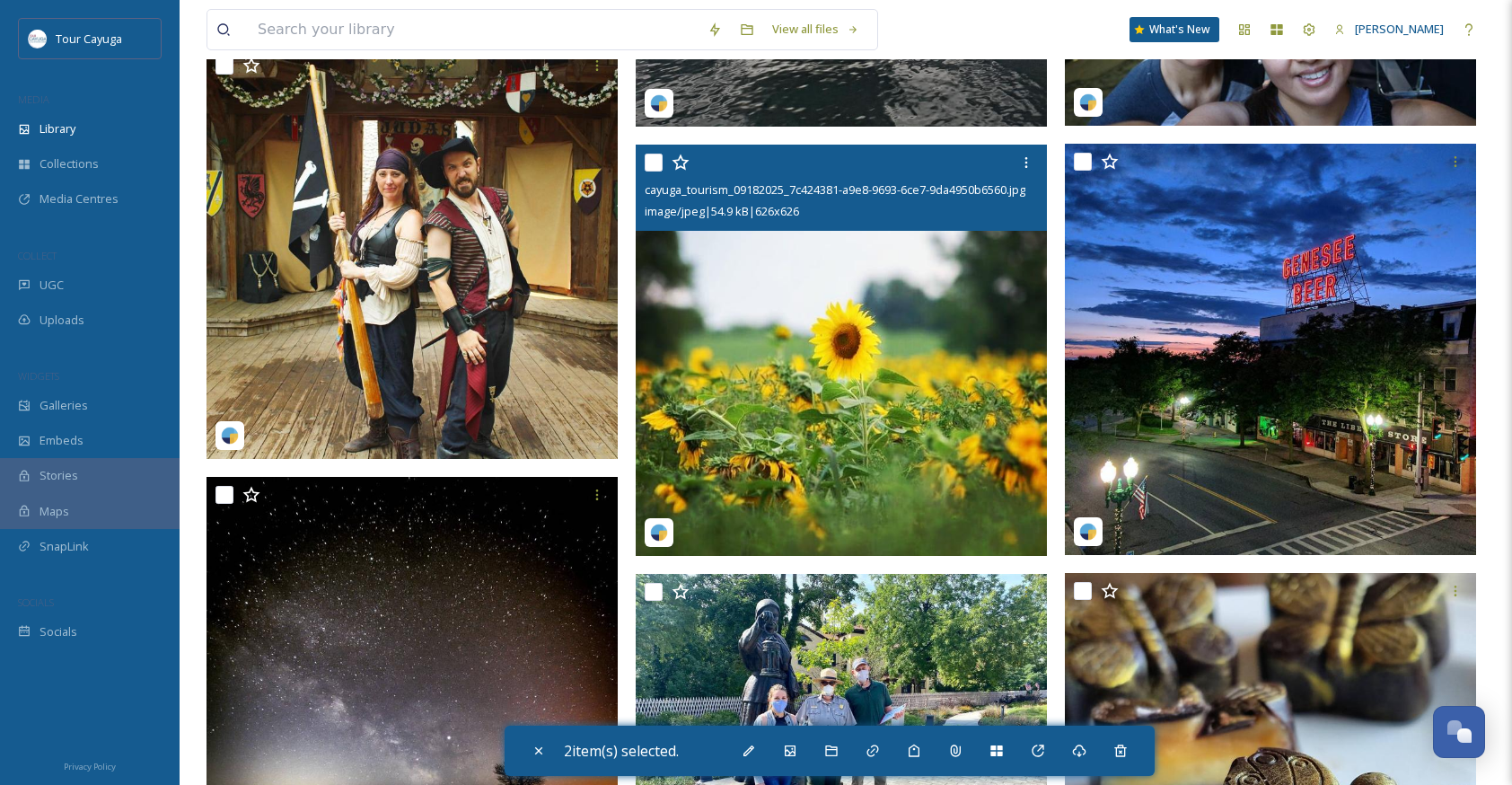
click at [658, 163] on input "checkbox" at bounding box center [653, 162] width 18 height 18
checkbox input "true"
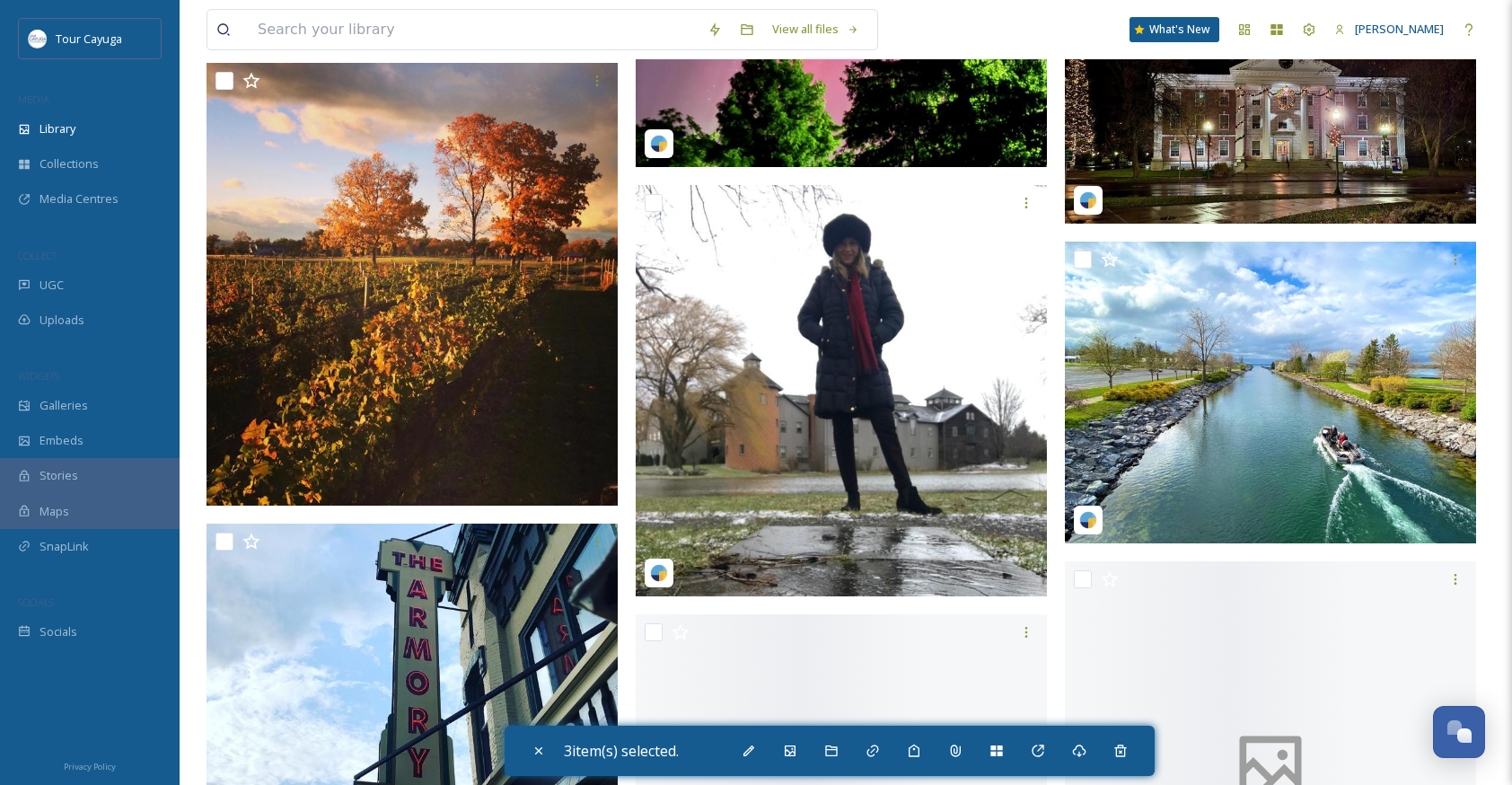
scroll to position [56301, 0]
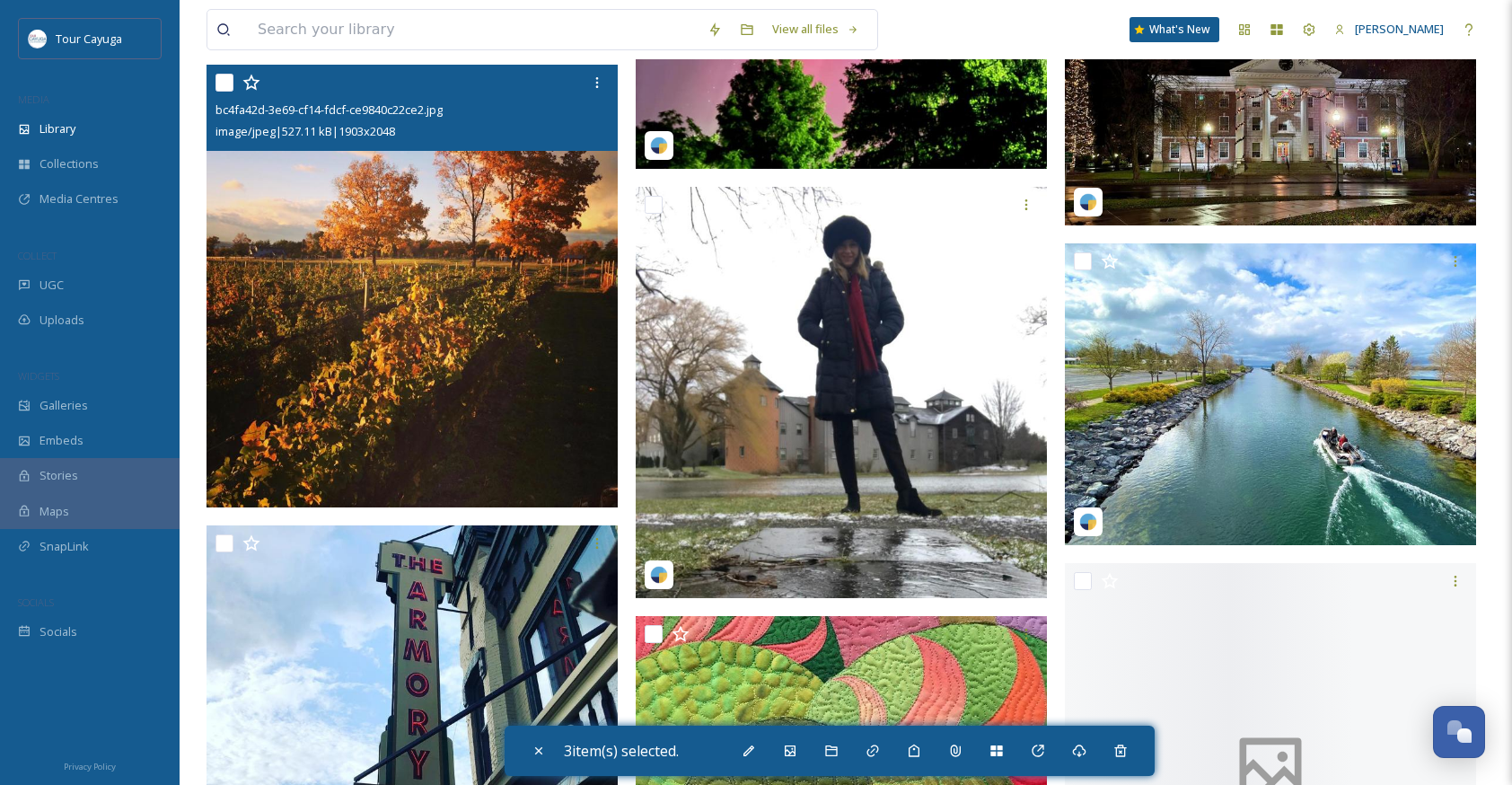
click at [226, 84] on input "checkbox" at bounding box center [225, 82] width 18 height 18
checkbox input "true"
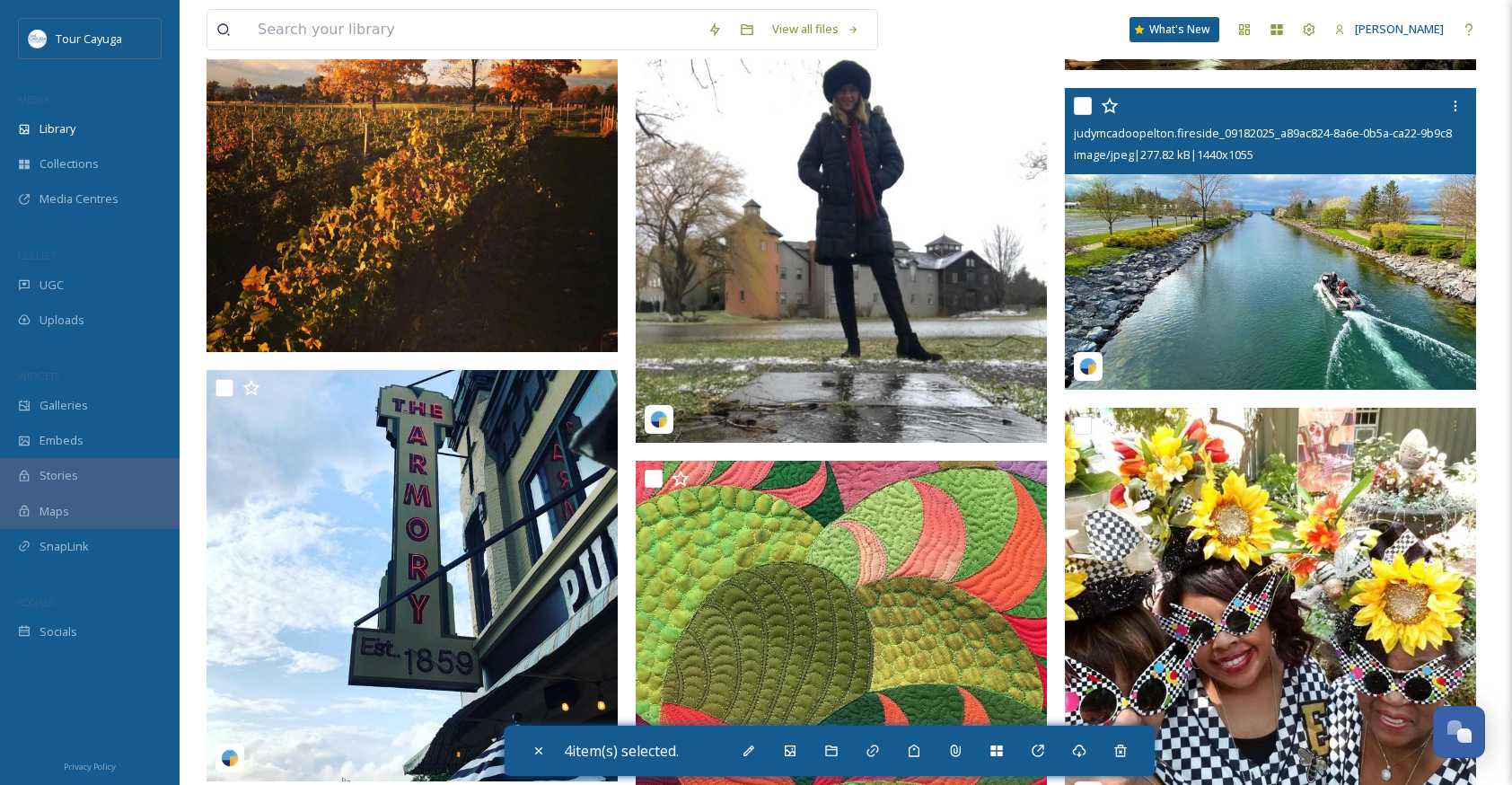
scroll to position [56455, 0]
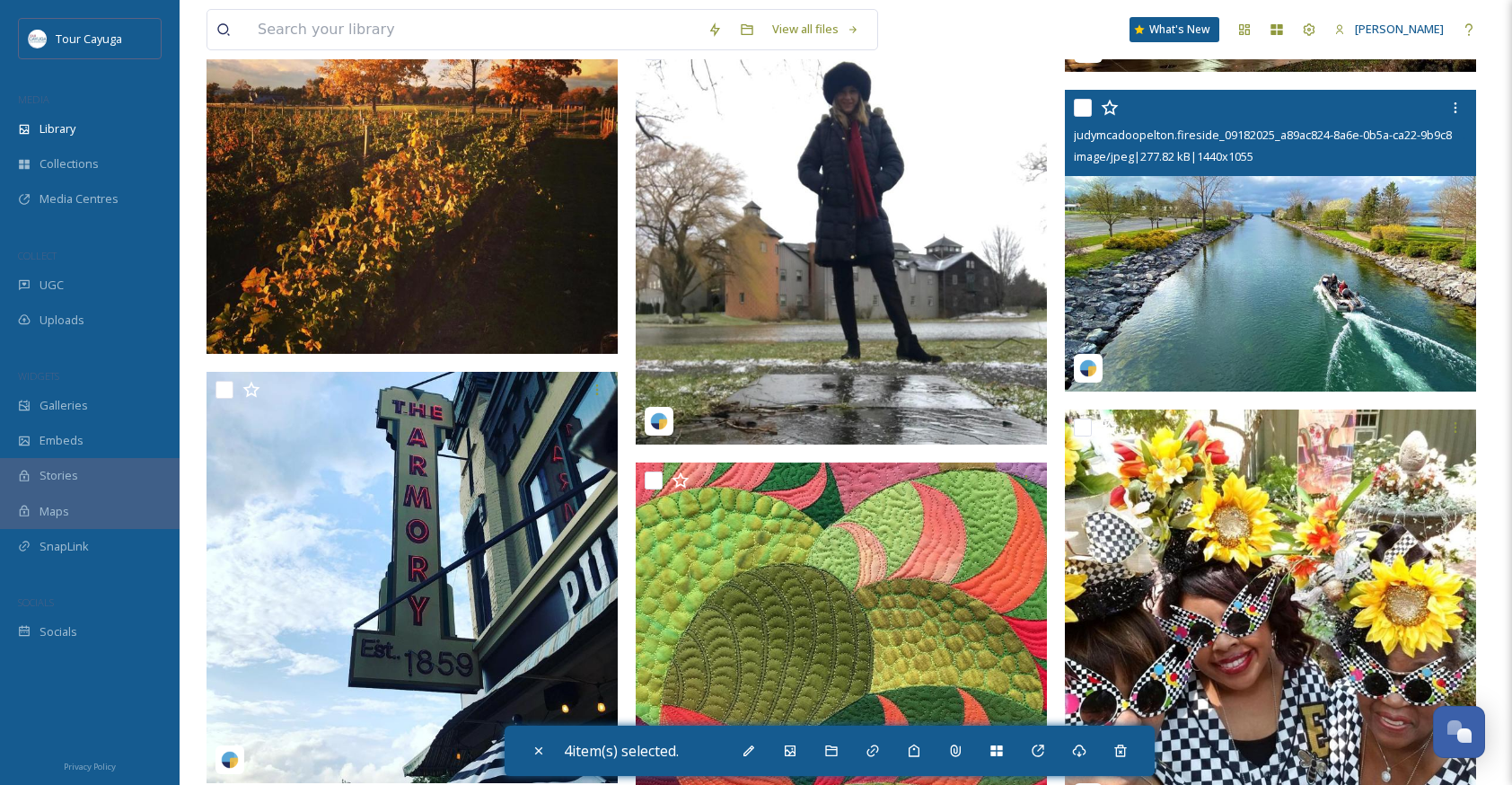
click at [1090, 109] on input "checkbox" at bounding box center [1083, 107] width 18 height 18
checkbox input "true"
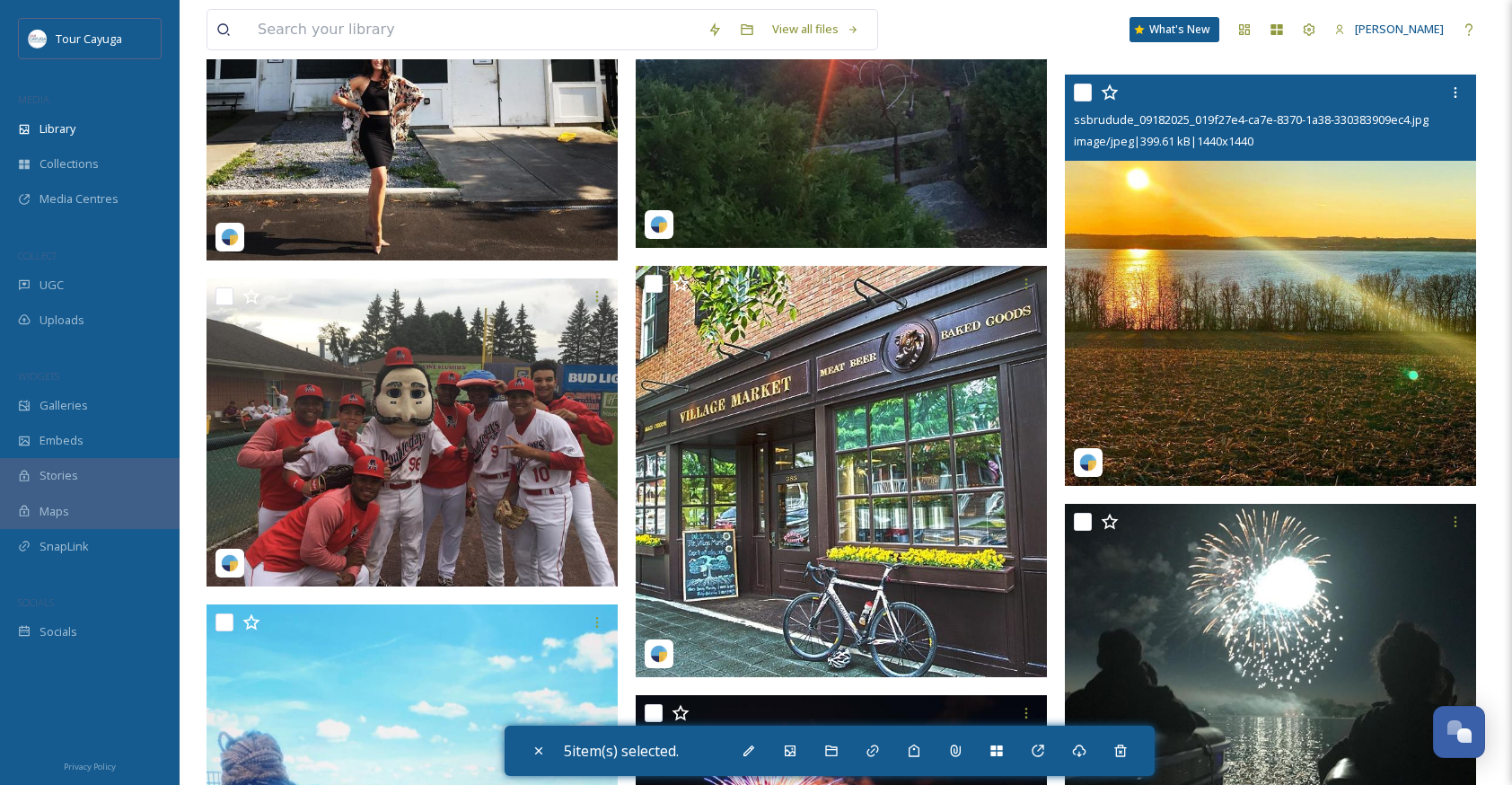
scroll to position [57508, 0]
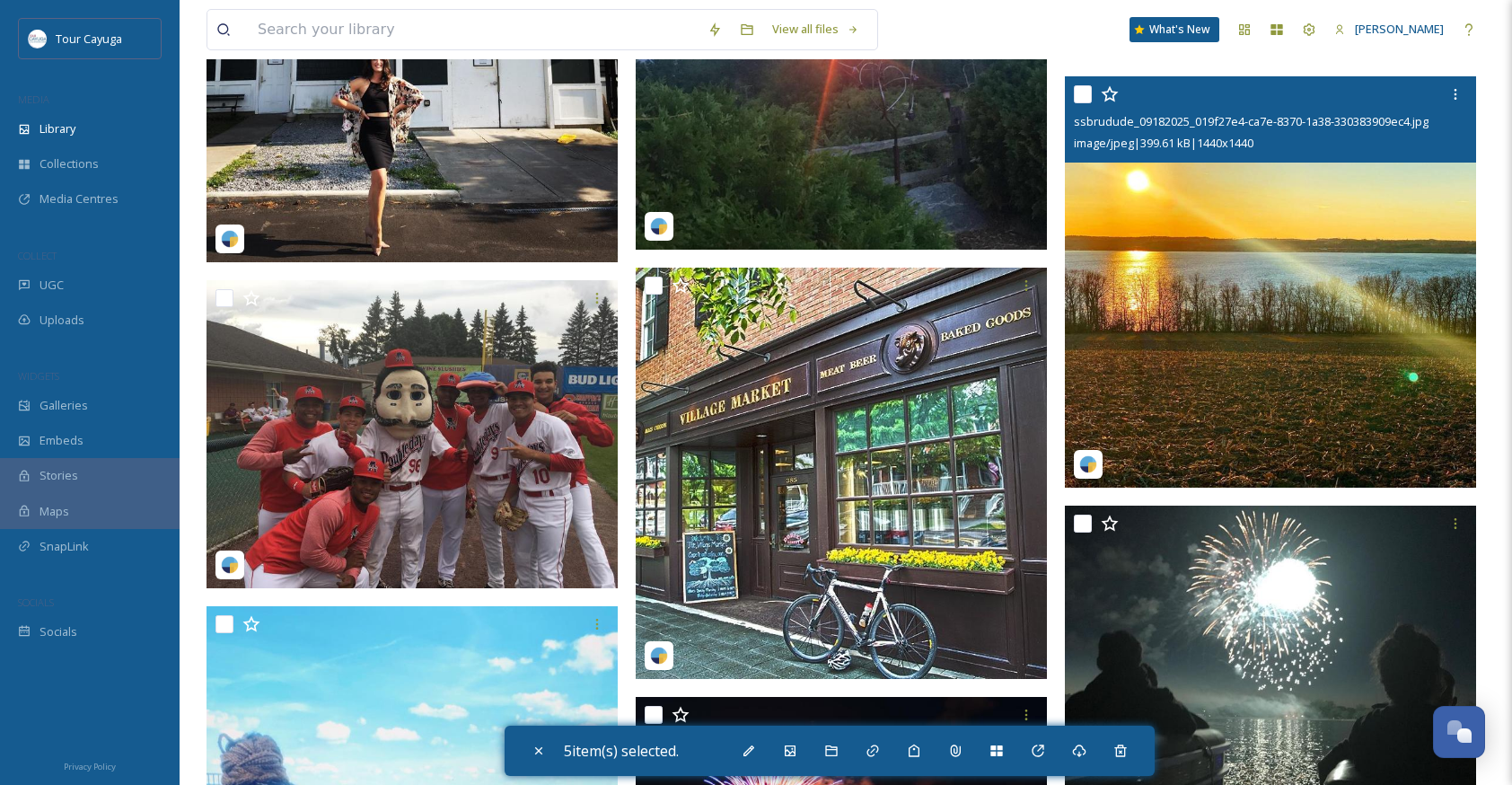
click at [1087, 96] on input "checkbox" at bounding box center [1083, 94] width 18 height 18
checkbox input "true"
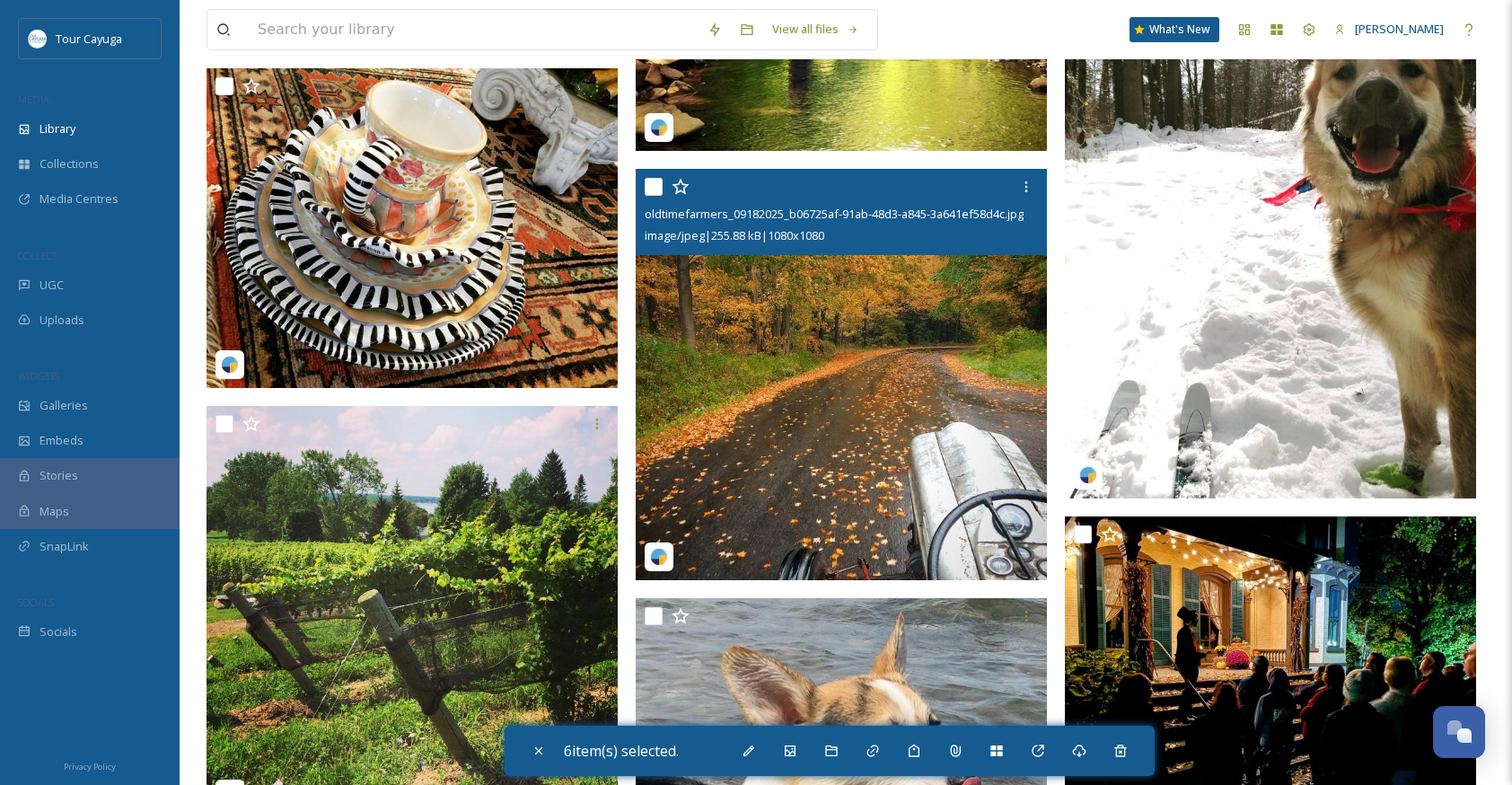
scroll to position [60743, 0]
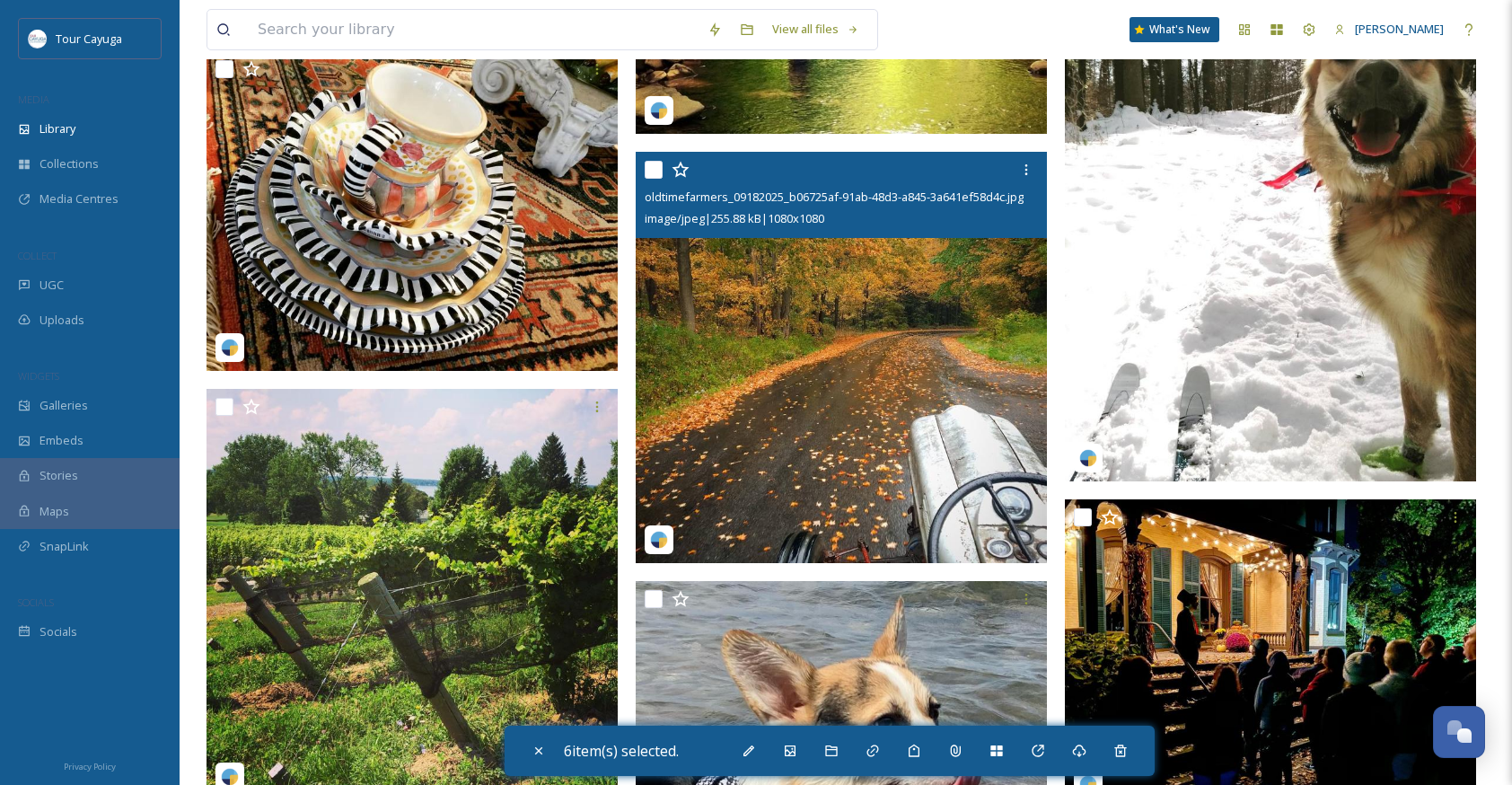
click at [655, 172] on input "checkbox" at bounding box center [653, 170] width 18 height 18
checkbox input "true"
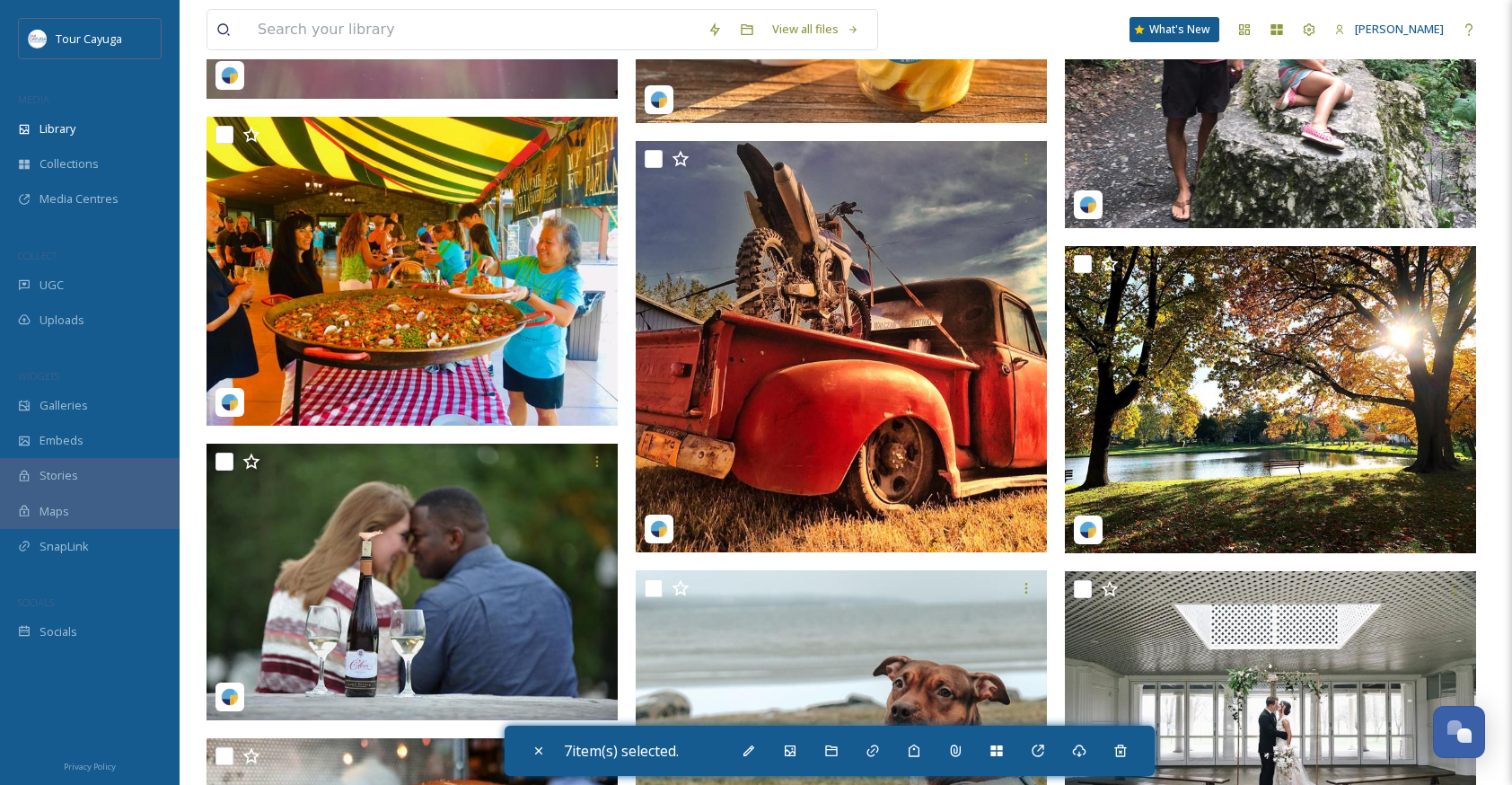
scroll to position [64085, 0]
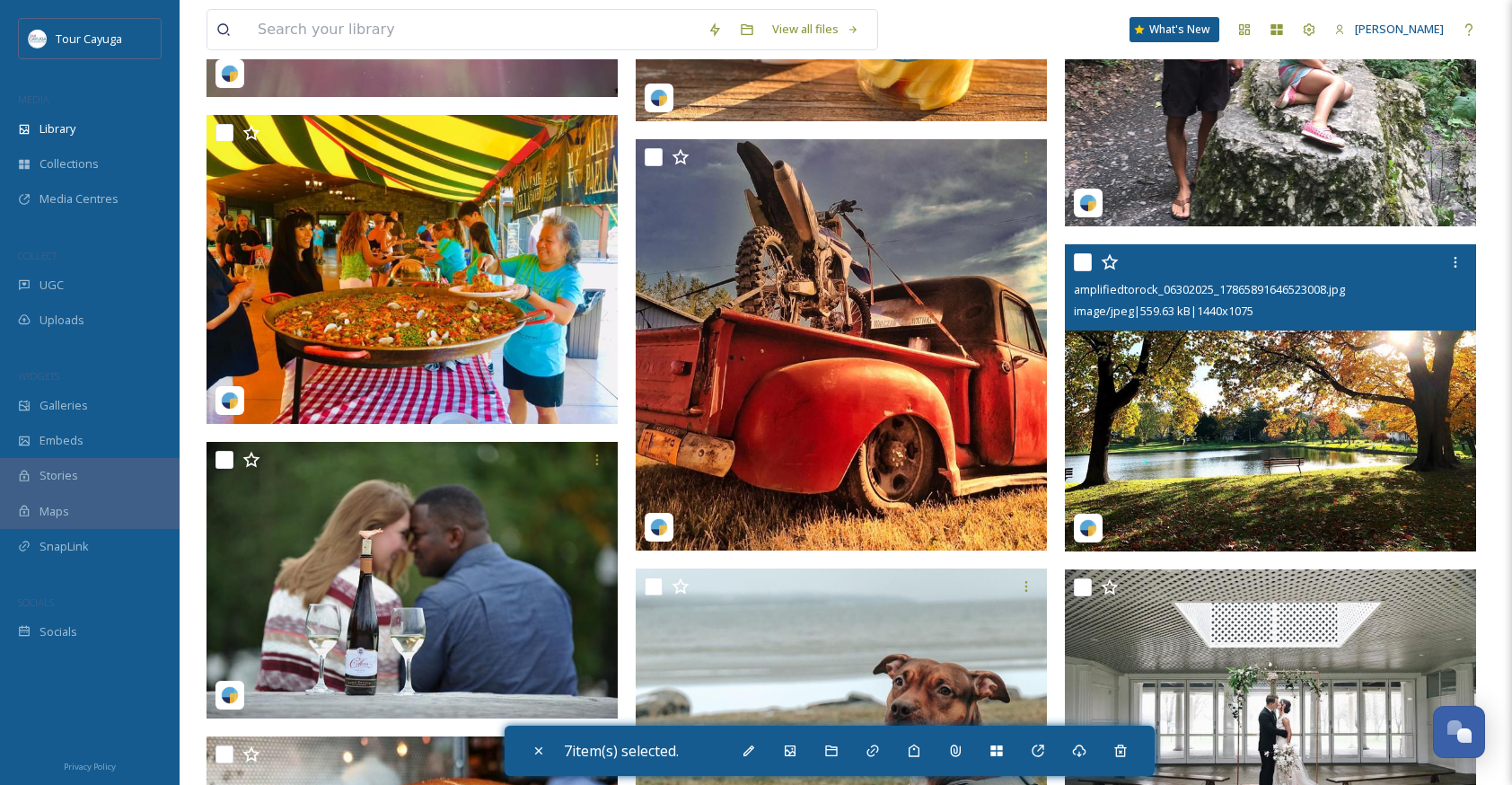
click at [1075, 265] on input "checkbox" at bounding box center [1083, 262] width 18 height 18
checkbox input "true"
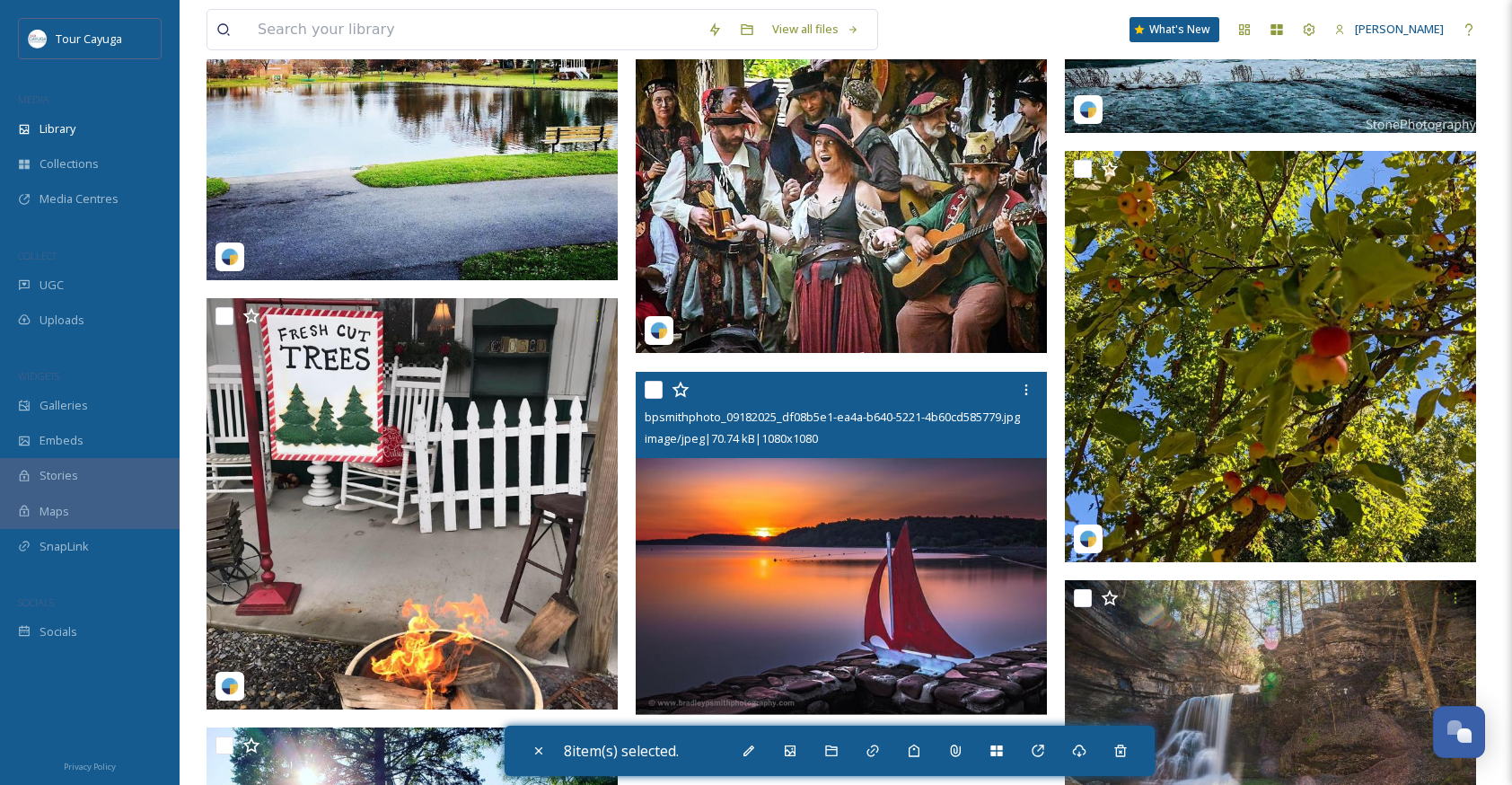
scroll to position [66704, 0]
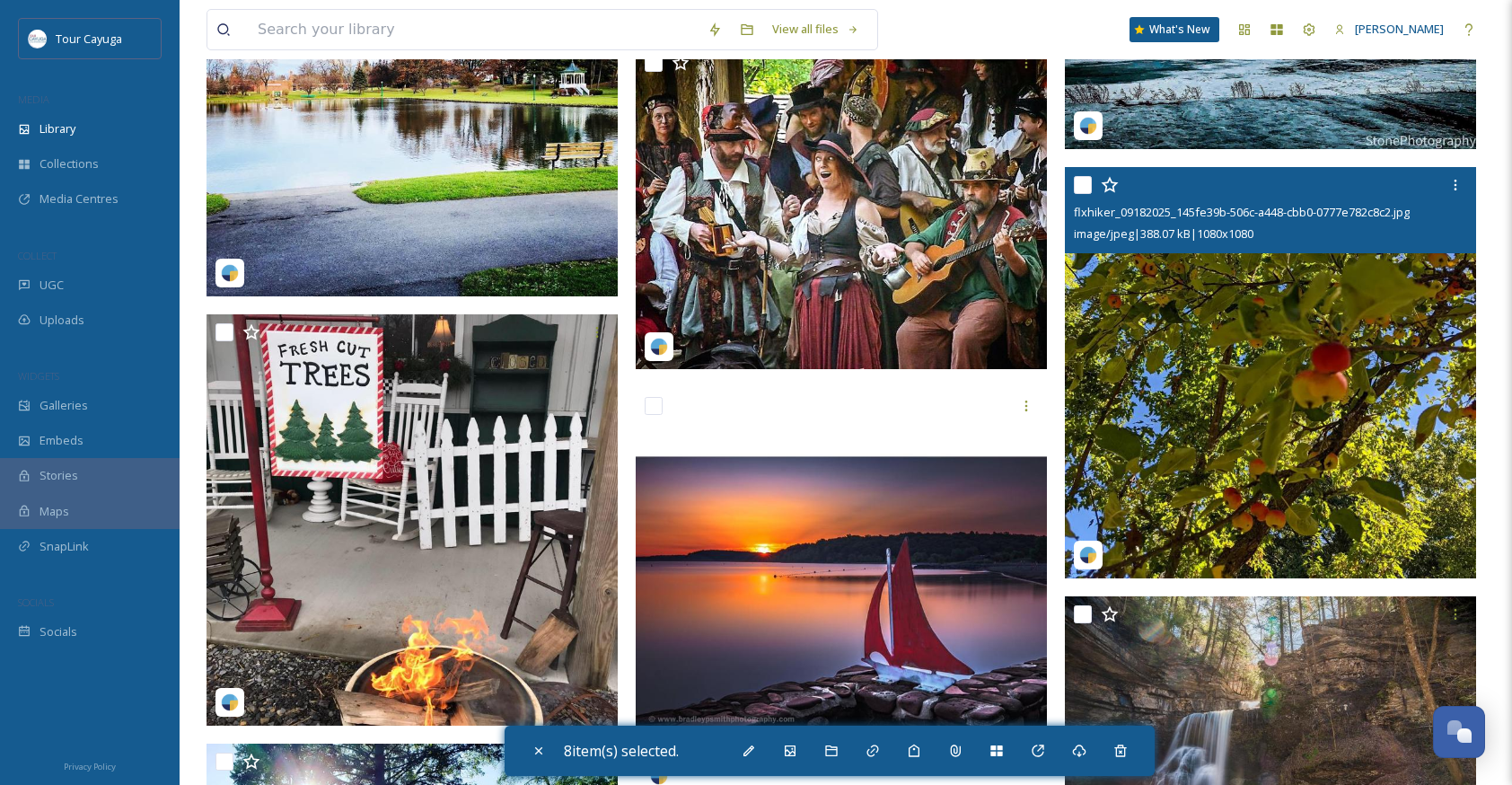
click at [1090, 181] on input "checkbox" at bounding box center [1083, 185] width 18 height 18
checkbox input "true"
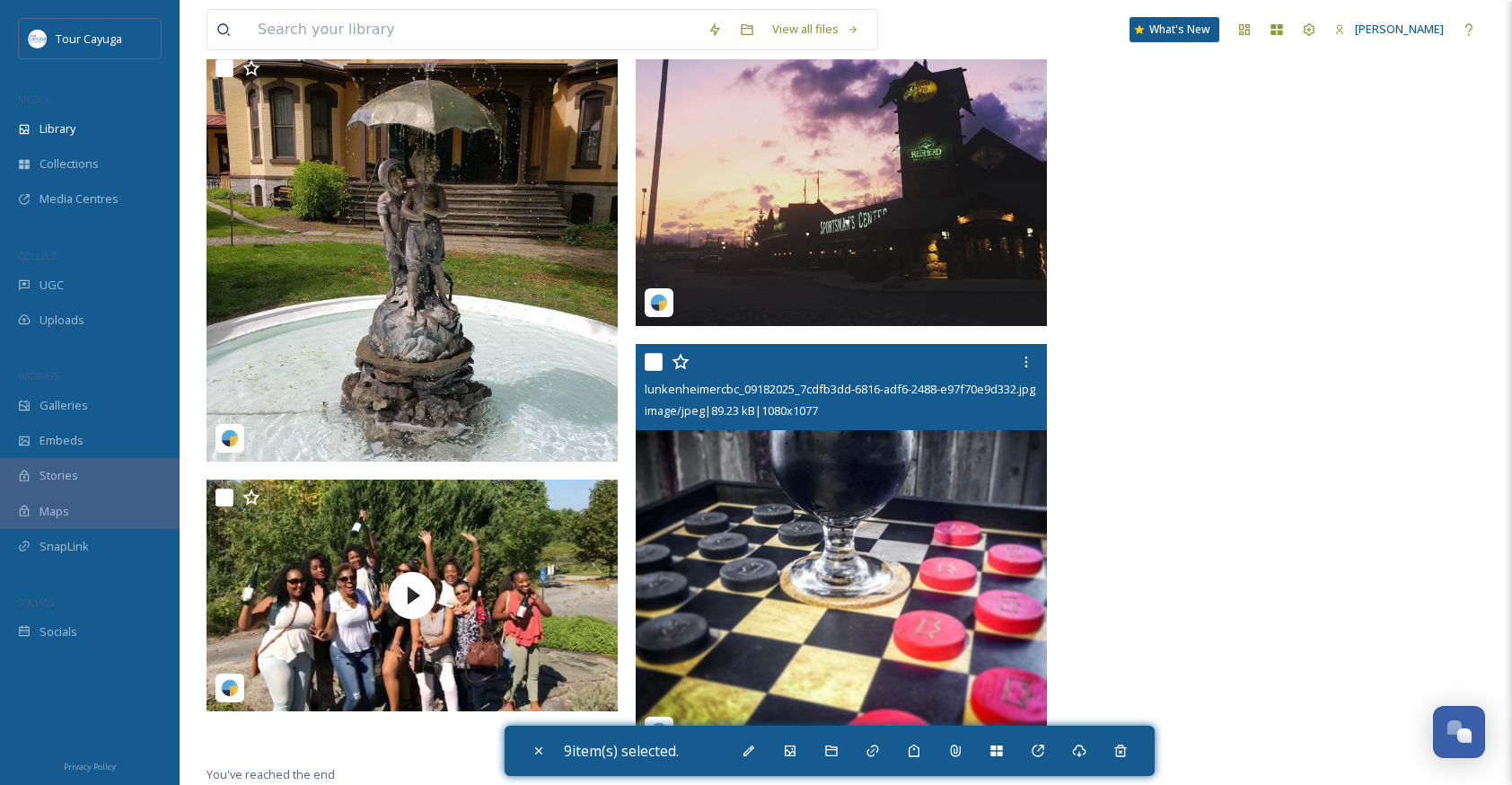
scroll to position [74792, 0]
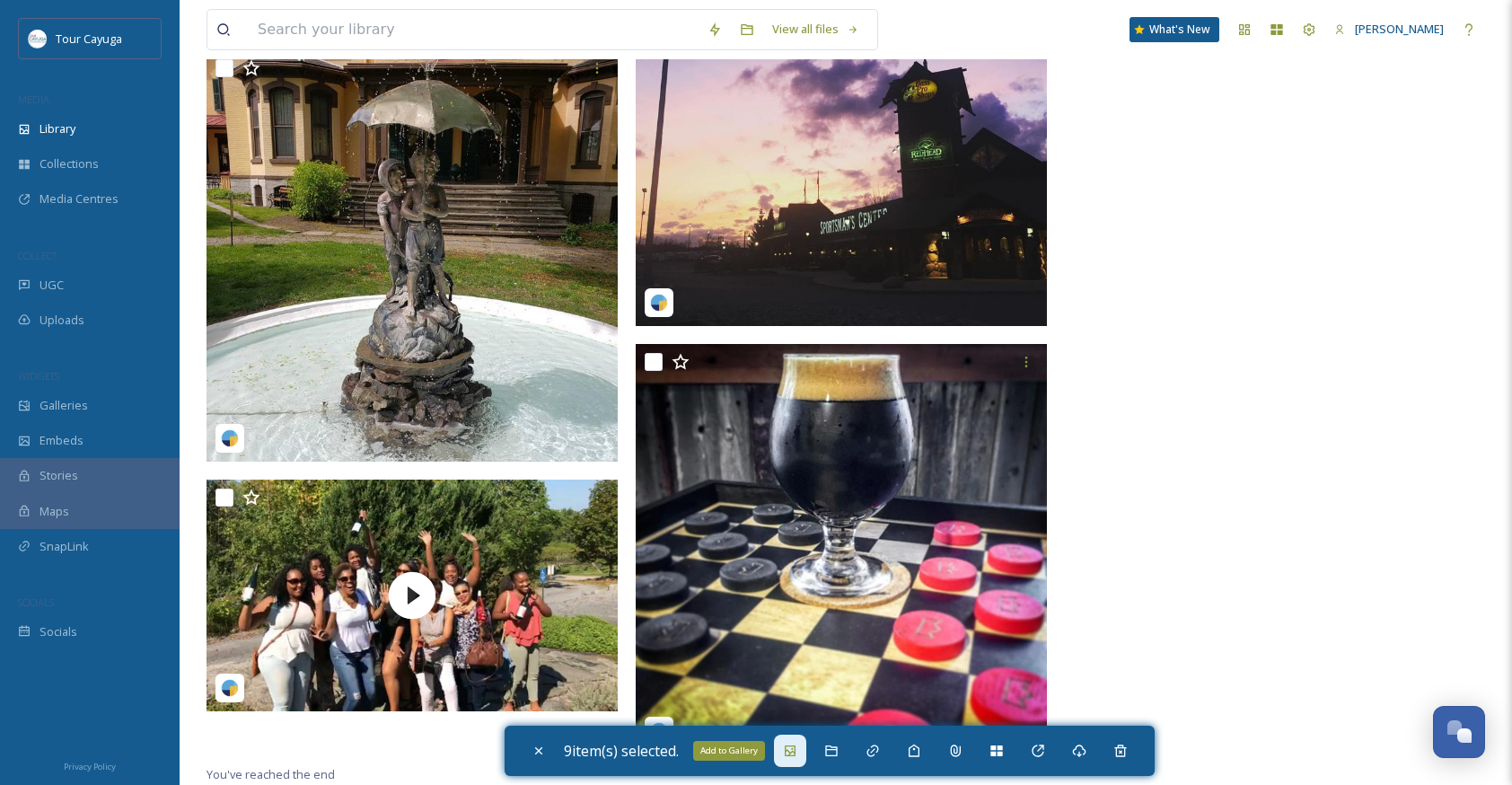
click at [791, 753] on icon at bounding box center [790, 750] width 11 height 11
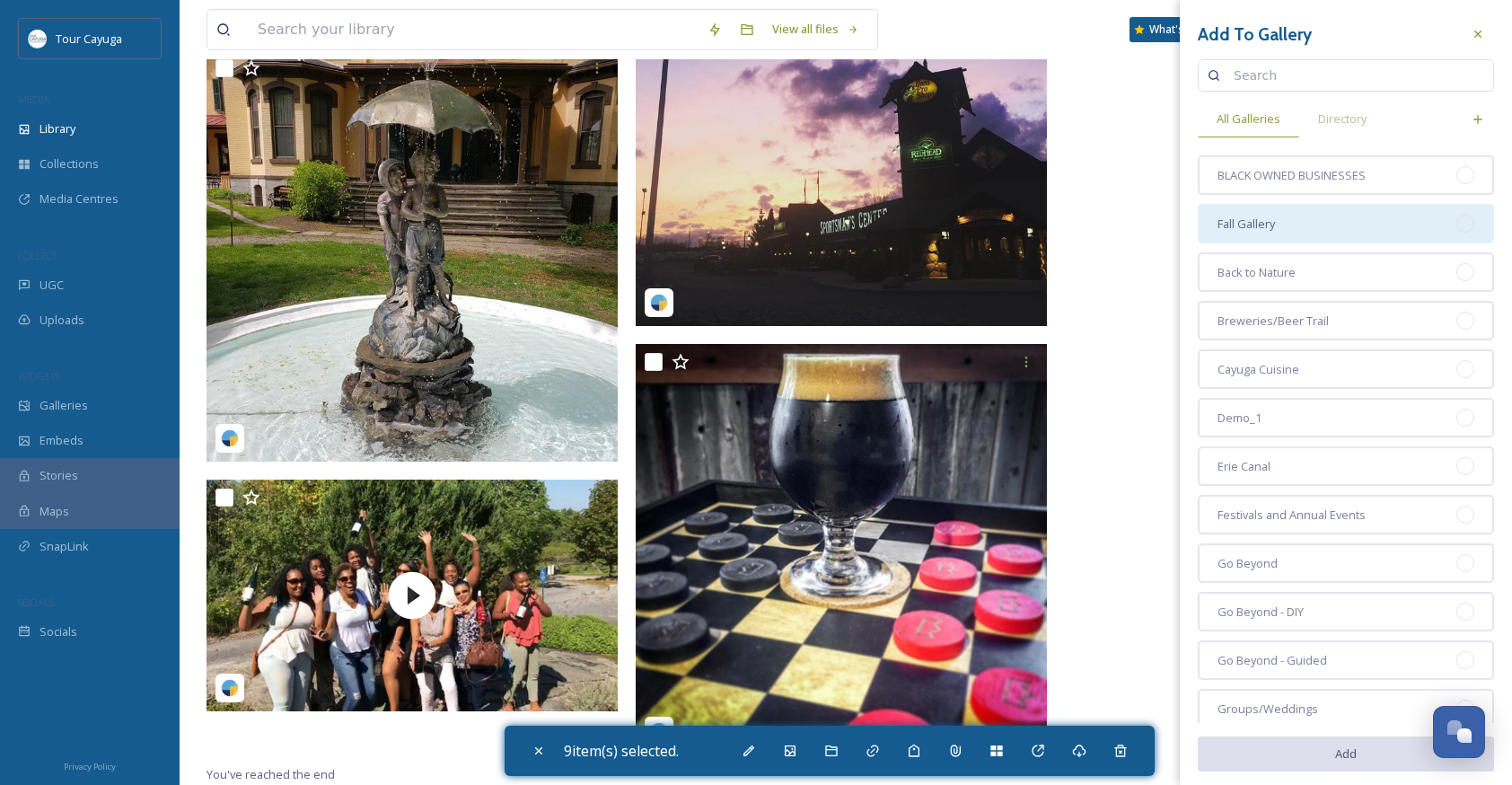
click at [1239, 227] on span "Fall Gallery" at bounding box center [1246, 224] width 58 height 17
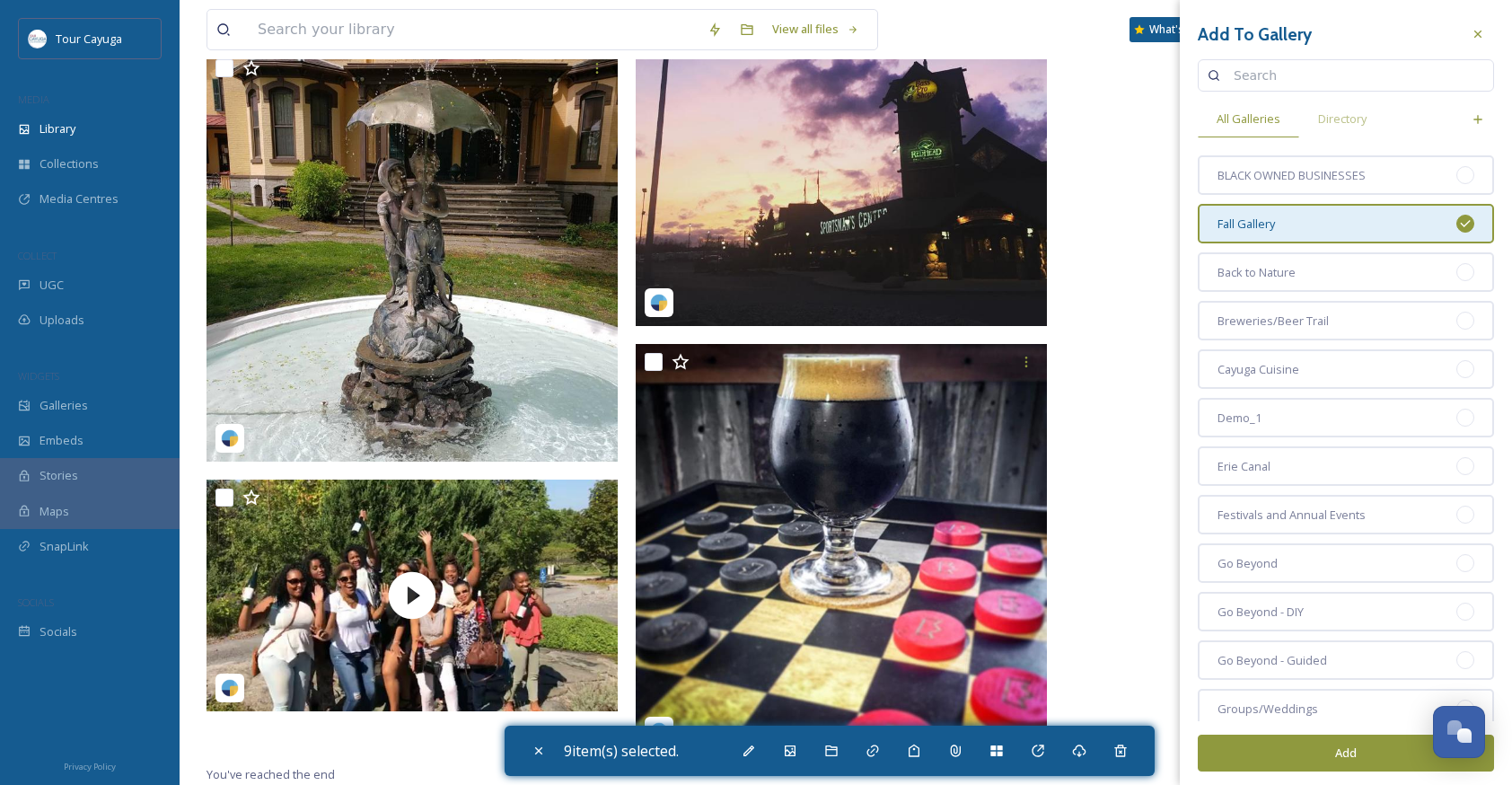
click at [1305, 751] on button "Add" at bounding box center [1346, 753] width 296 height 37
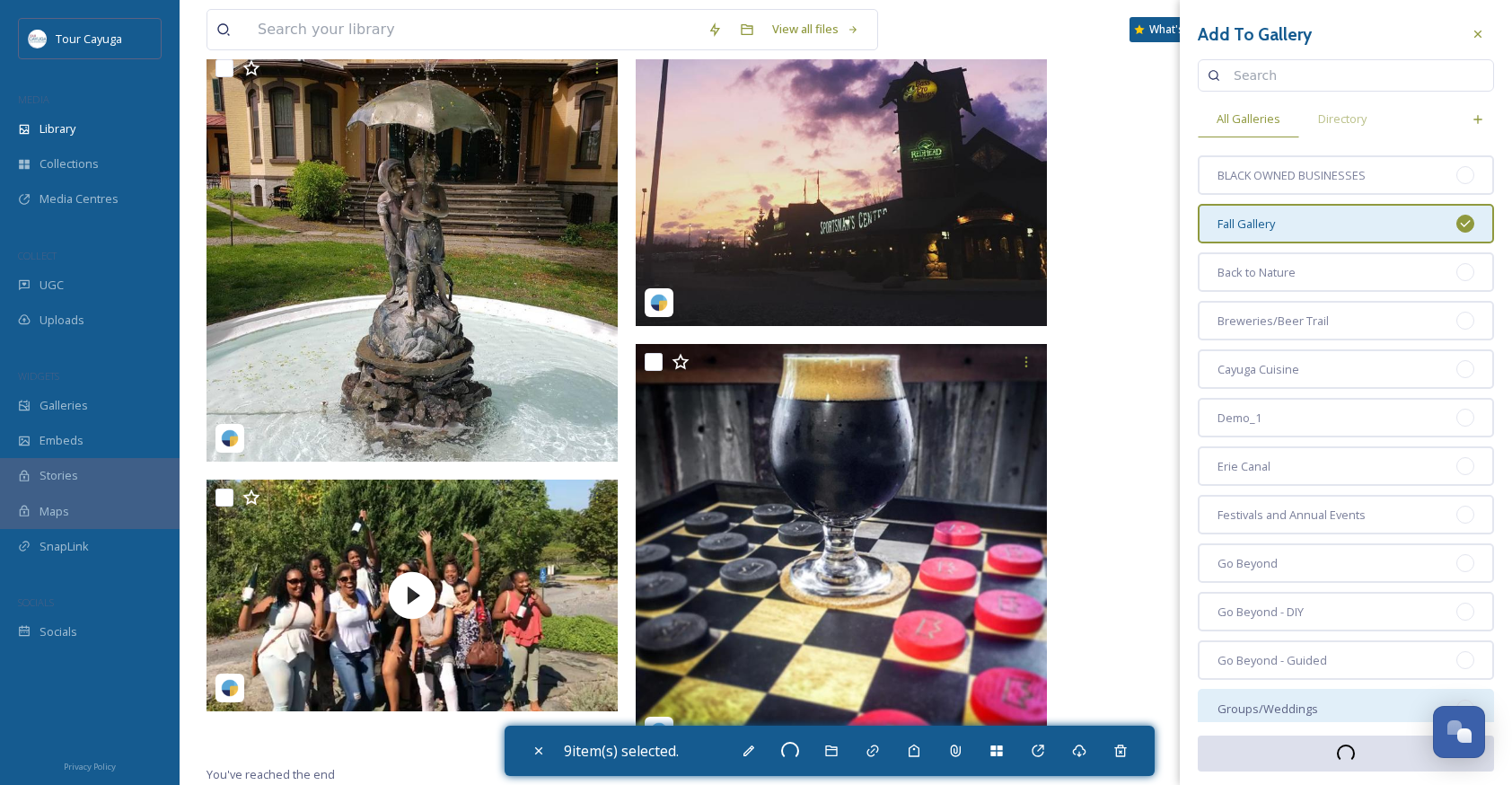
checkbox input "false"
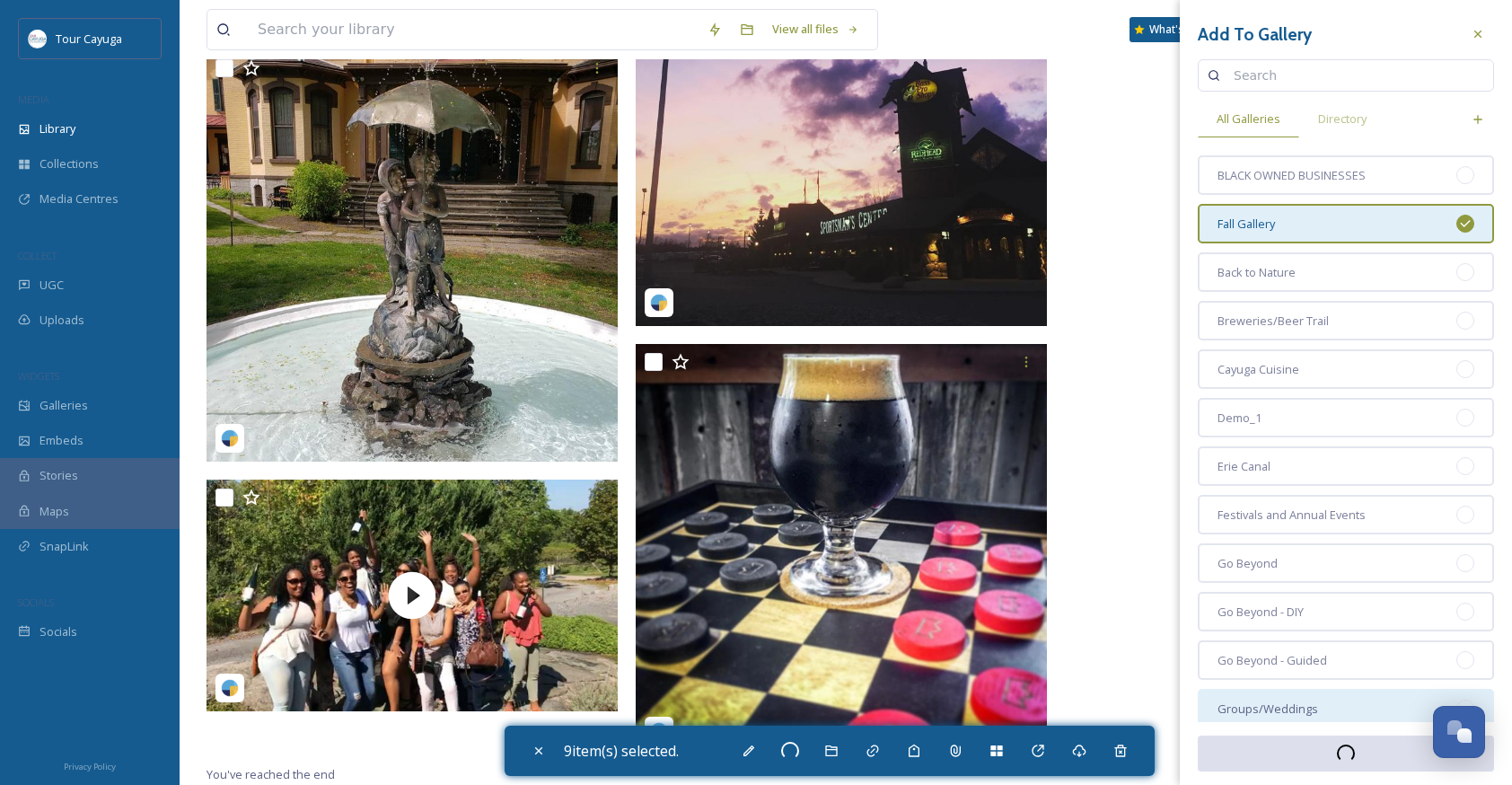
checkbox input "false"
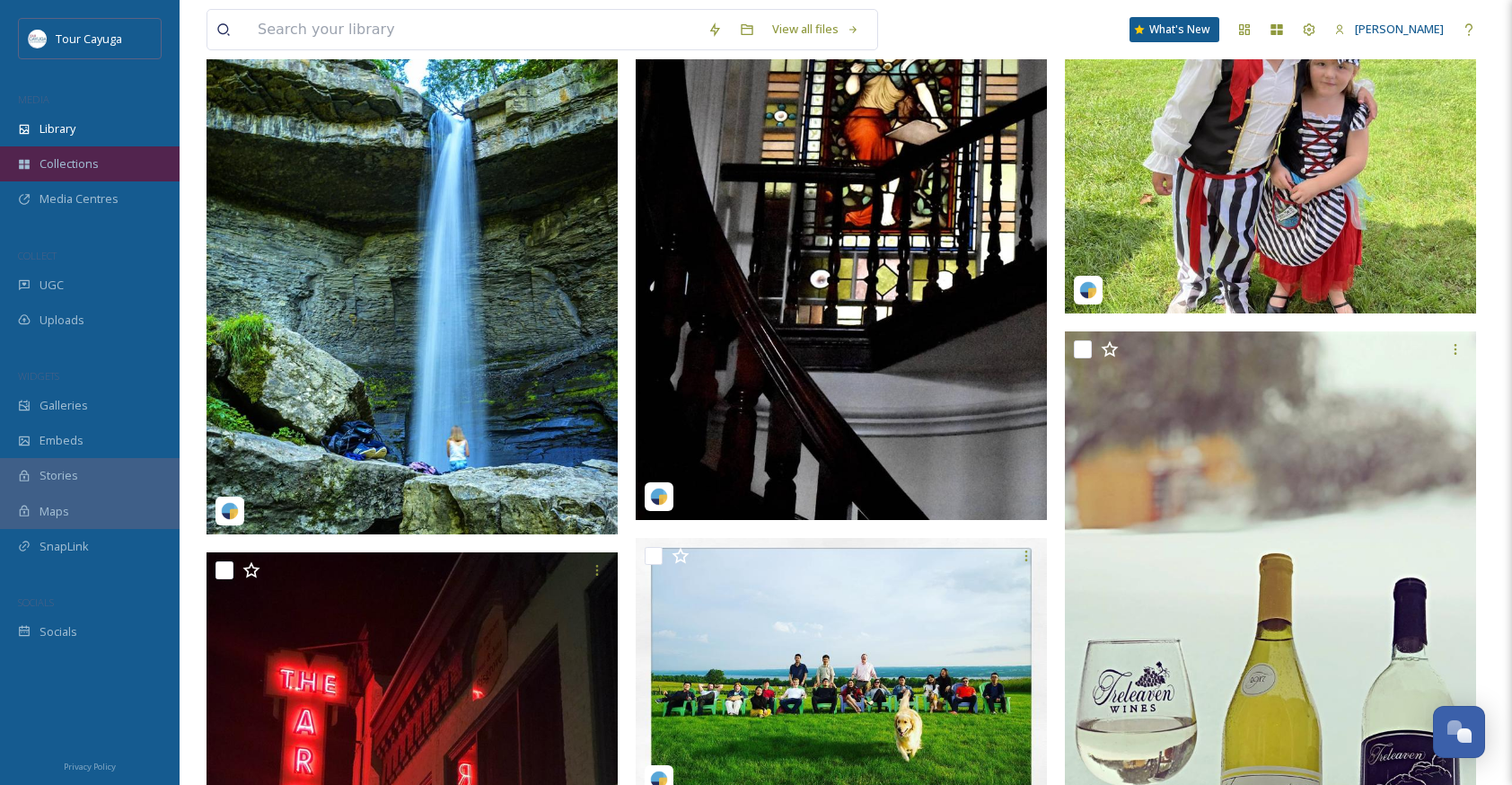
scroll to position [73161, 0]
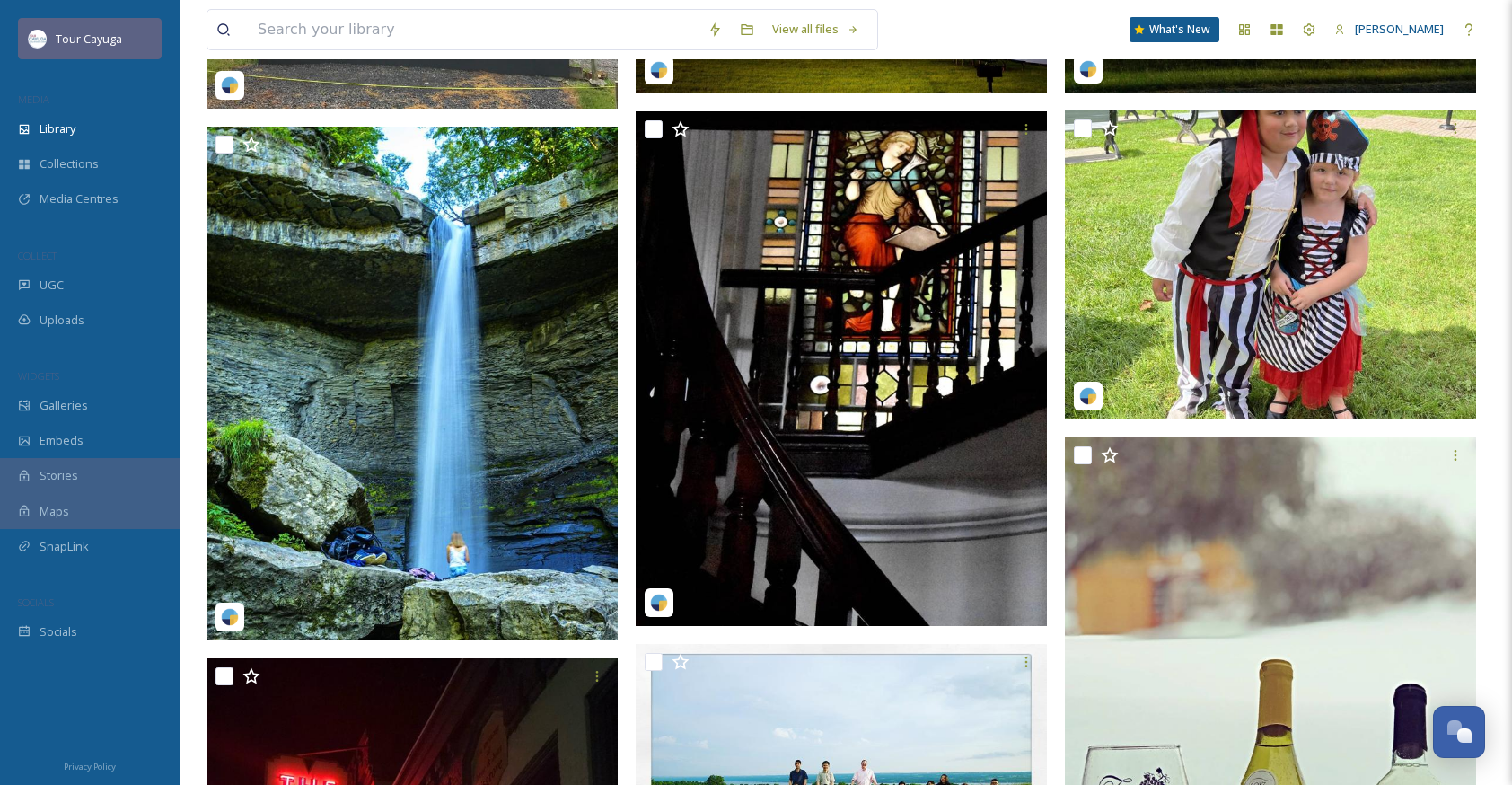
click at [82, 39] on span "Tour Cayuga" at bounding box center [89, 38] width 66 height 17
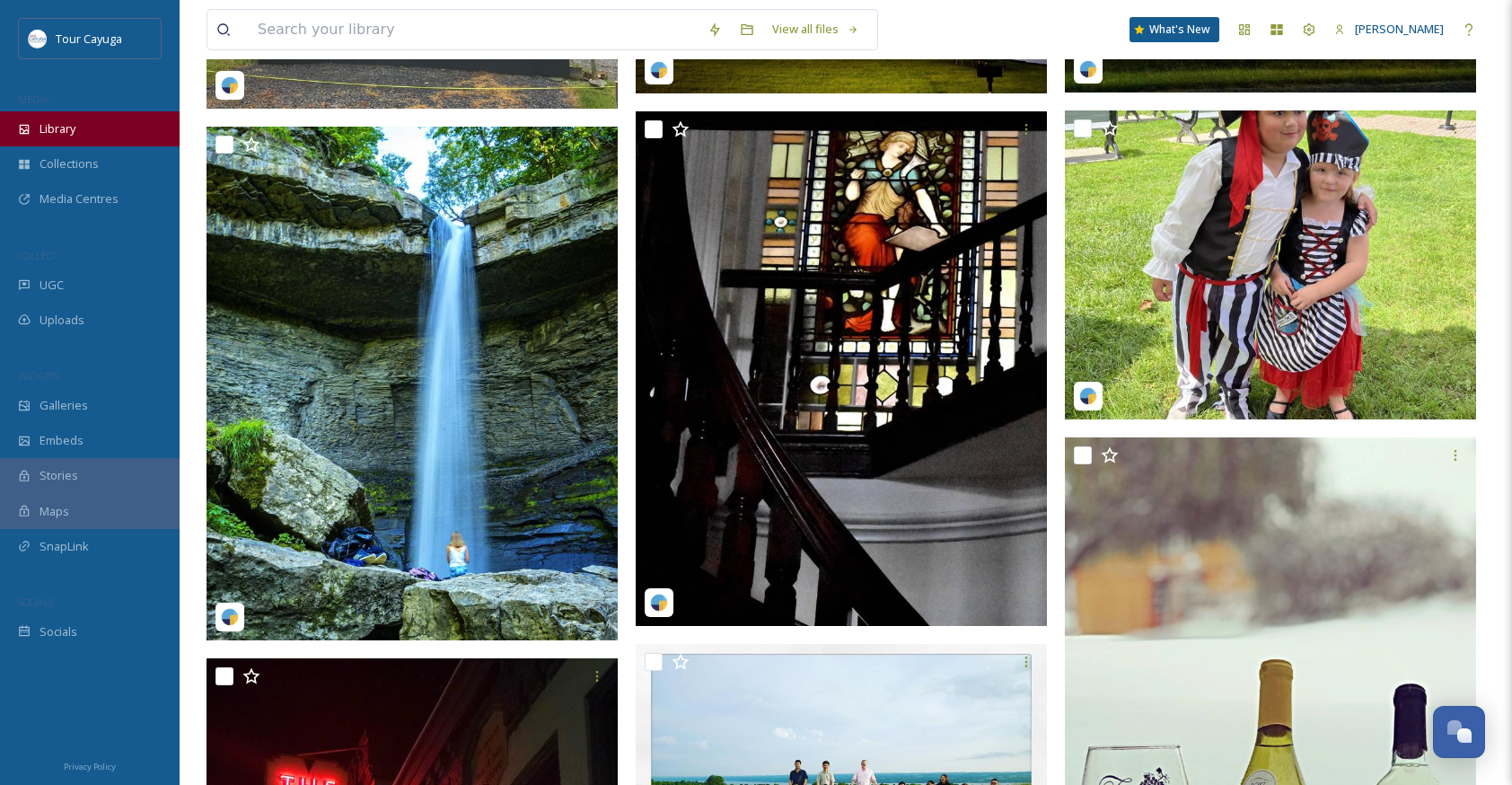
click at [67, 130] on span "Library" at bounding box center [57, 128] width 36 height 17
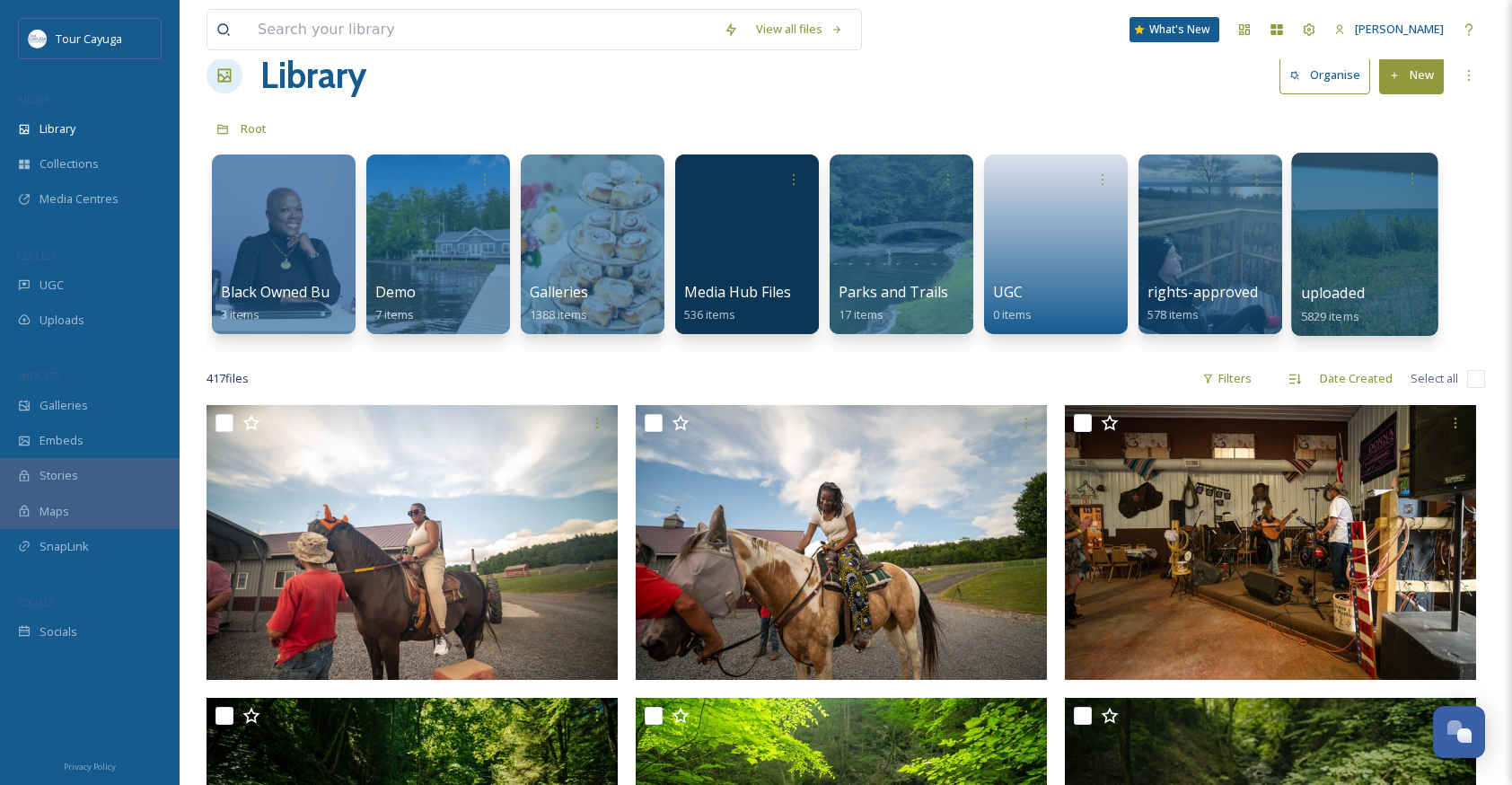
scroll to position [37, 0]
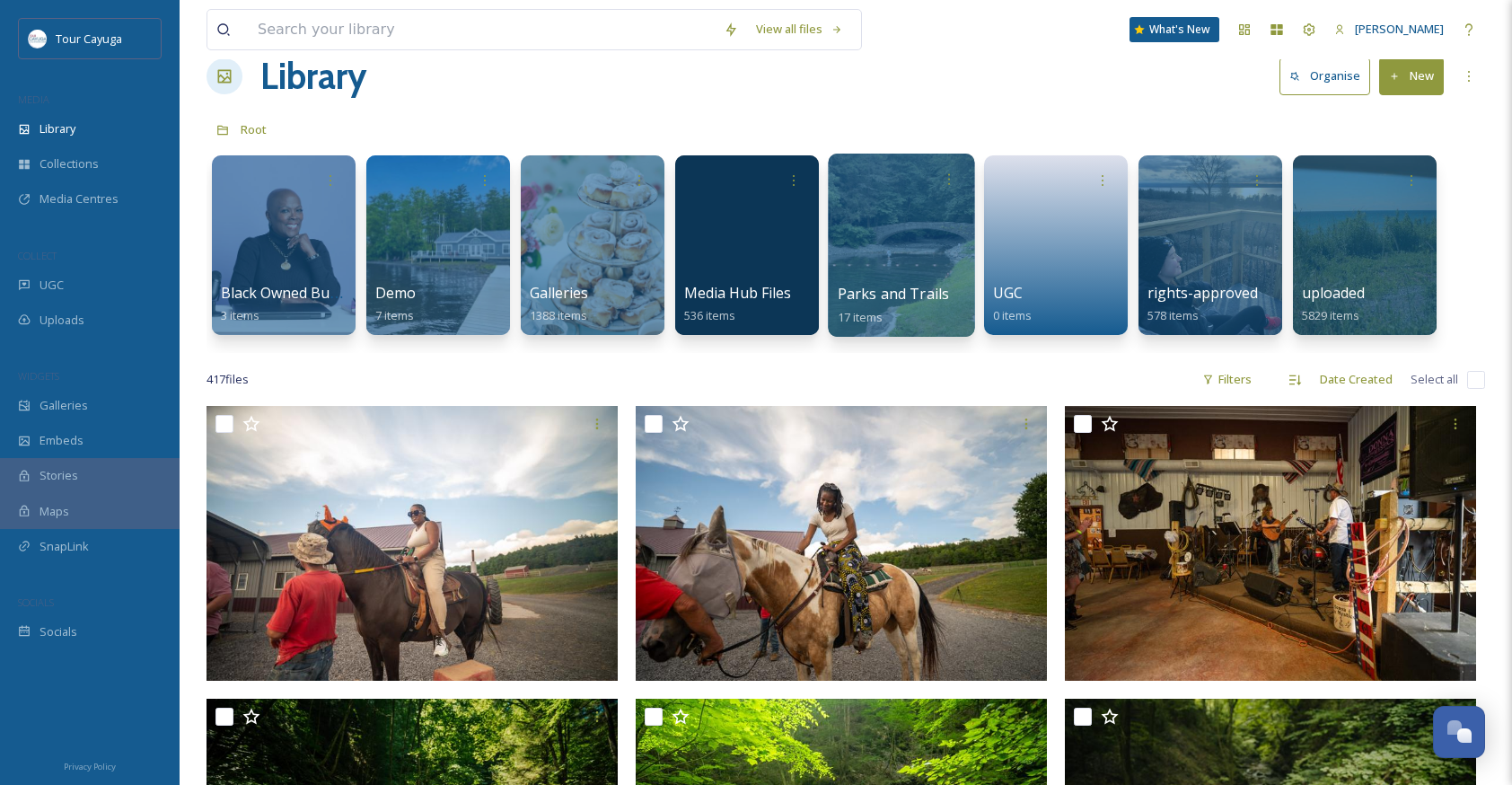
click at [919, 249] on div at bounding box center [902, 245] width 147 height 184
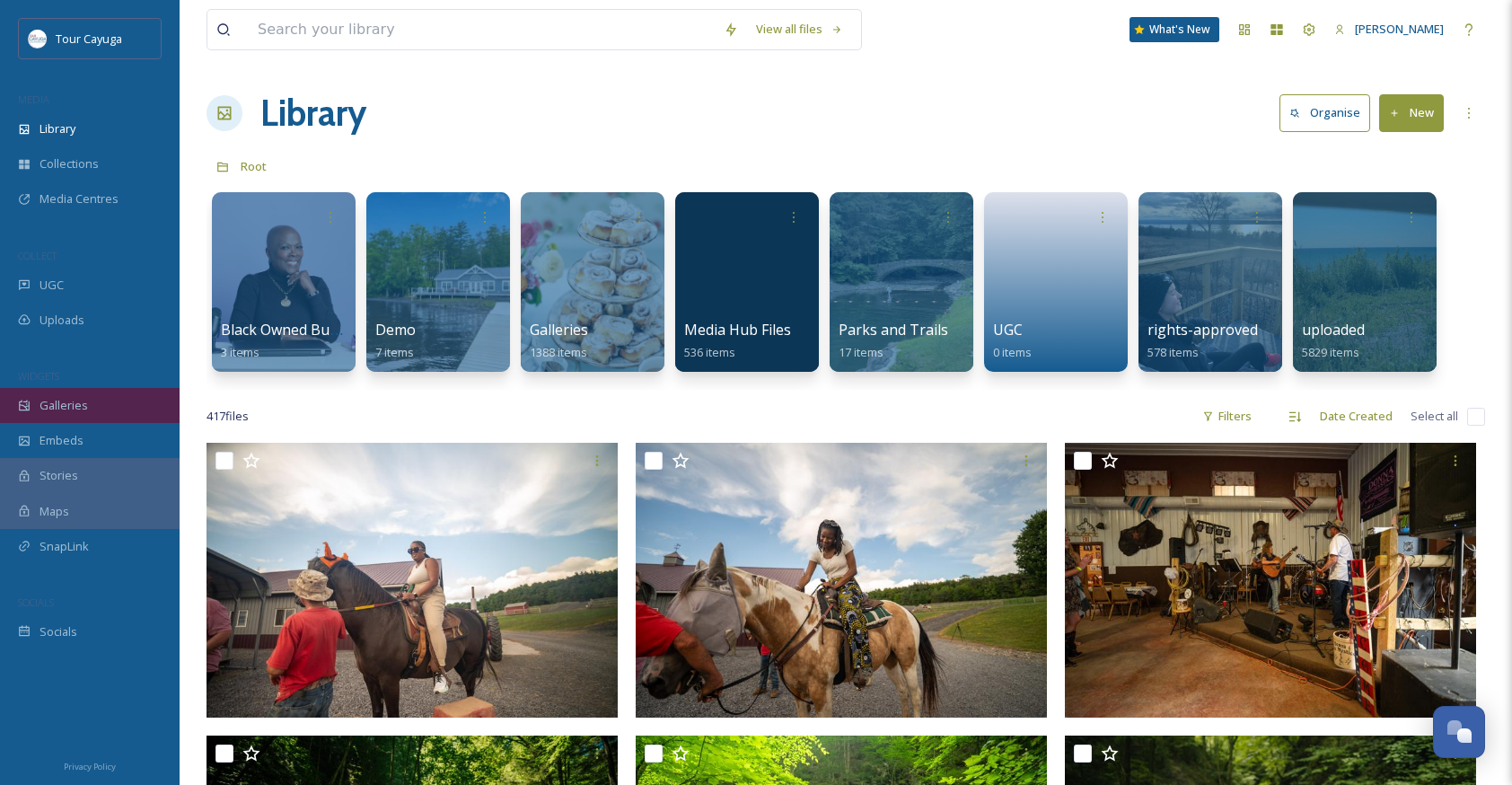
click at [65, 398] on span "Galleries" at bounding box center [63, 404] width 49 height 17
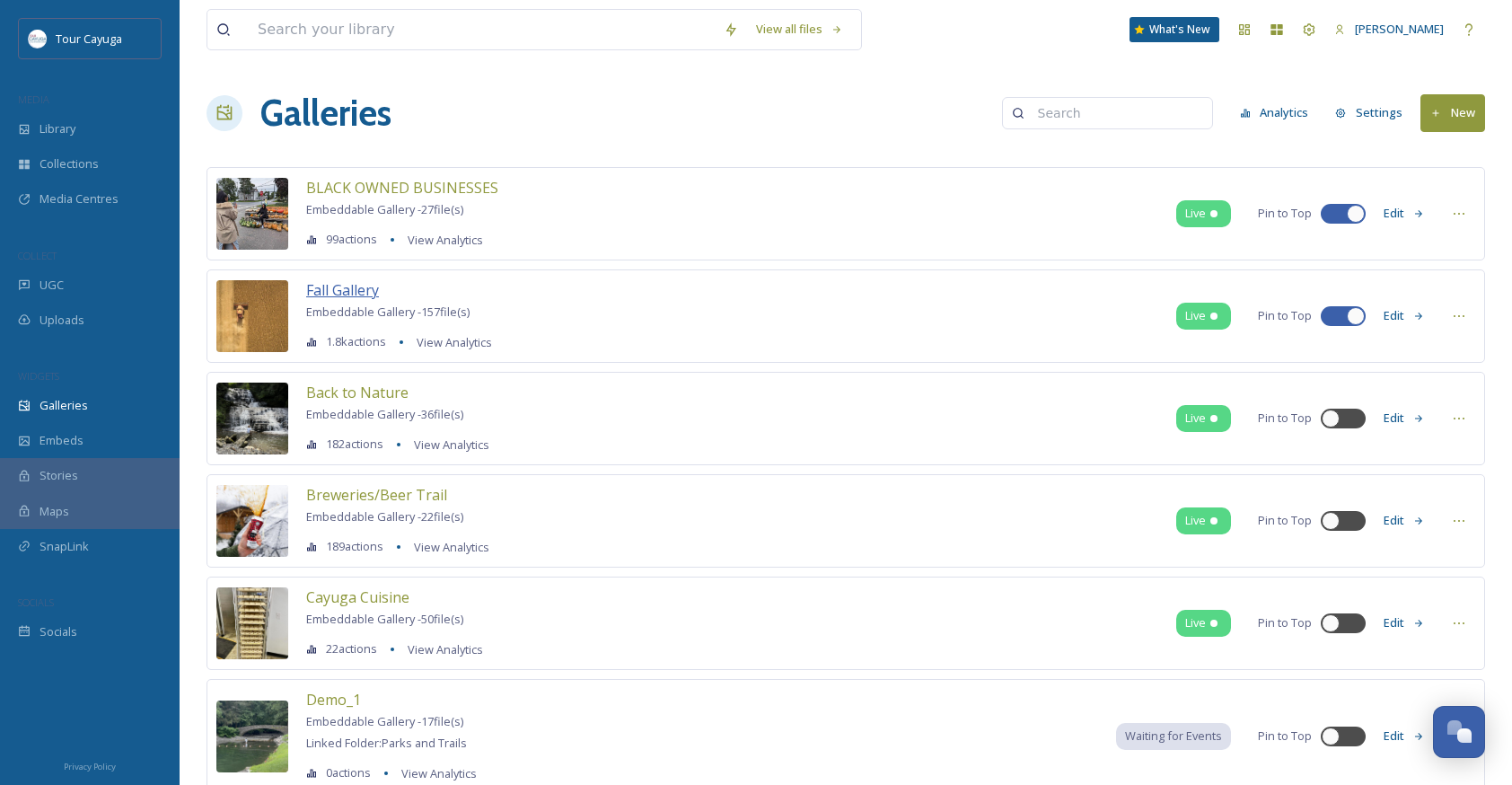
click at [352, 292] on span "Fall Gallery" at bounding box center [343, 290] width 72 height 20
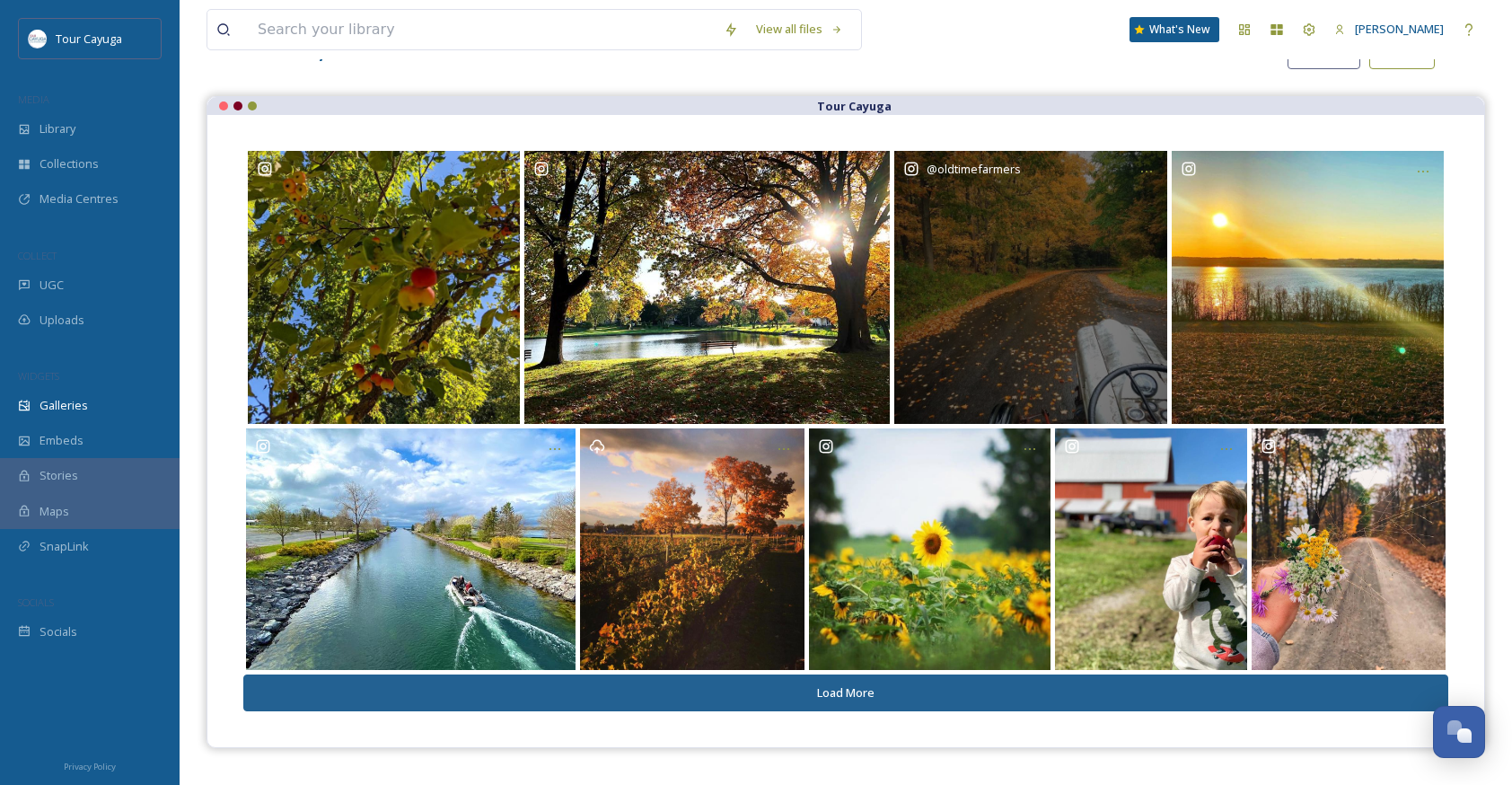
scroll to position [142, 0]
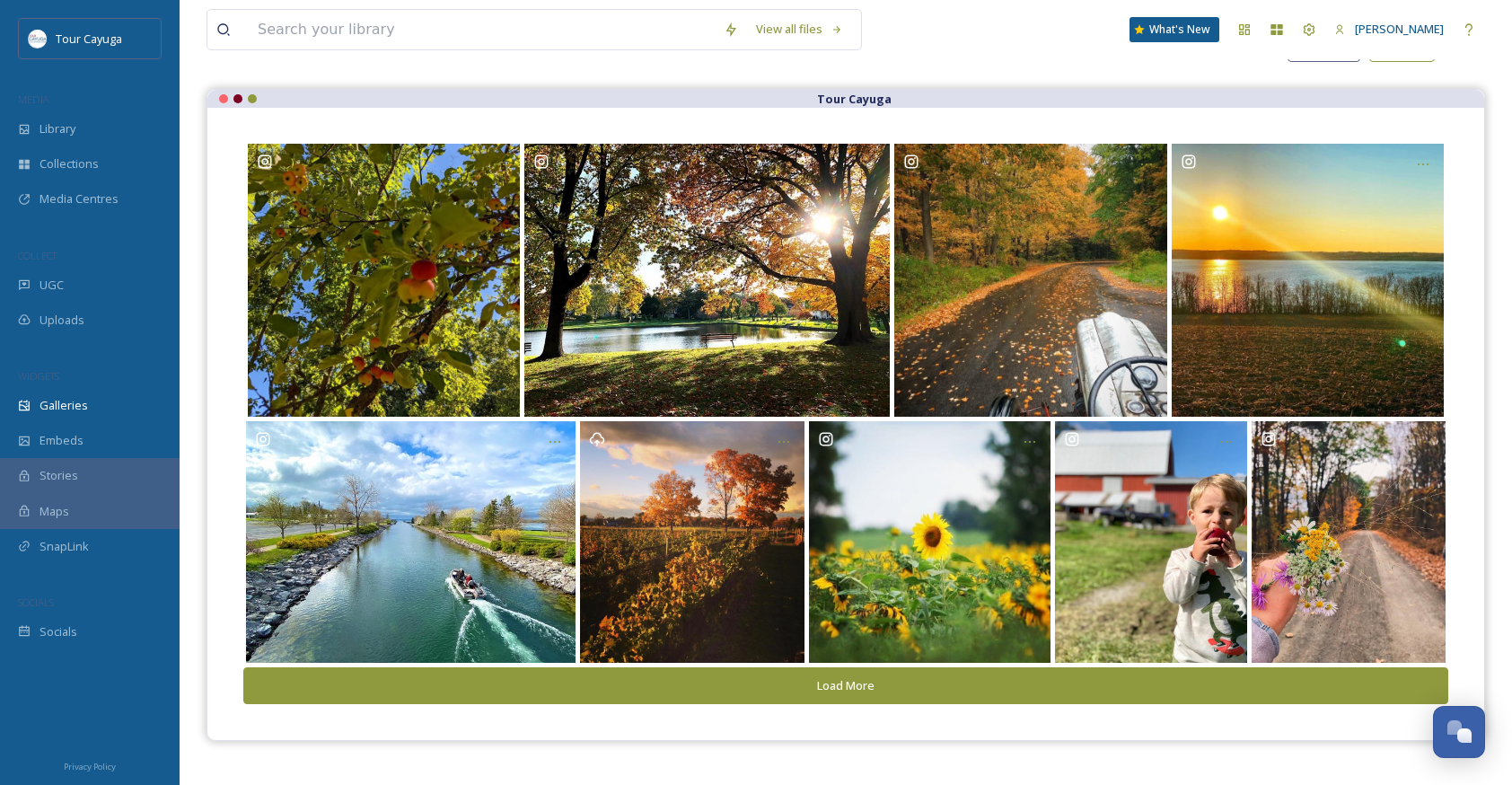
click at [861, 685] on button "Load More" at bounding box center [846, 685] width 1205 height 37
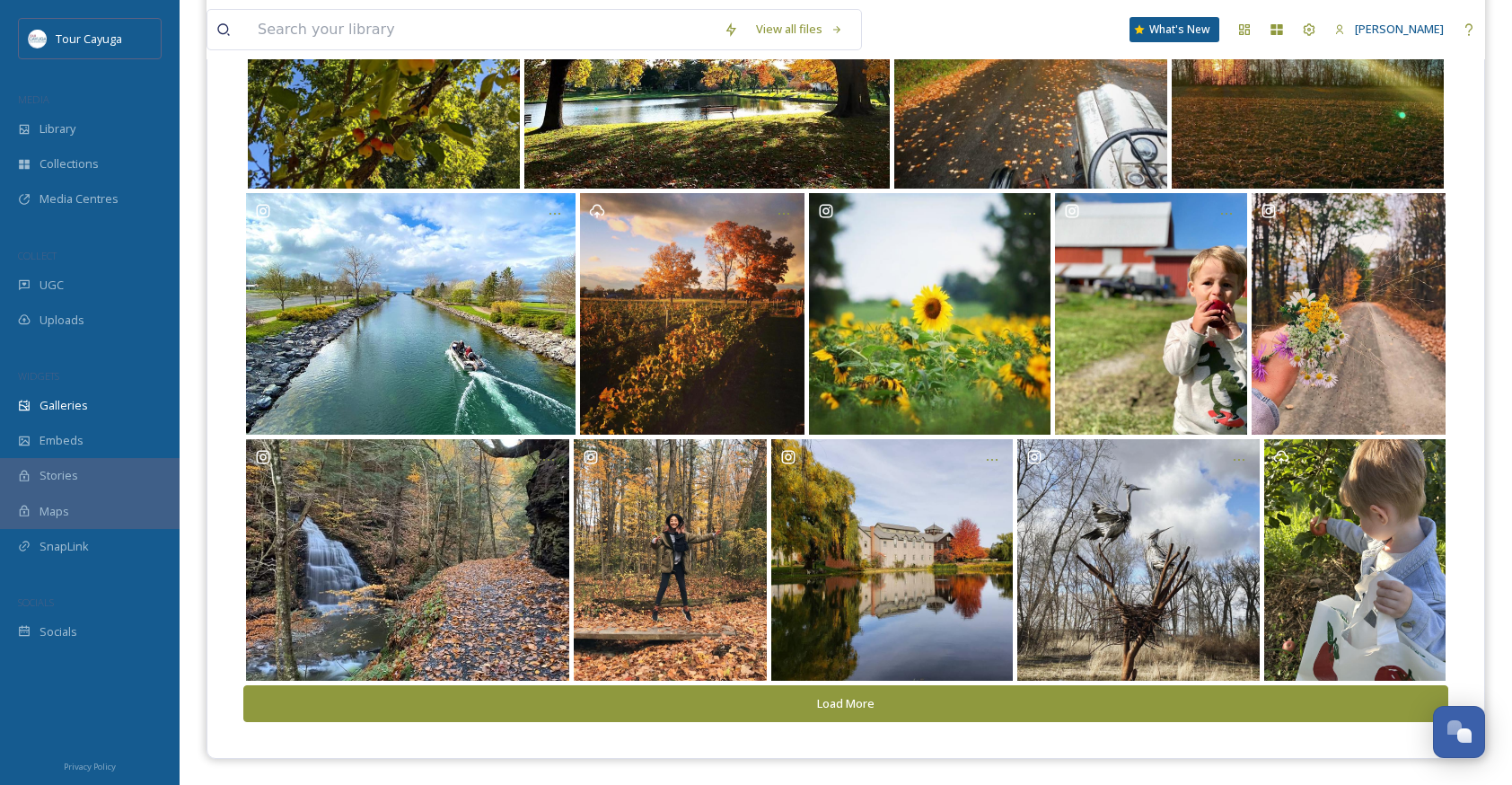
scroll to position [369, 0]
click at [862, 697] on button "Load More" at bounding box center [846, 704] width 1205 height 37
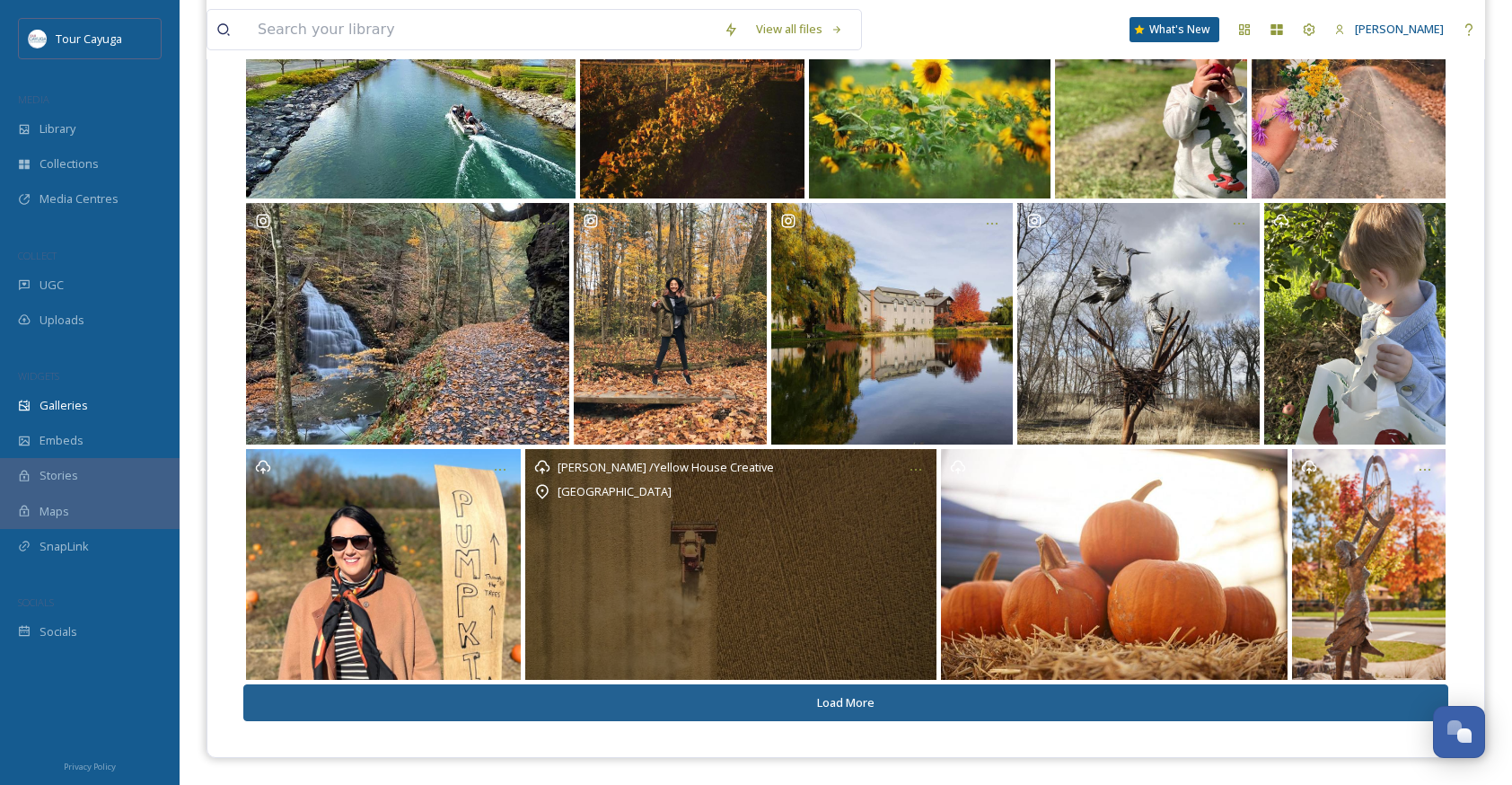
scroll to position [604, 0]
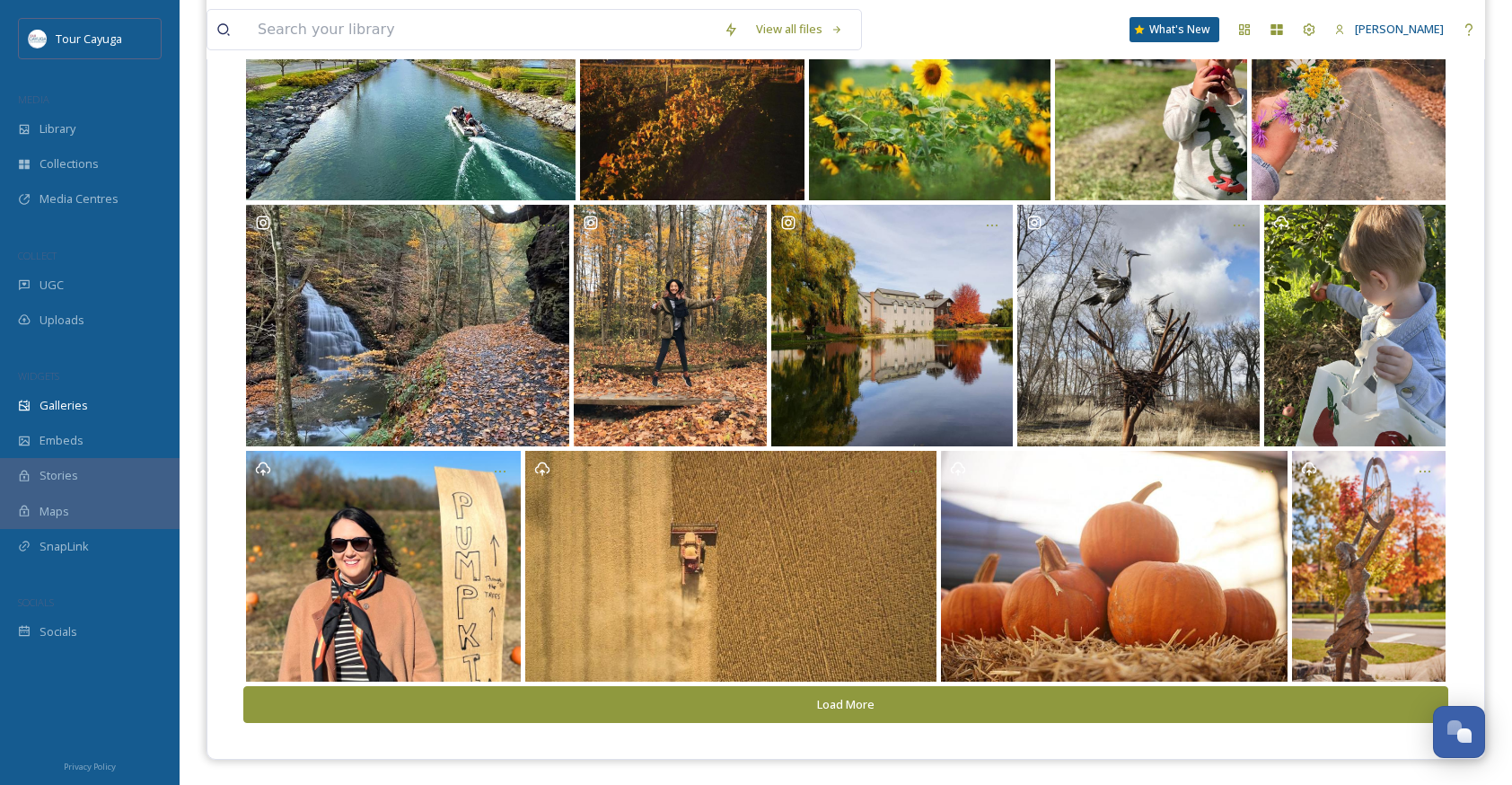
click at [865, 708] on button "Load More" at bounding box center [846, 704] width 1205 height 37
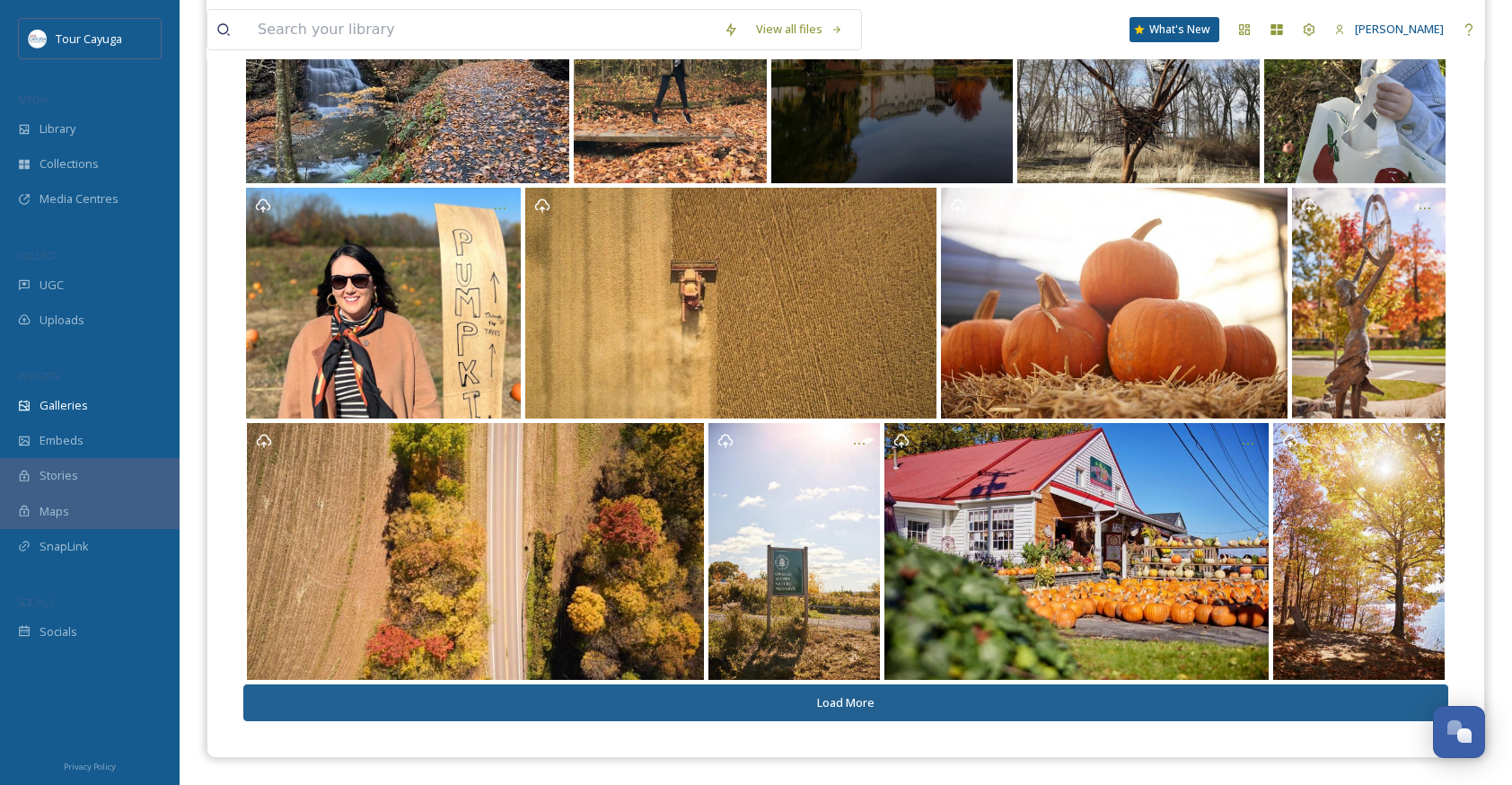
scroll to position [865, 0]
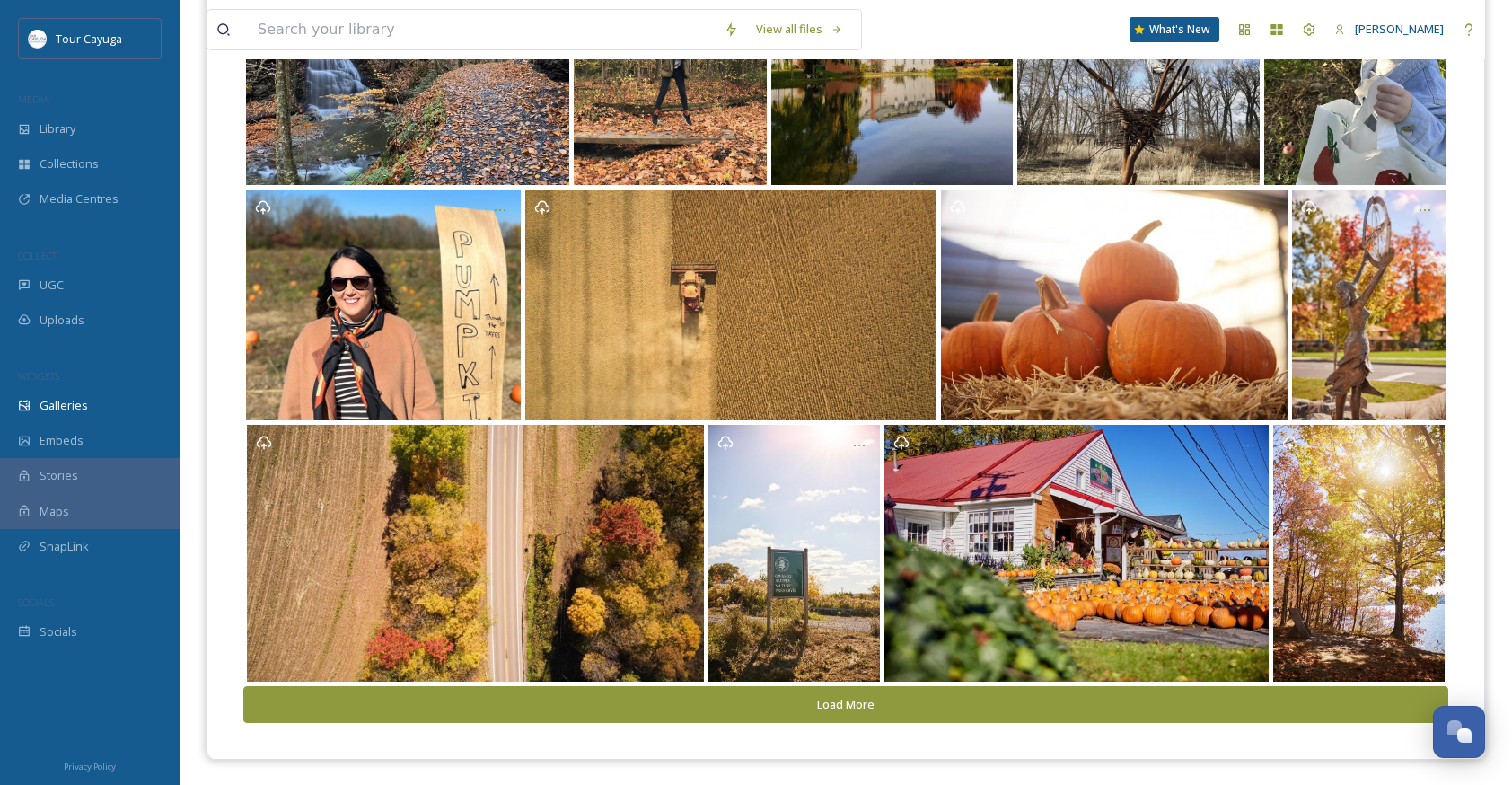
click at [867, 697] on button "Load More" at bounding box center [846, 704] width 1205 height 37
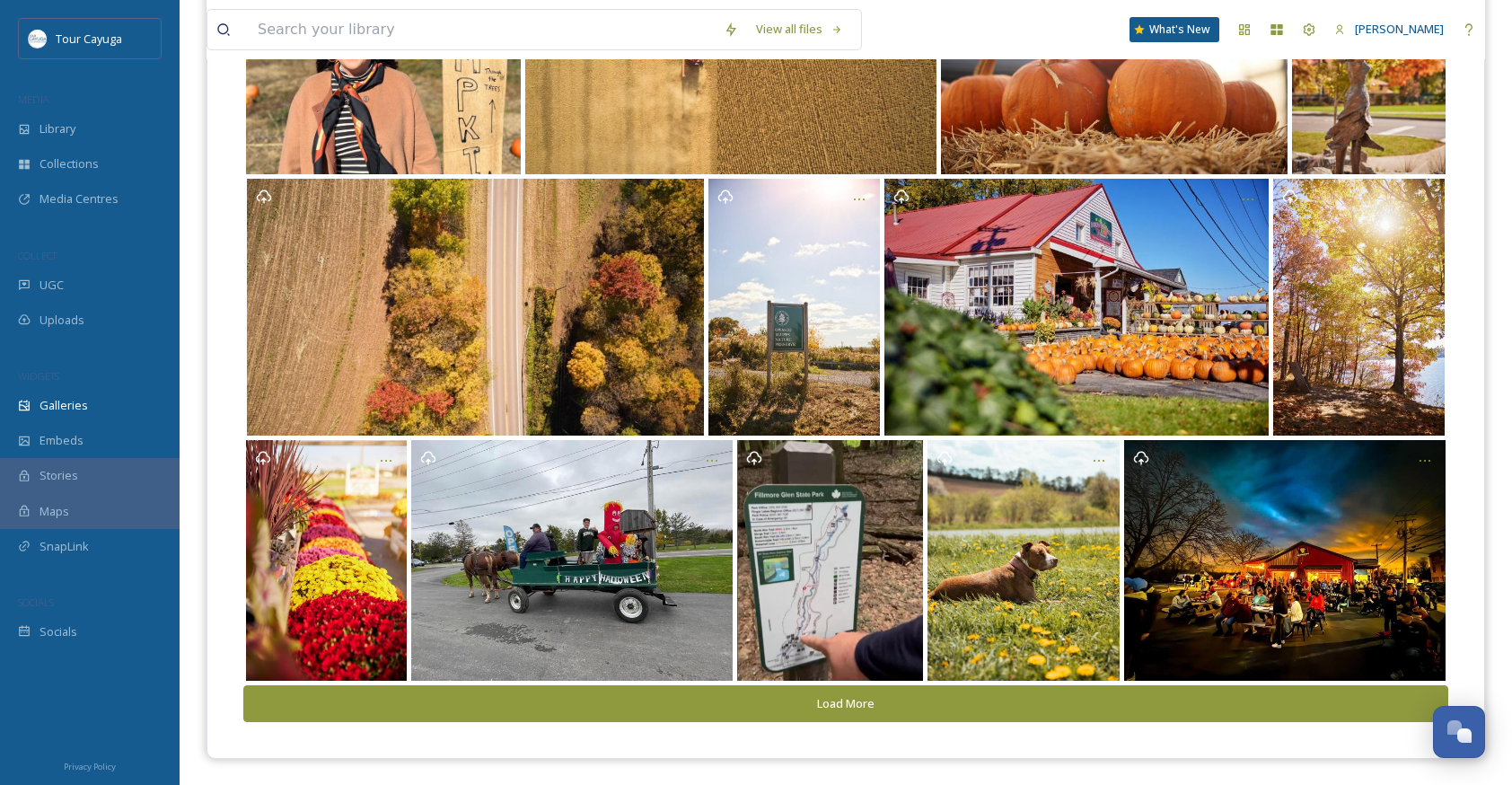
scroll to position [1110, 0]
click at [867, 701] on button "Load More" at bounding box center [846, 704] width 1205 height 37
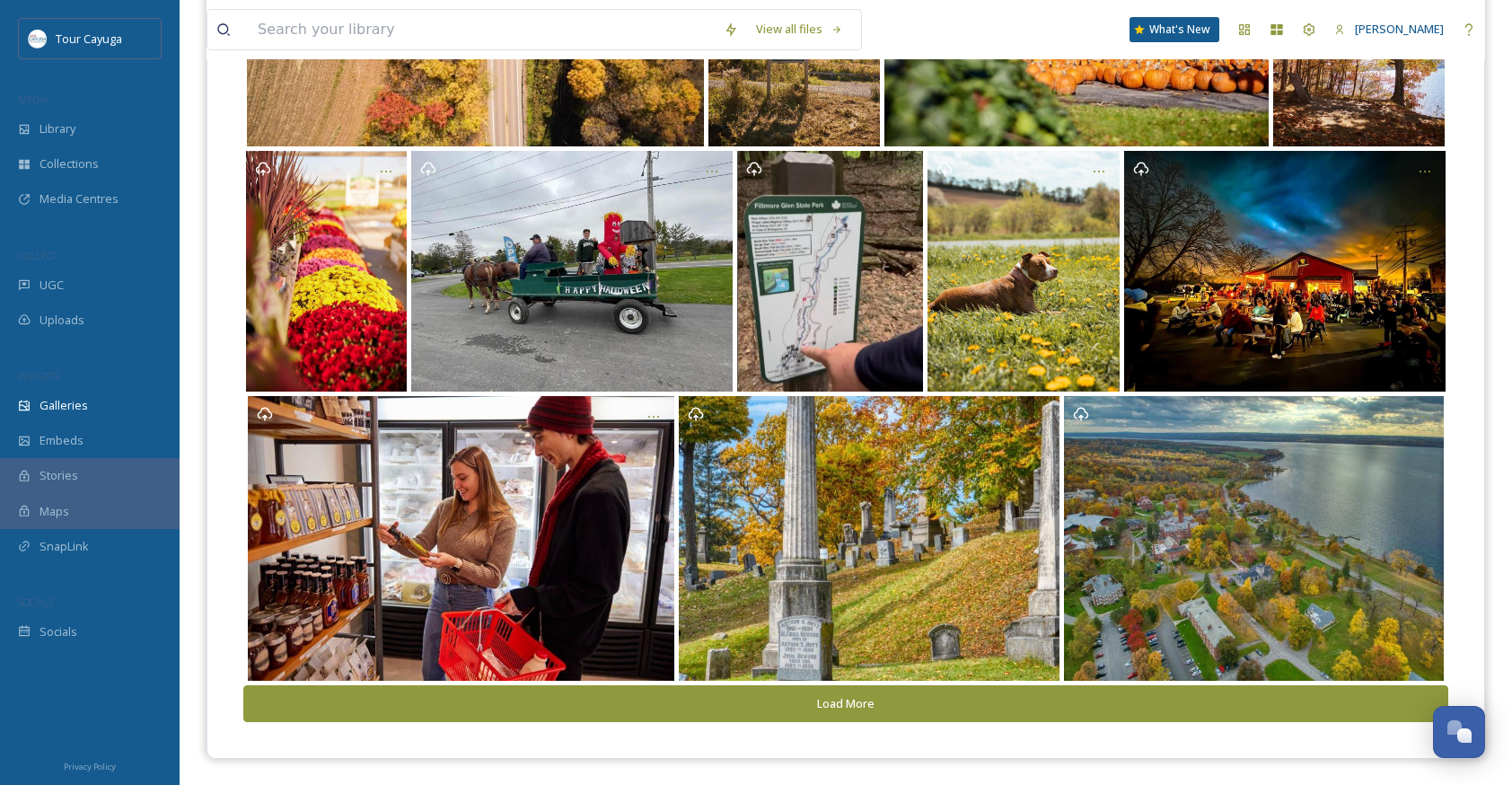
scroll to position [1399, 0]
click at [866, 706] on button "Load More" at bounding box center [846, 704] width 1205 height 37
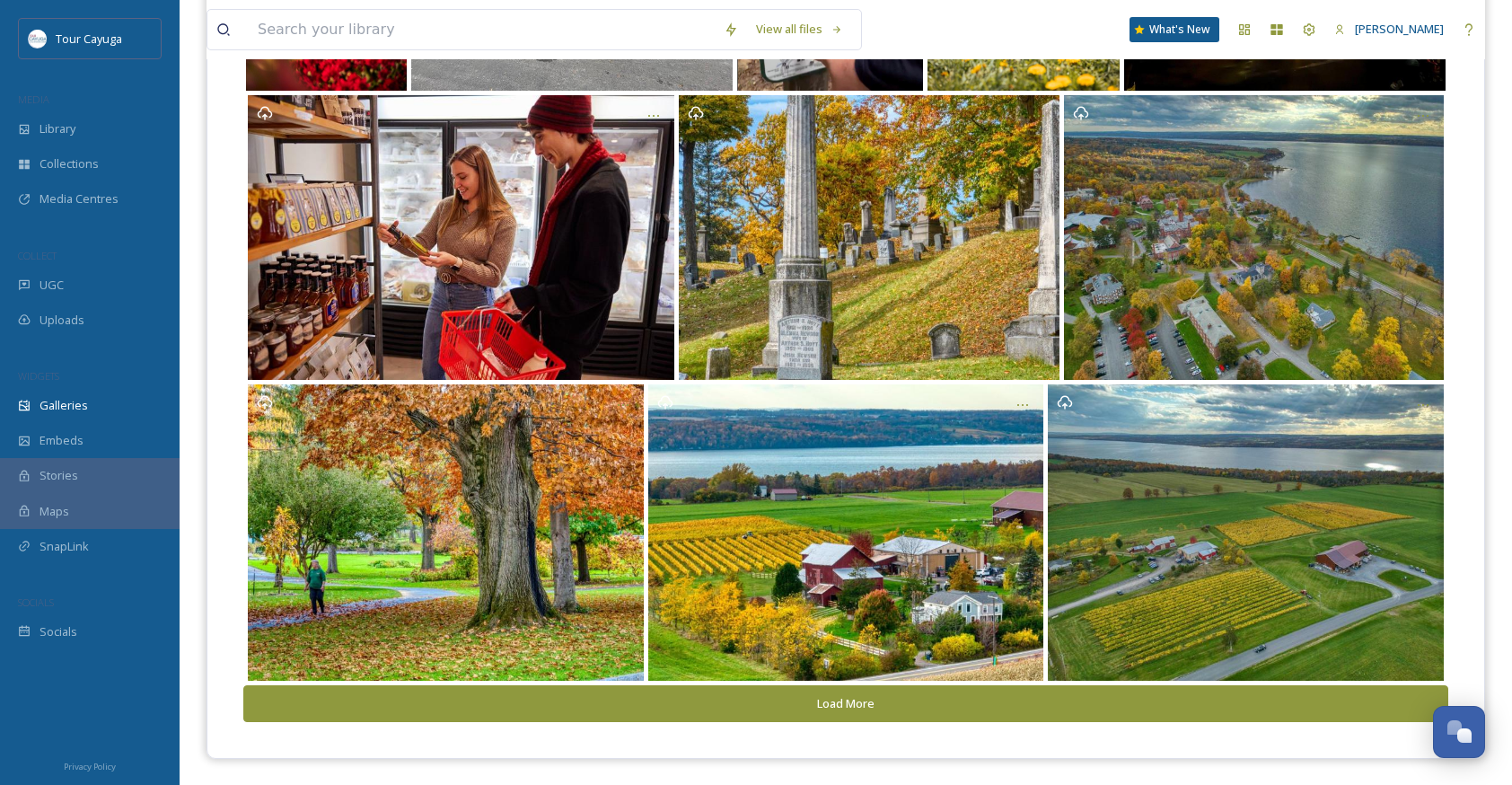
scroll to position [1700, 0]
click at [862, 701] on button "Load More" at bounding box center [846, 704] width 1205 height 37
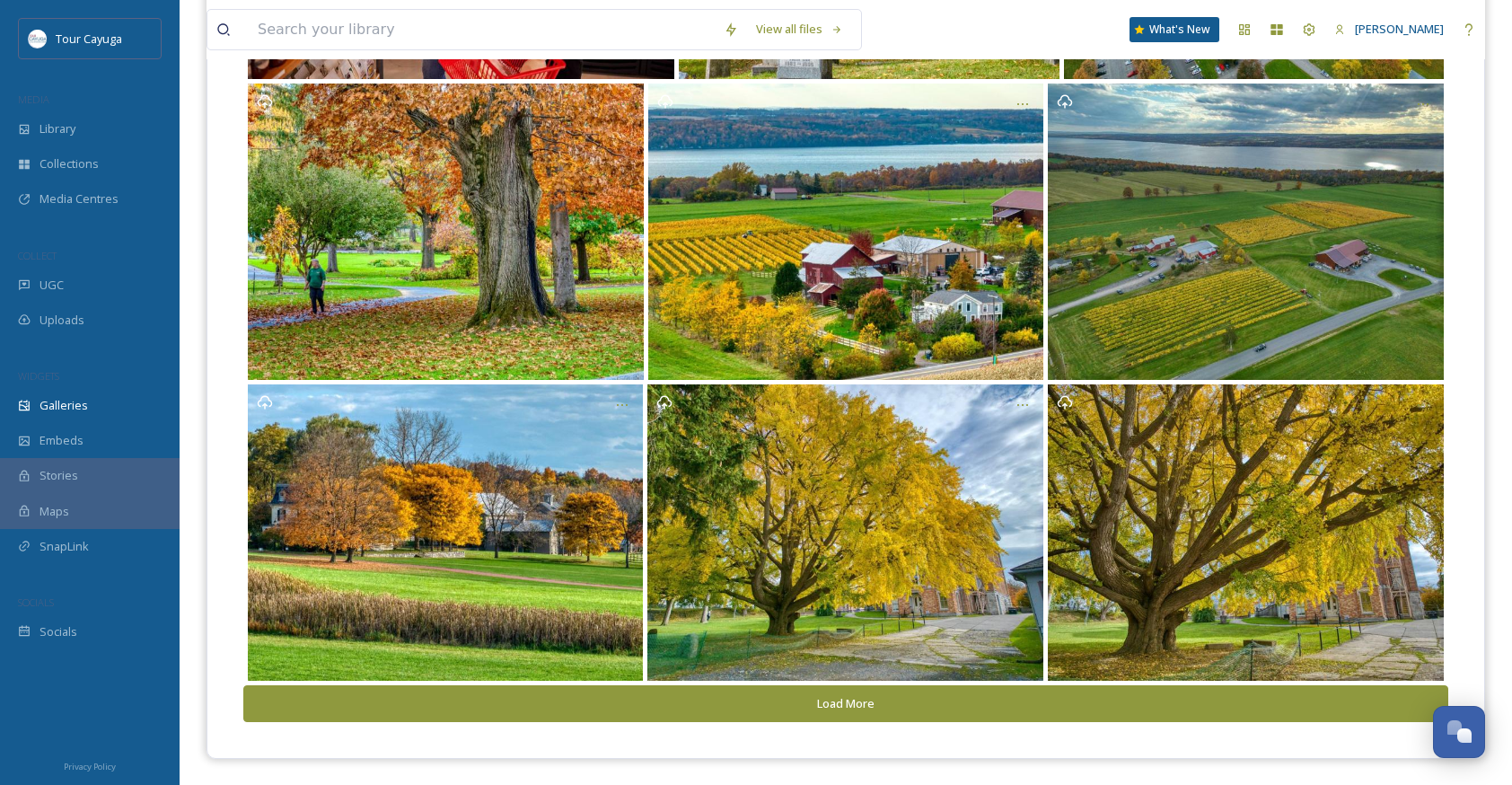
scroll to position [2002, 0]
click at [862, 701] on button "Load More" at bounding box center [846, 704] width 1205 height 37
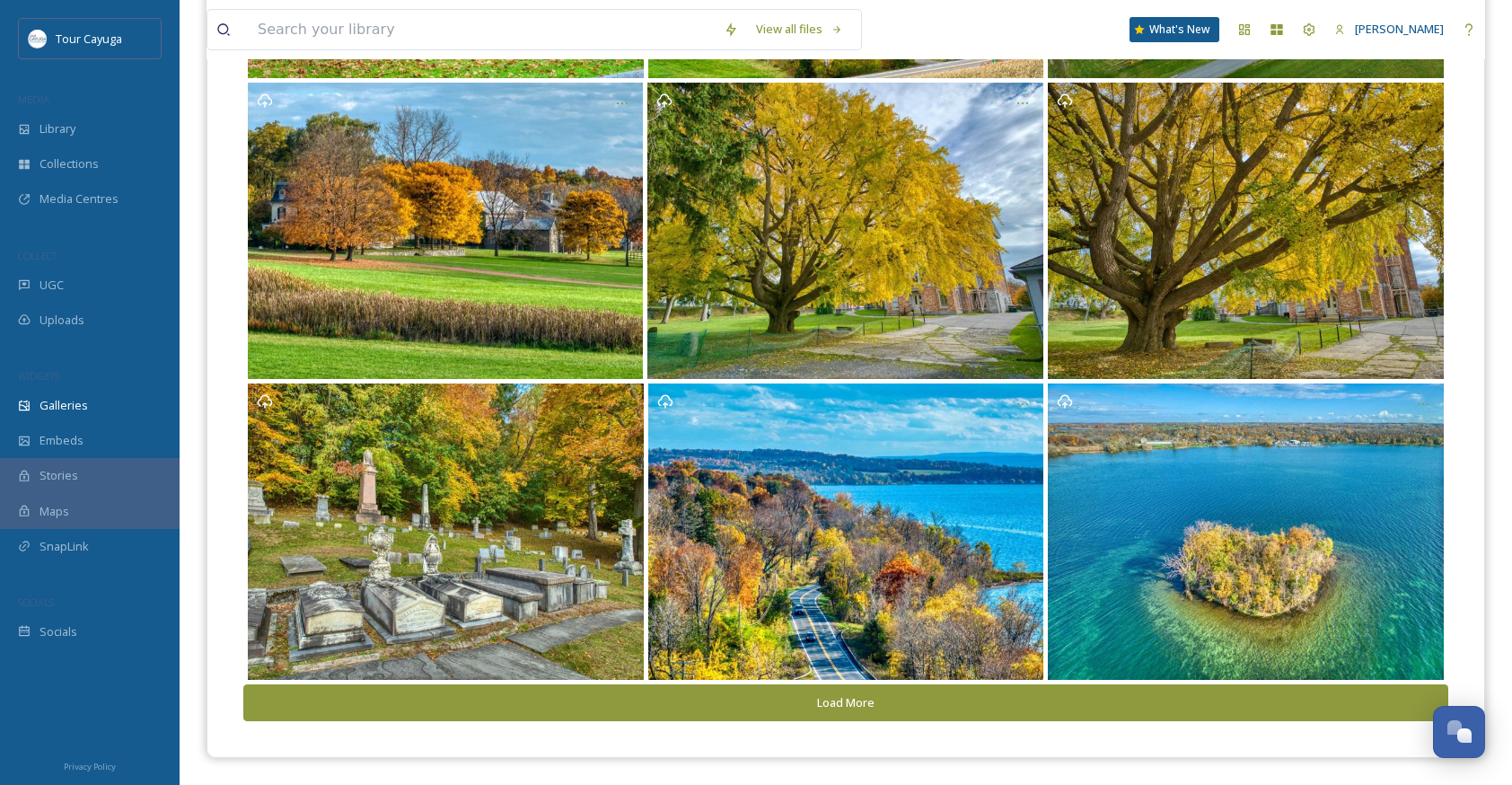
scroll to position [2302, 0]
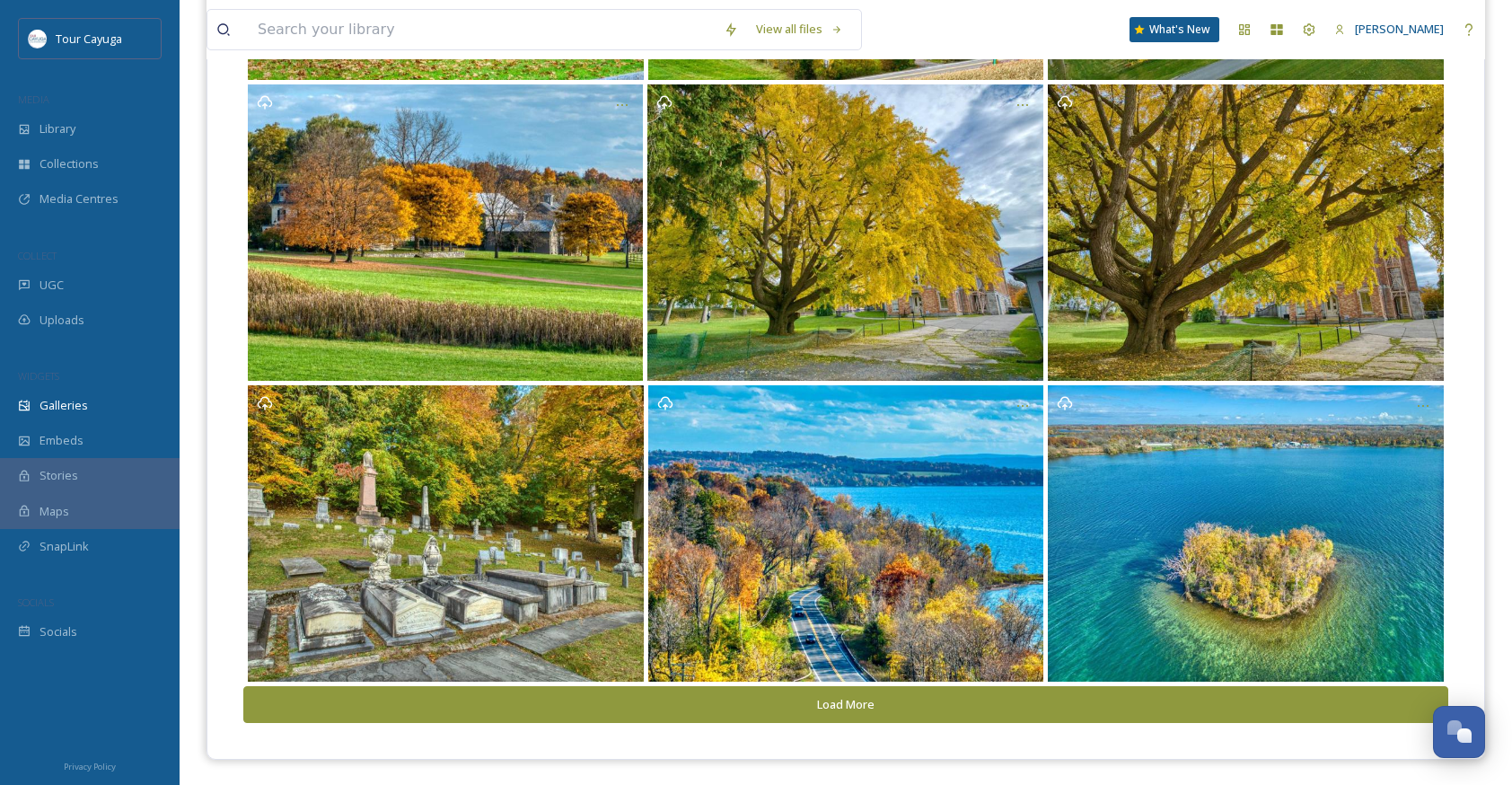
click at [862, 701] on button "Load More" at bounding box center [846, 704] width 1205 height 37
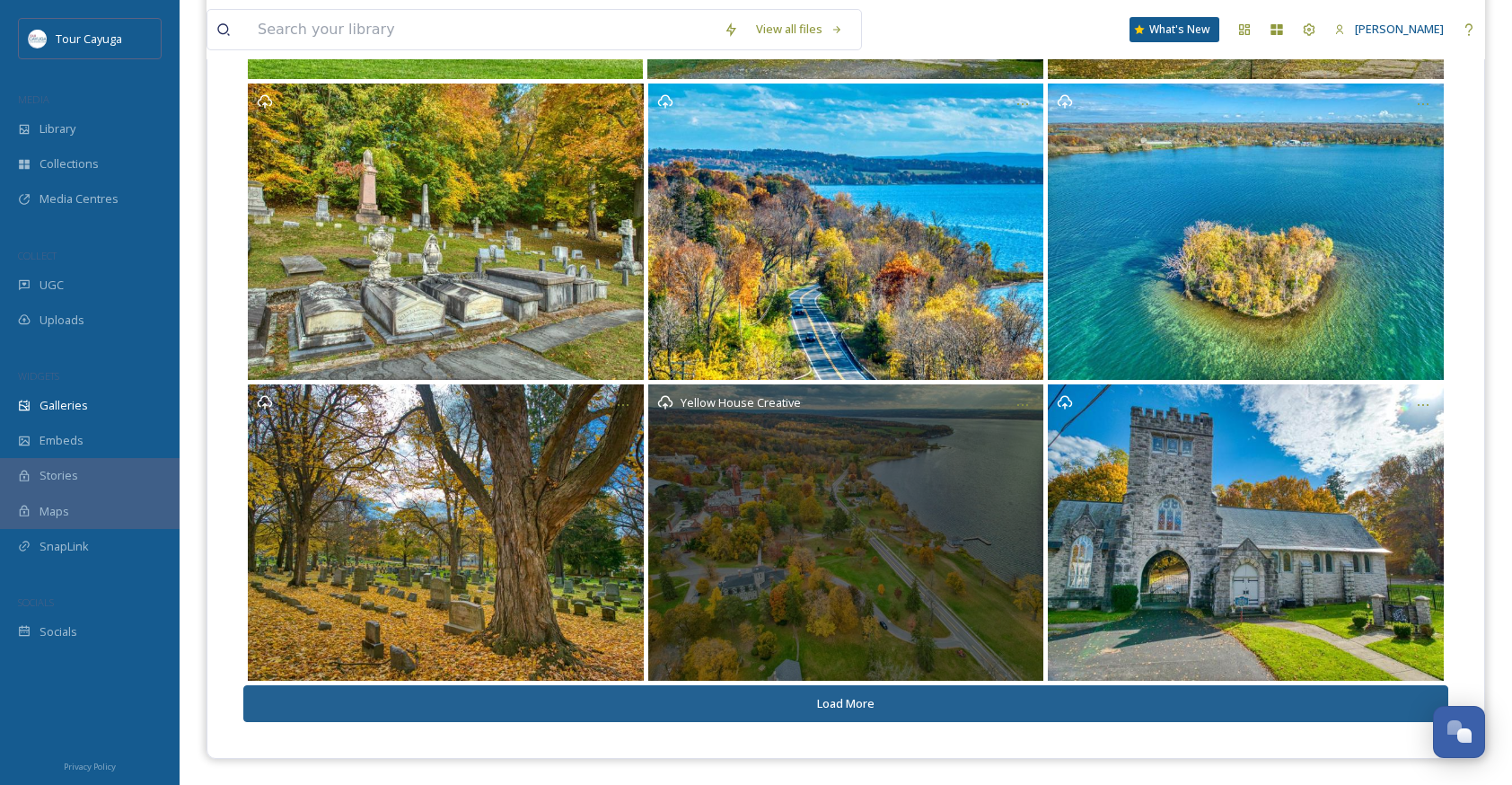
scroll to position [2603, 0]
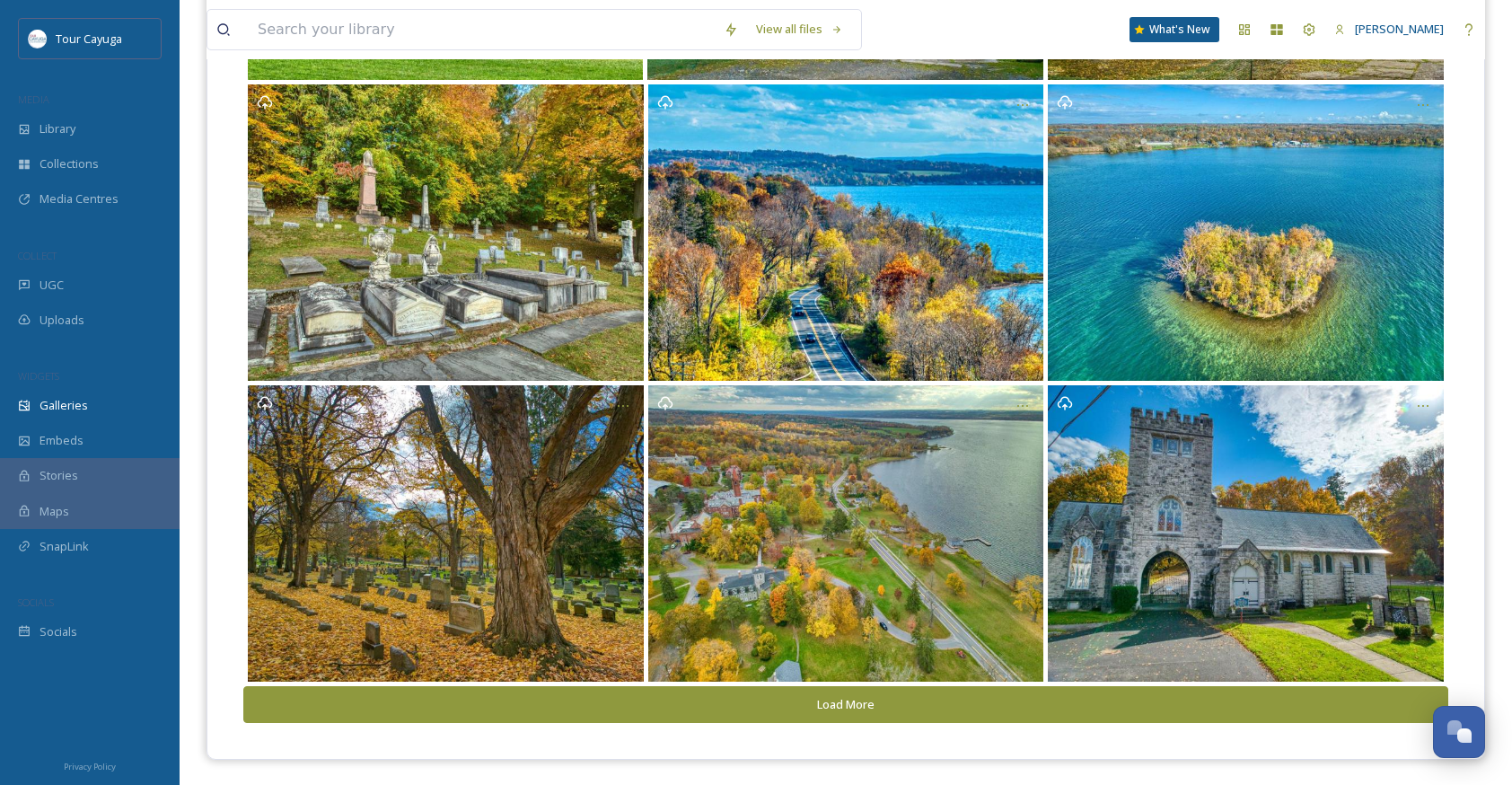
click at [859, 702] on button "Load More" at bounding box center [846, 704] width 1205 height 37
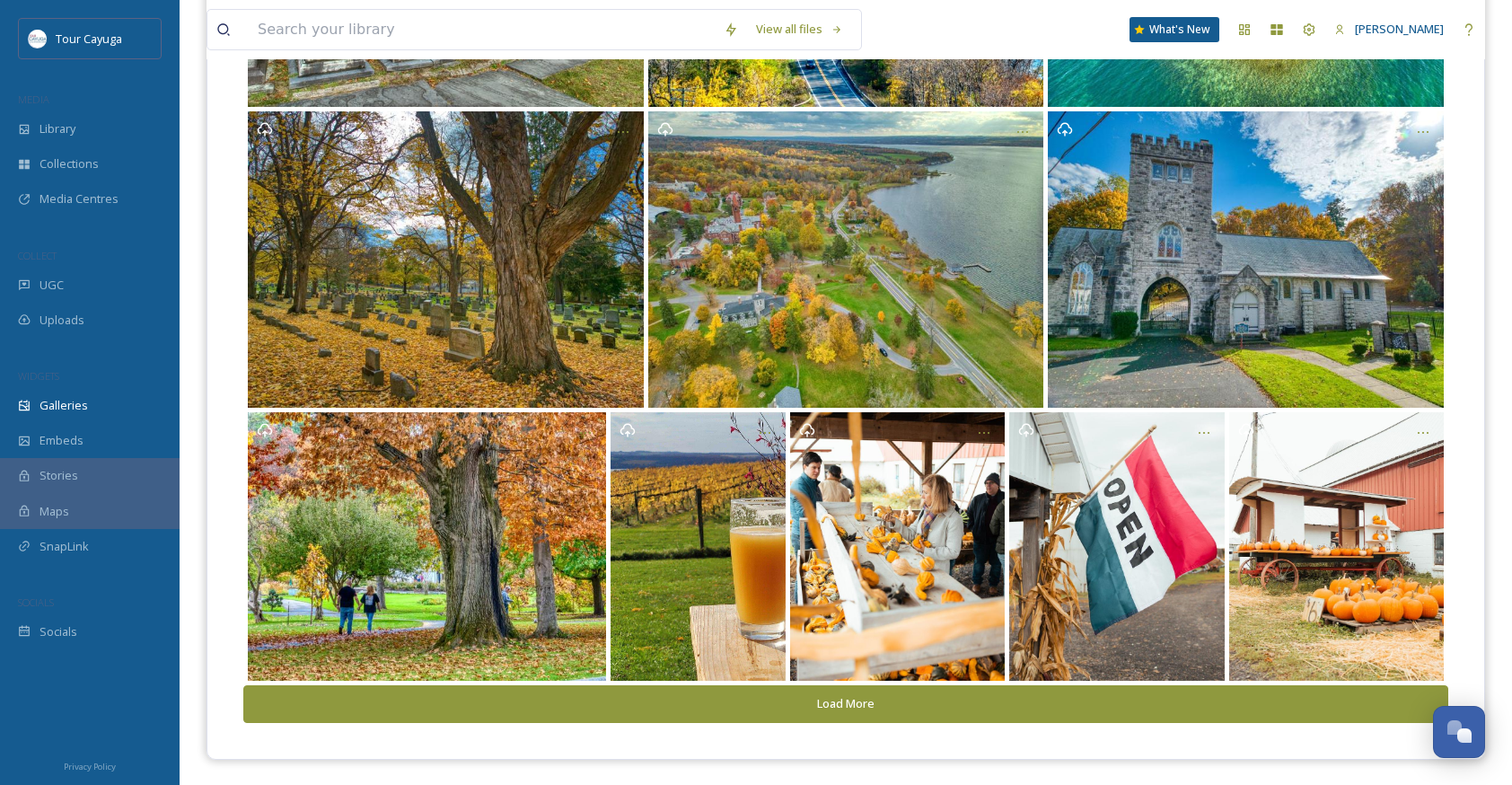
scroll to position [2875, 0]
click at [859, 702] on button "Load More" at bounding box center [846, 704] width 1205 height 37
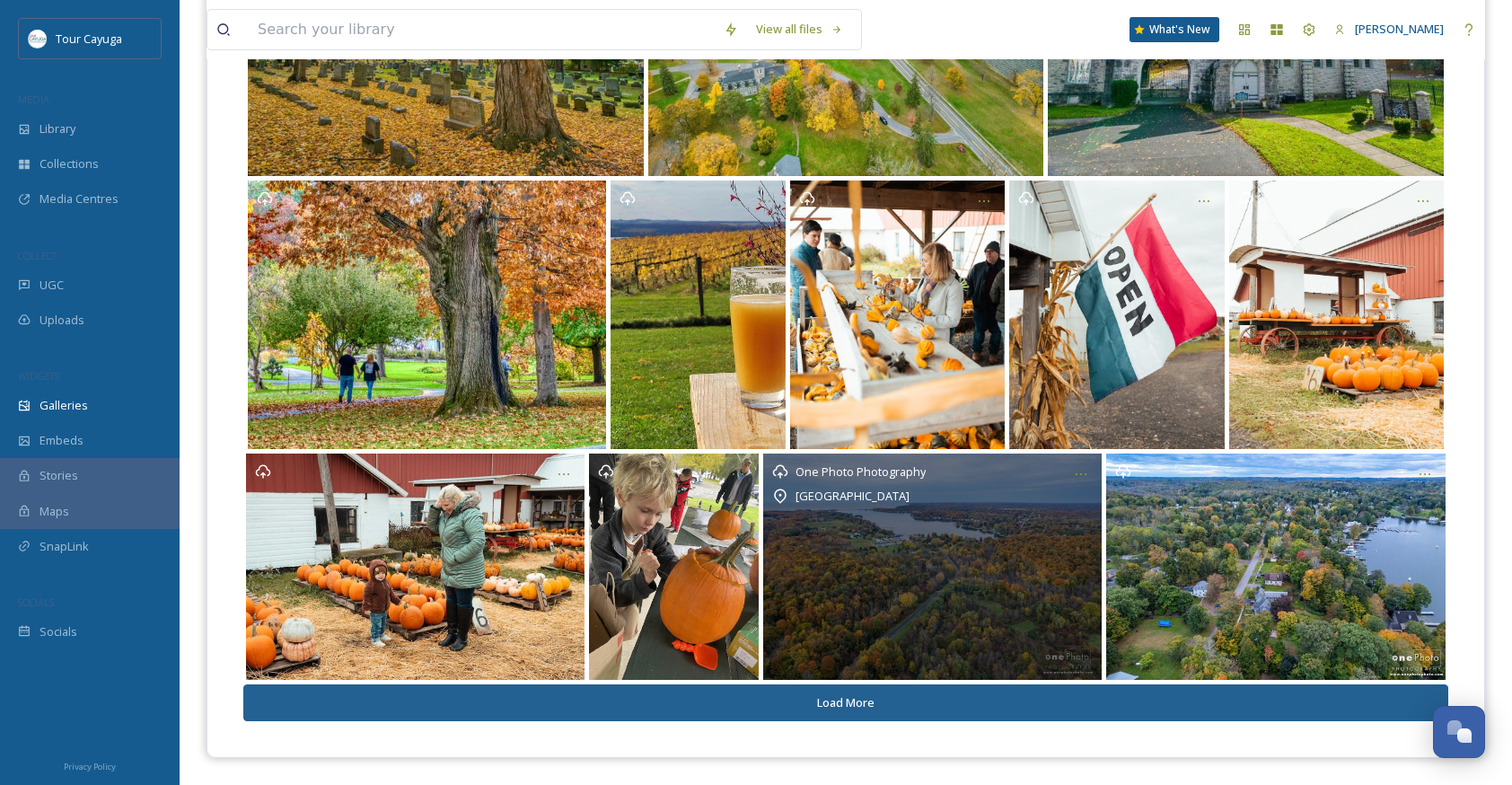
scroll to position [3106, 0]
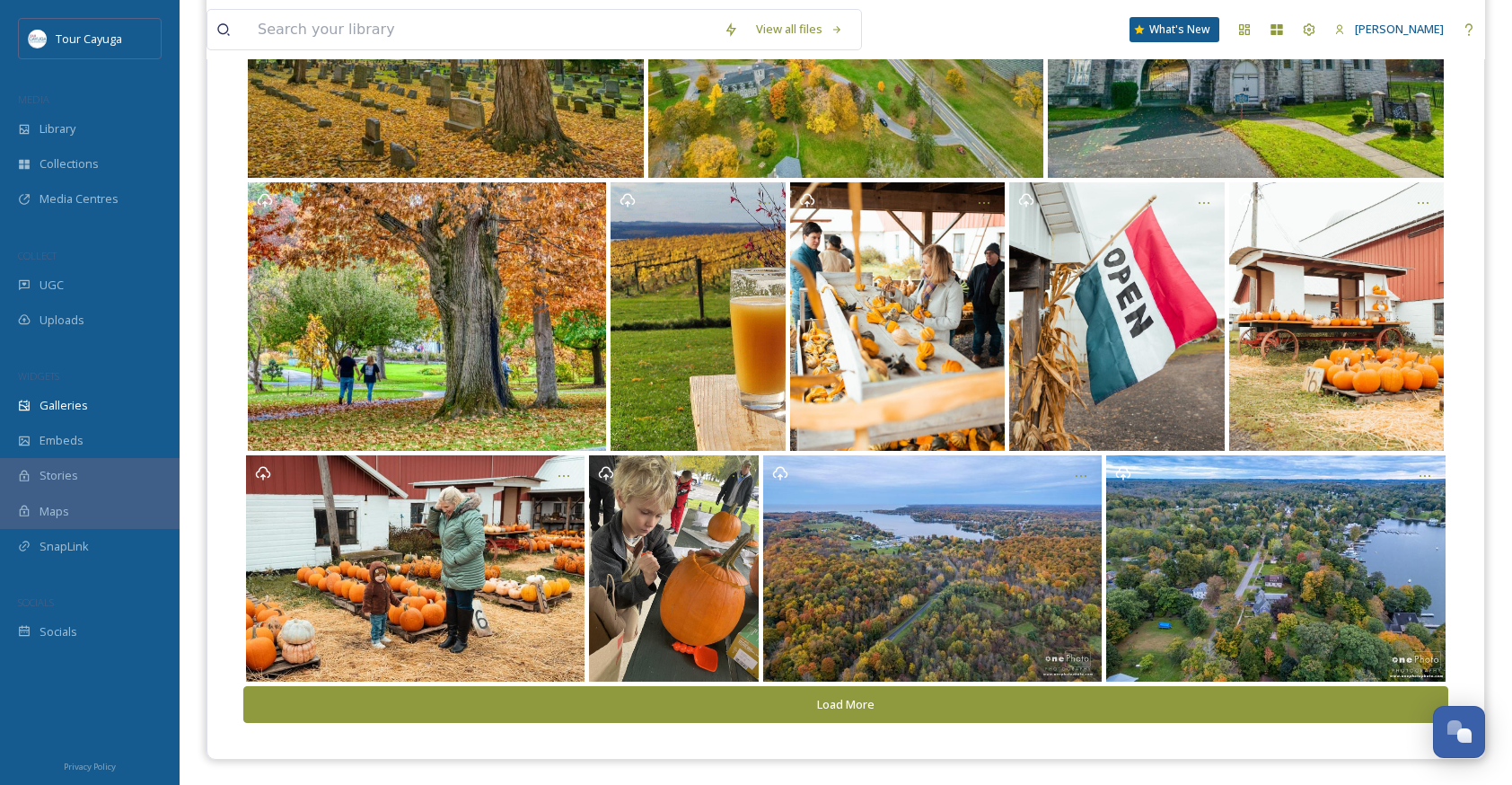
click at [858, 706] on button "Load More" at bounding box center [846, 704] width 1205 height 37
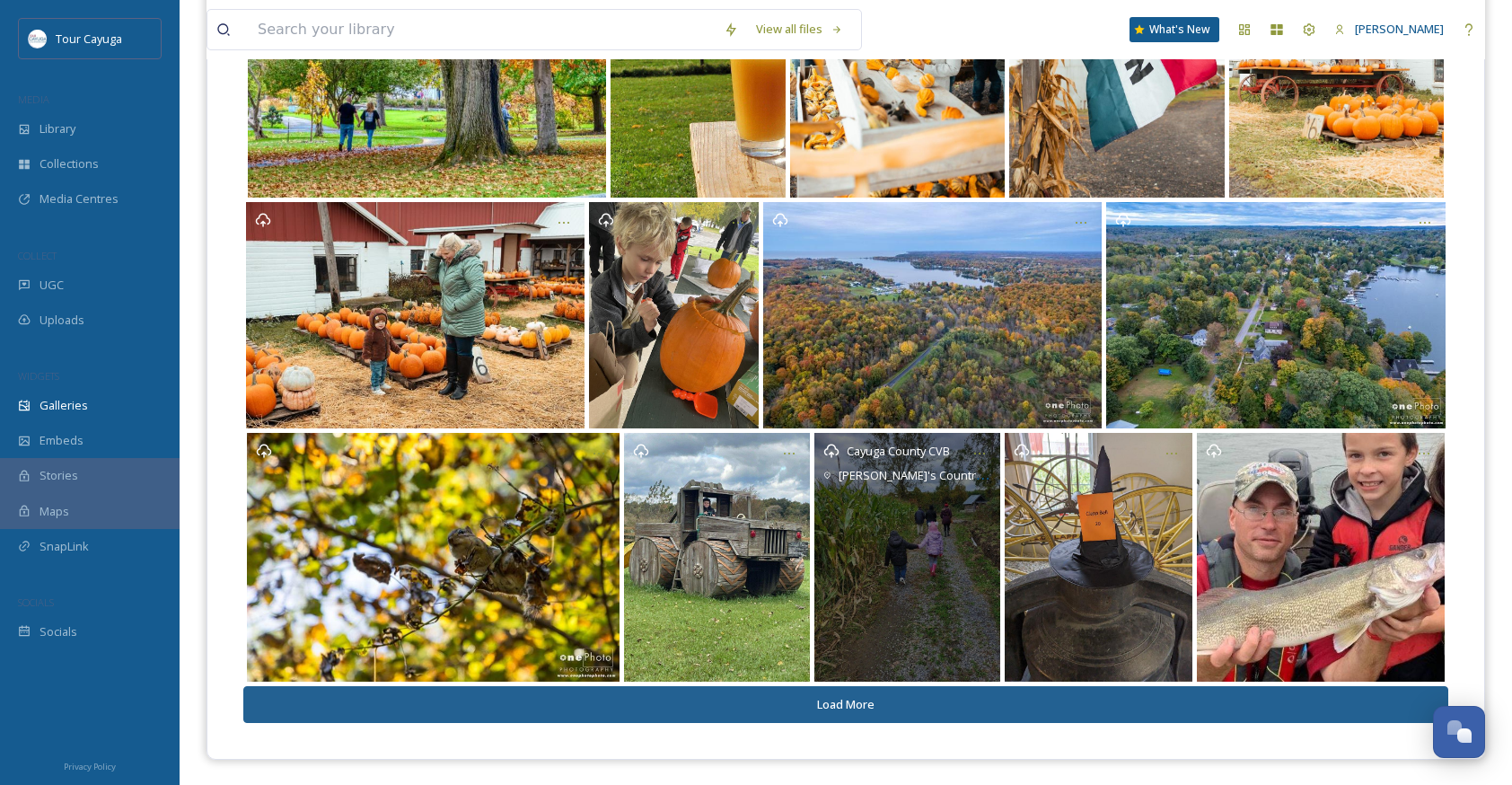
scroll to position [3359, 0]
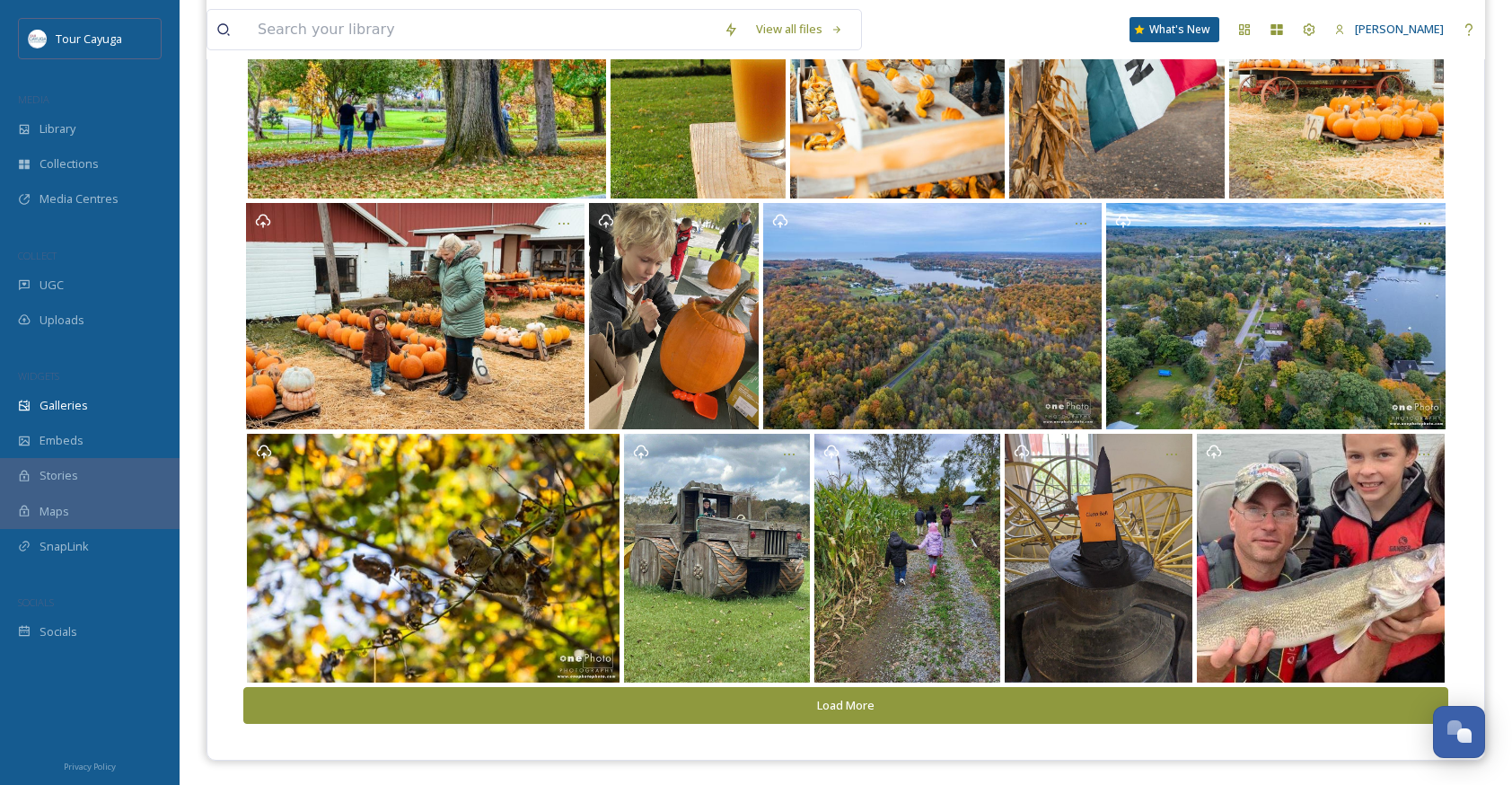
click at [865, 702] on button "Load More" at bounding box center [846, 705] width 1205 height 37
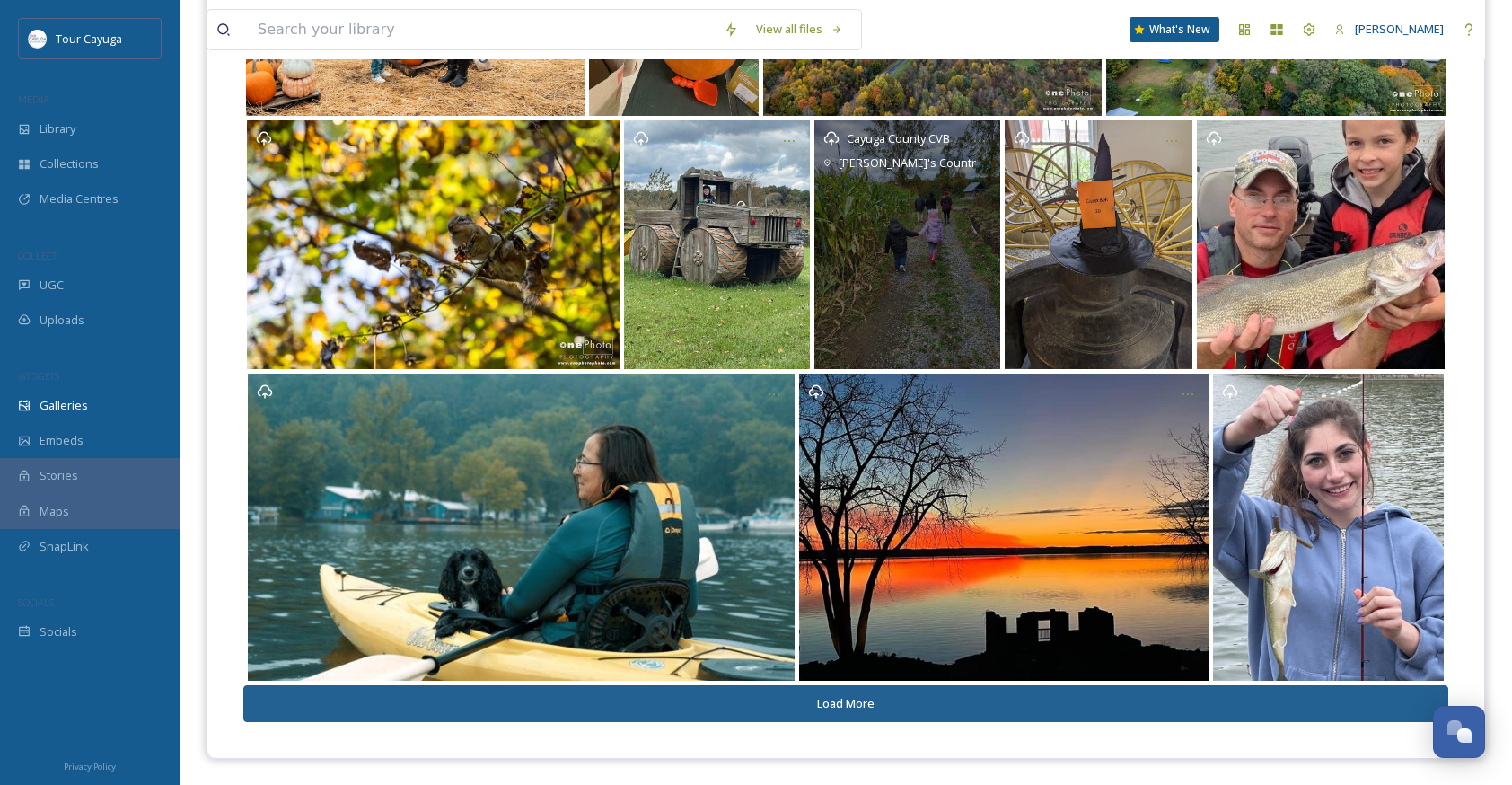
scroll to position [3671, 0]
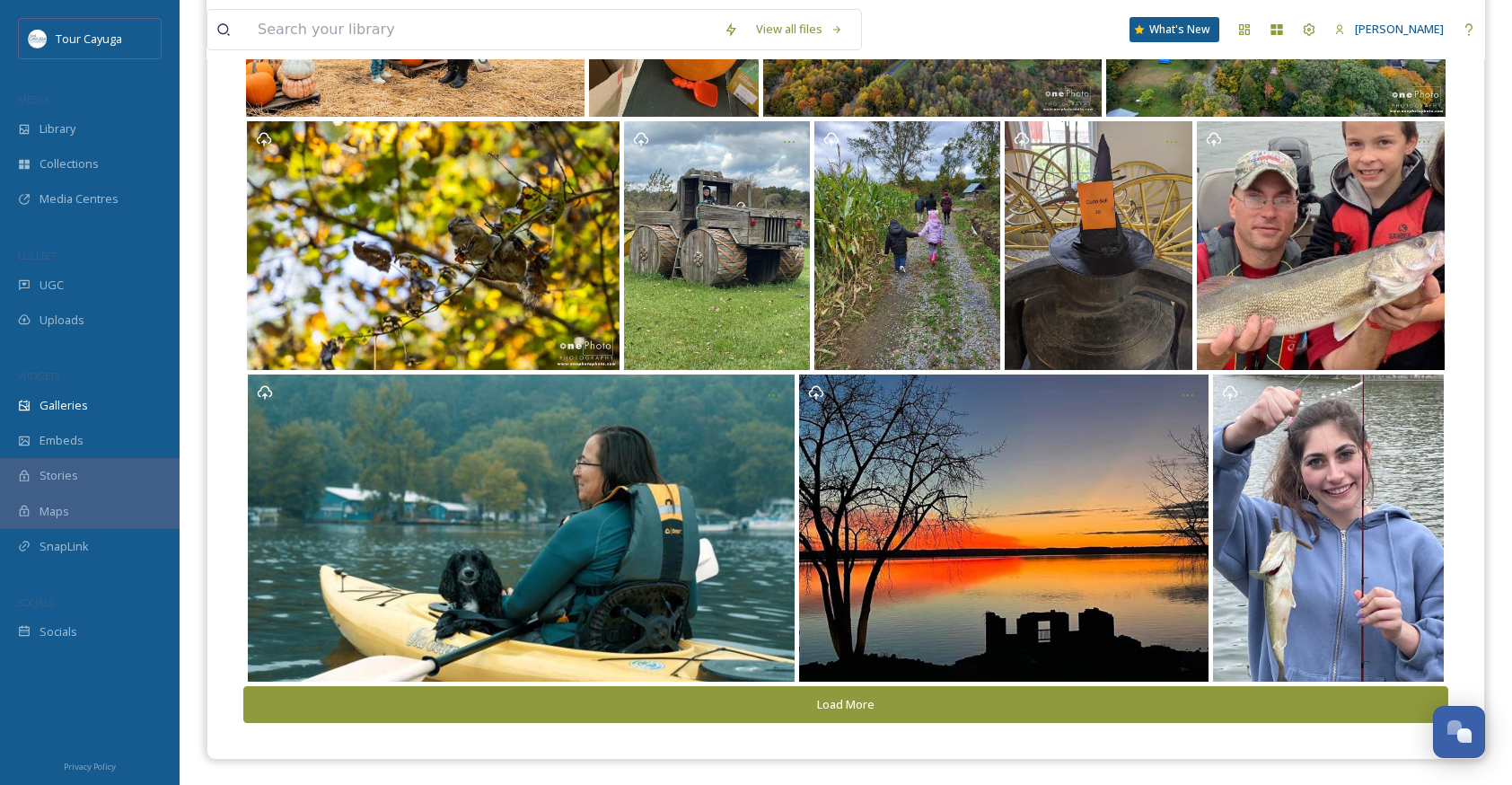
click at [862, 698] on button "Load More" at bounding box center [846, 704] width 1205 height 37
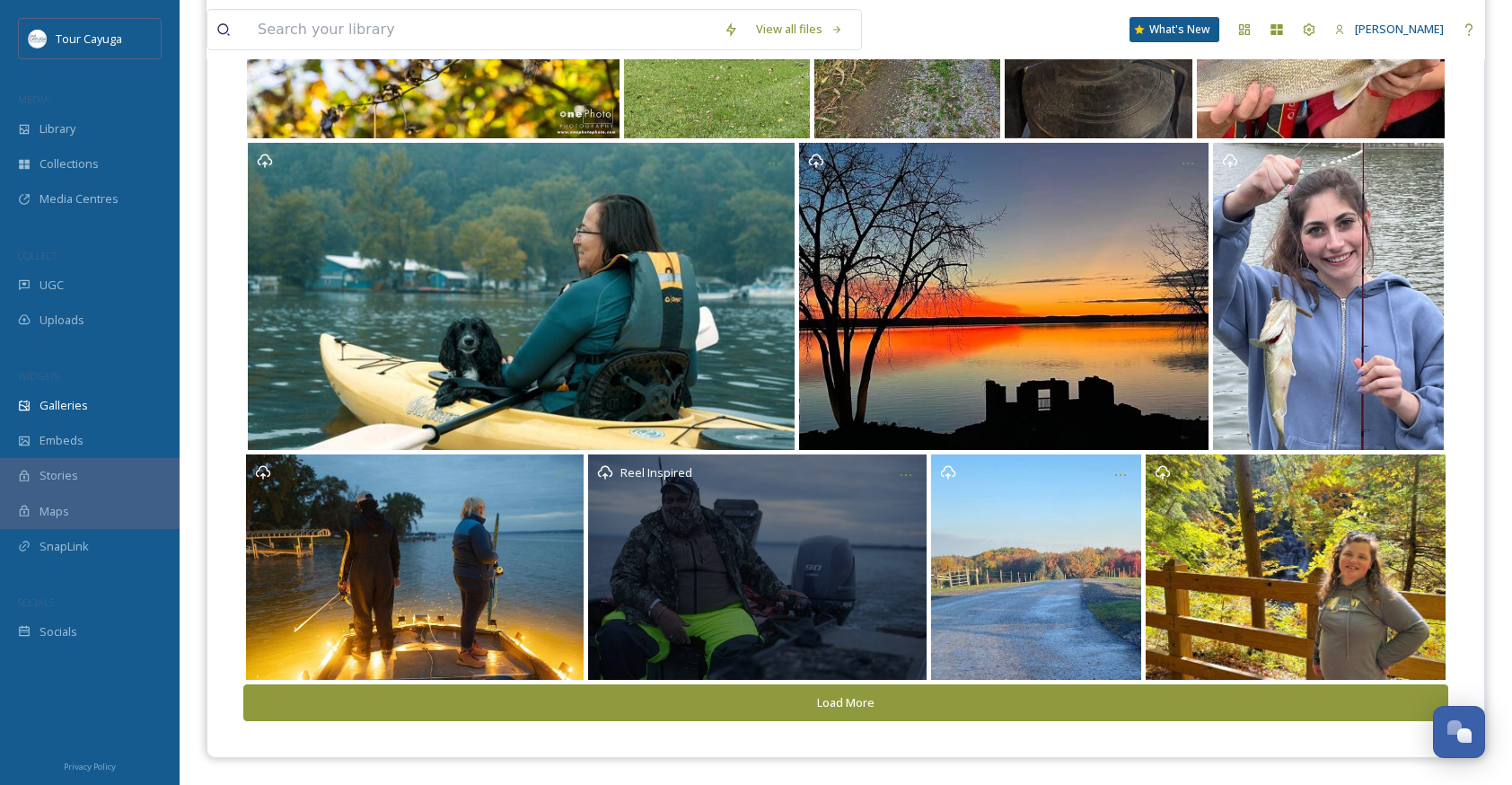
scroll to position [3901, 0]
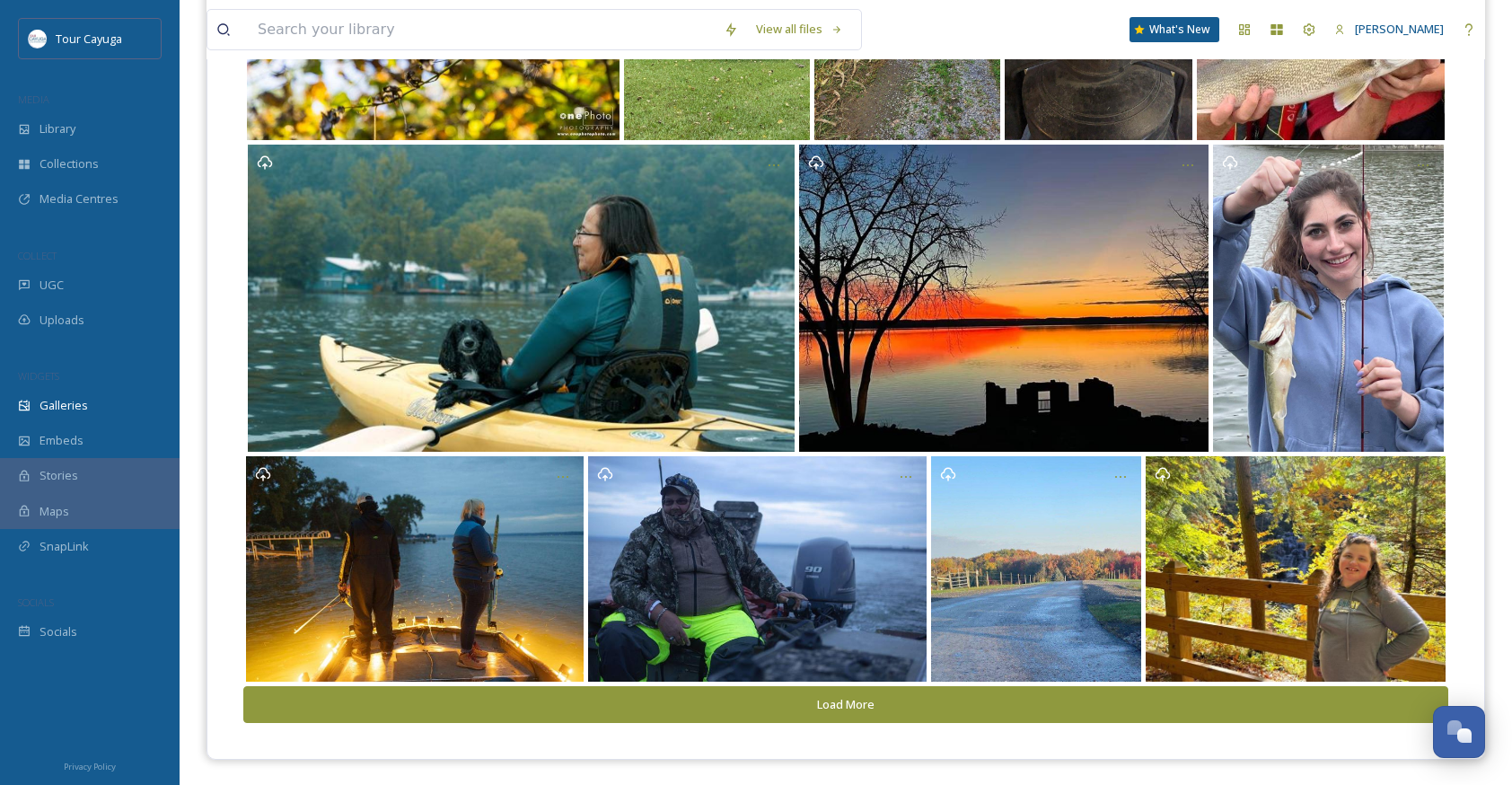
click at [866, 698] on button "Load More" at bounding box center [846, 704] width 1205 height 37
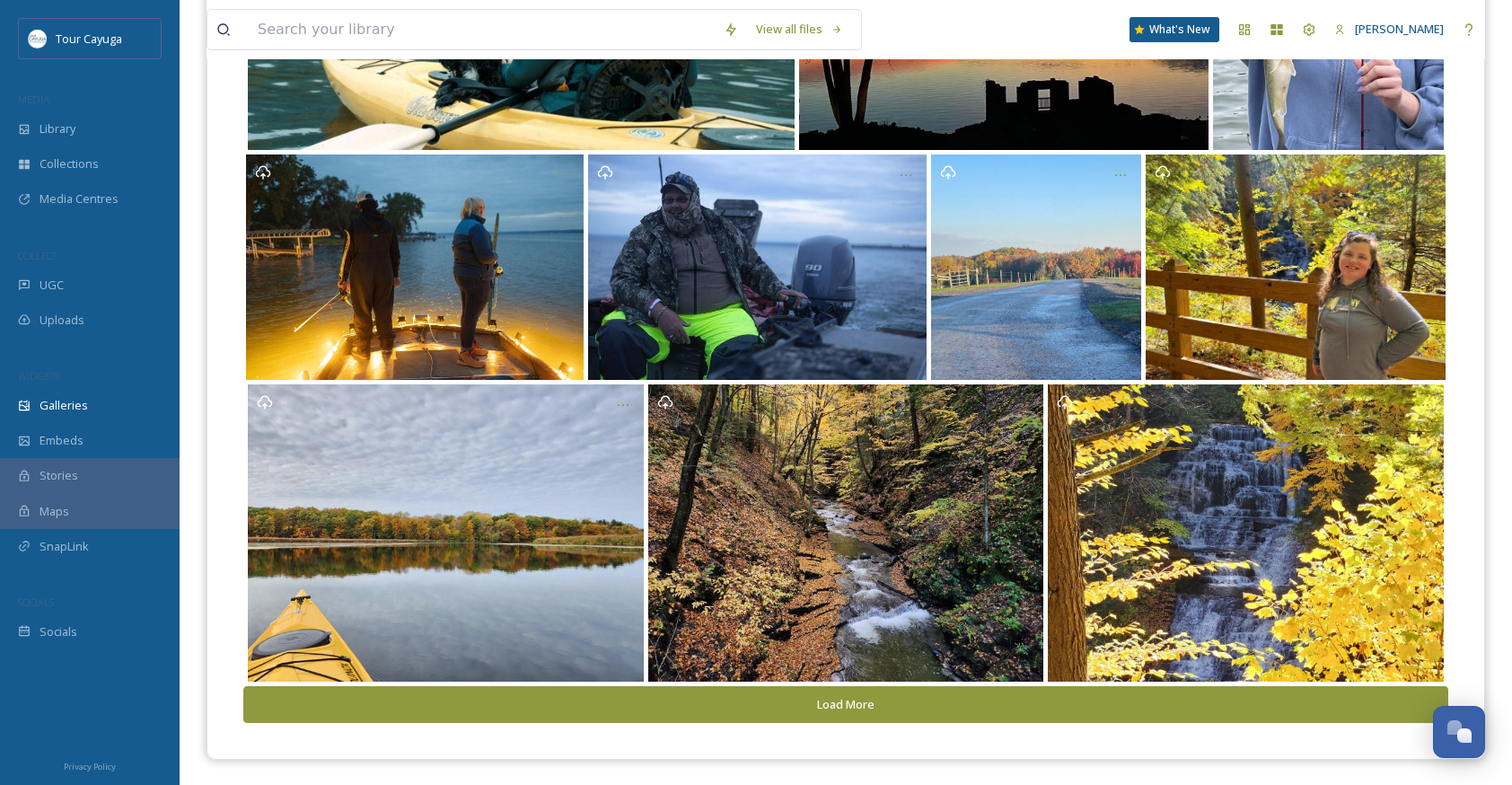
scroll to position [4201, 0]
click at [866, 698] on button "Load More" at bounding box center [846, 705] width 1205 height 37
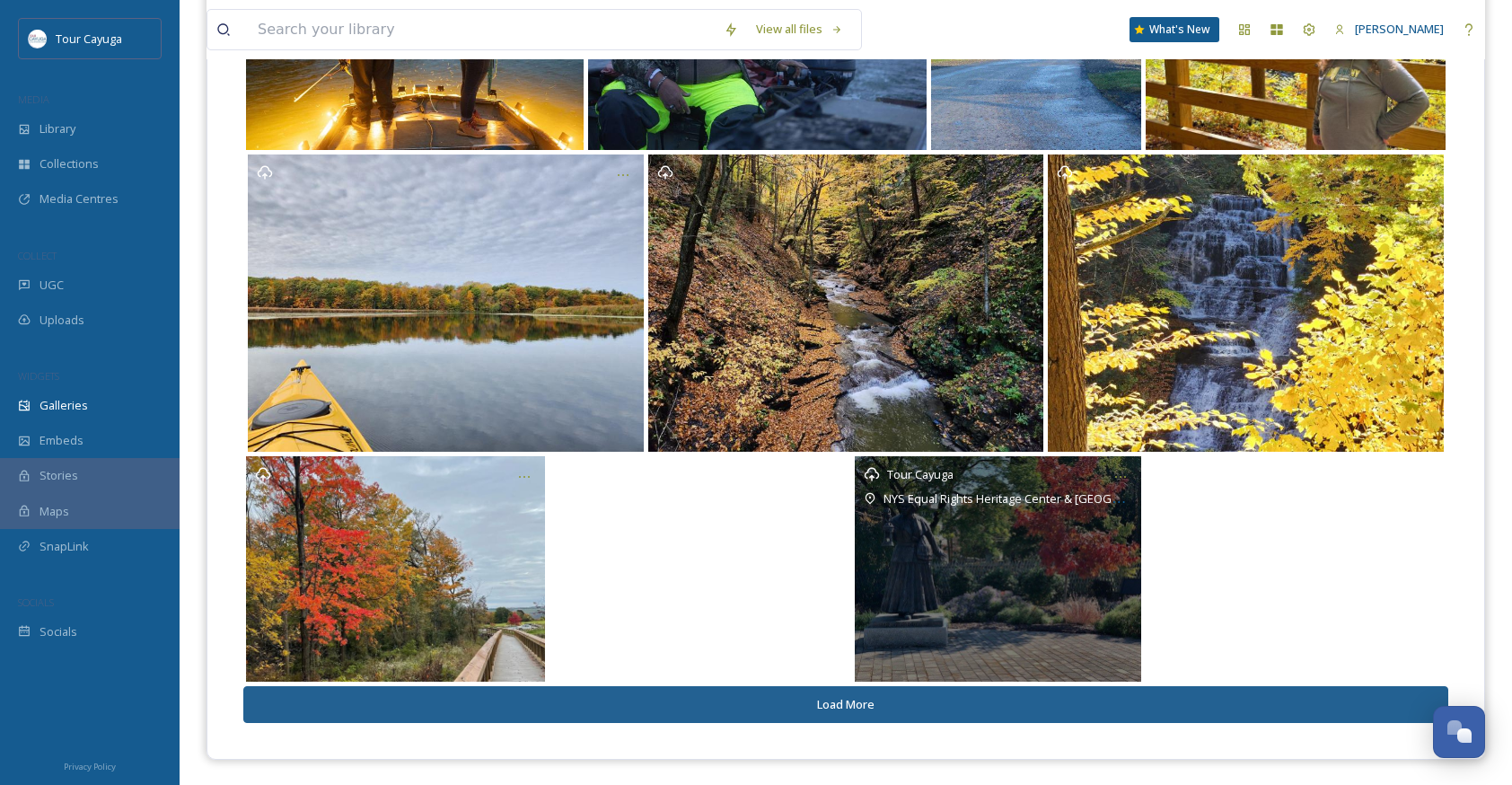
scroll to position [4432, 0]
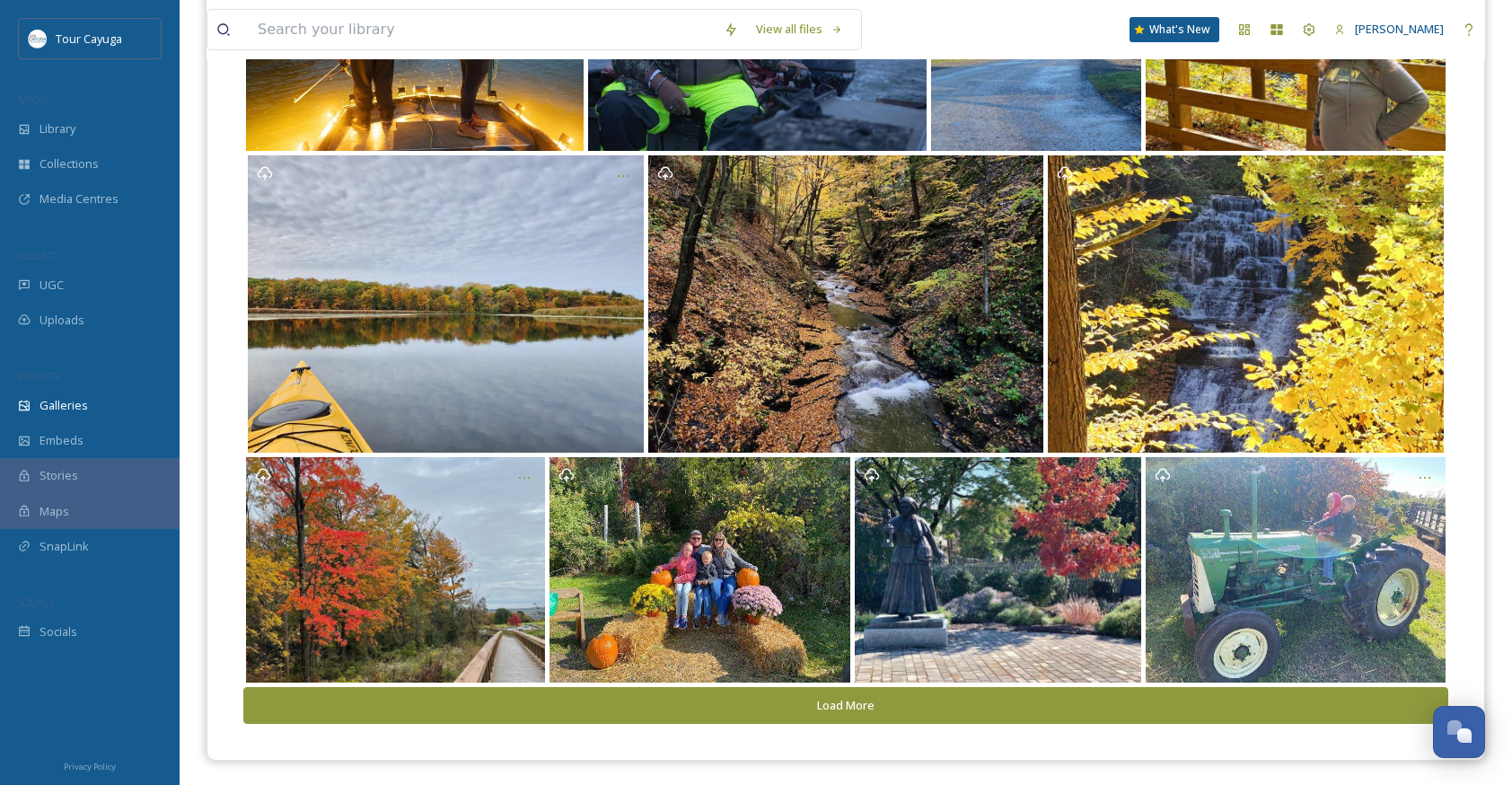
click at [850, 704] on button "Load More" at bounding box center [846, 705] width 1205 height 37
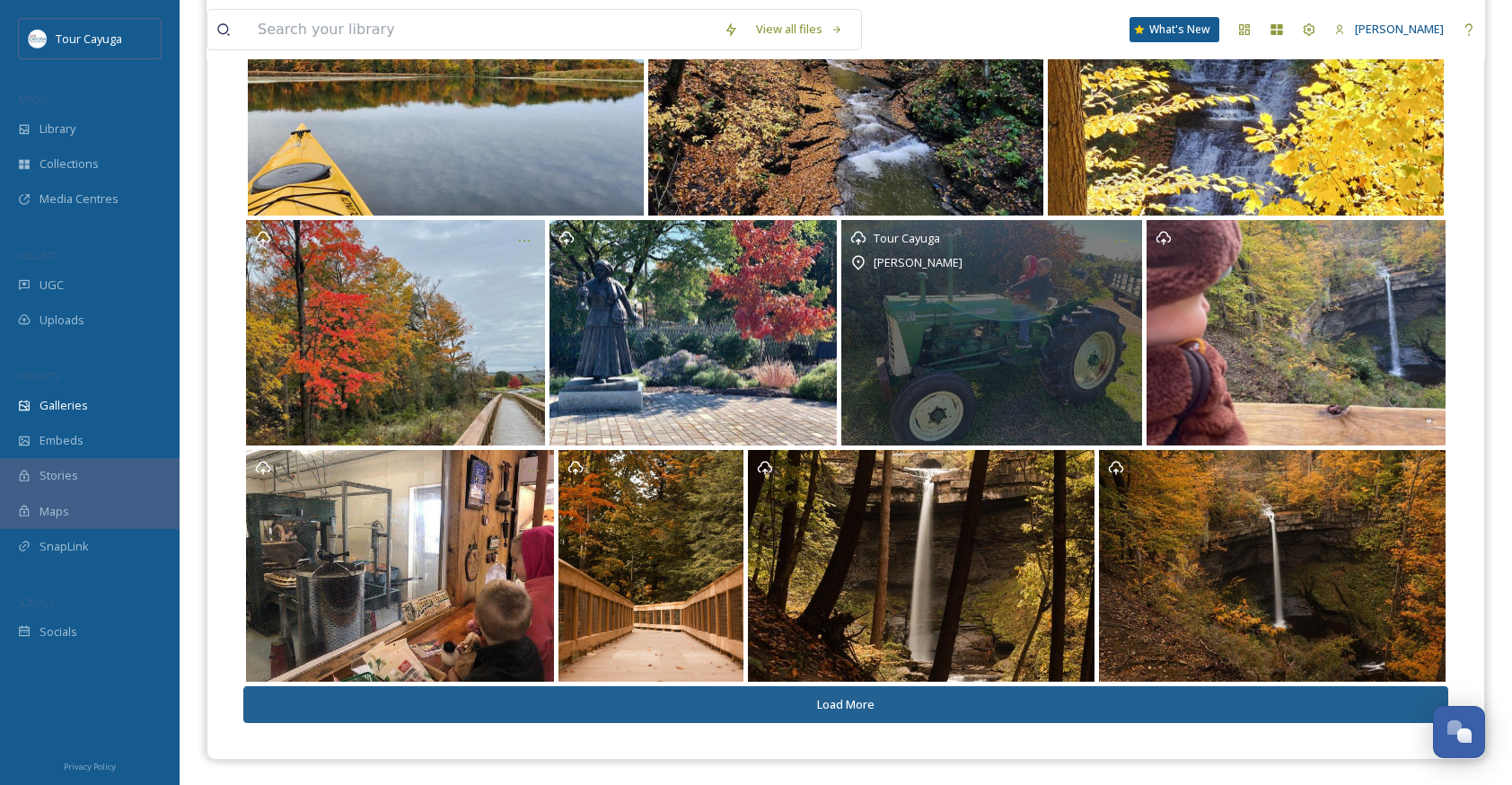
scroll to position [4588, 0]
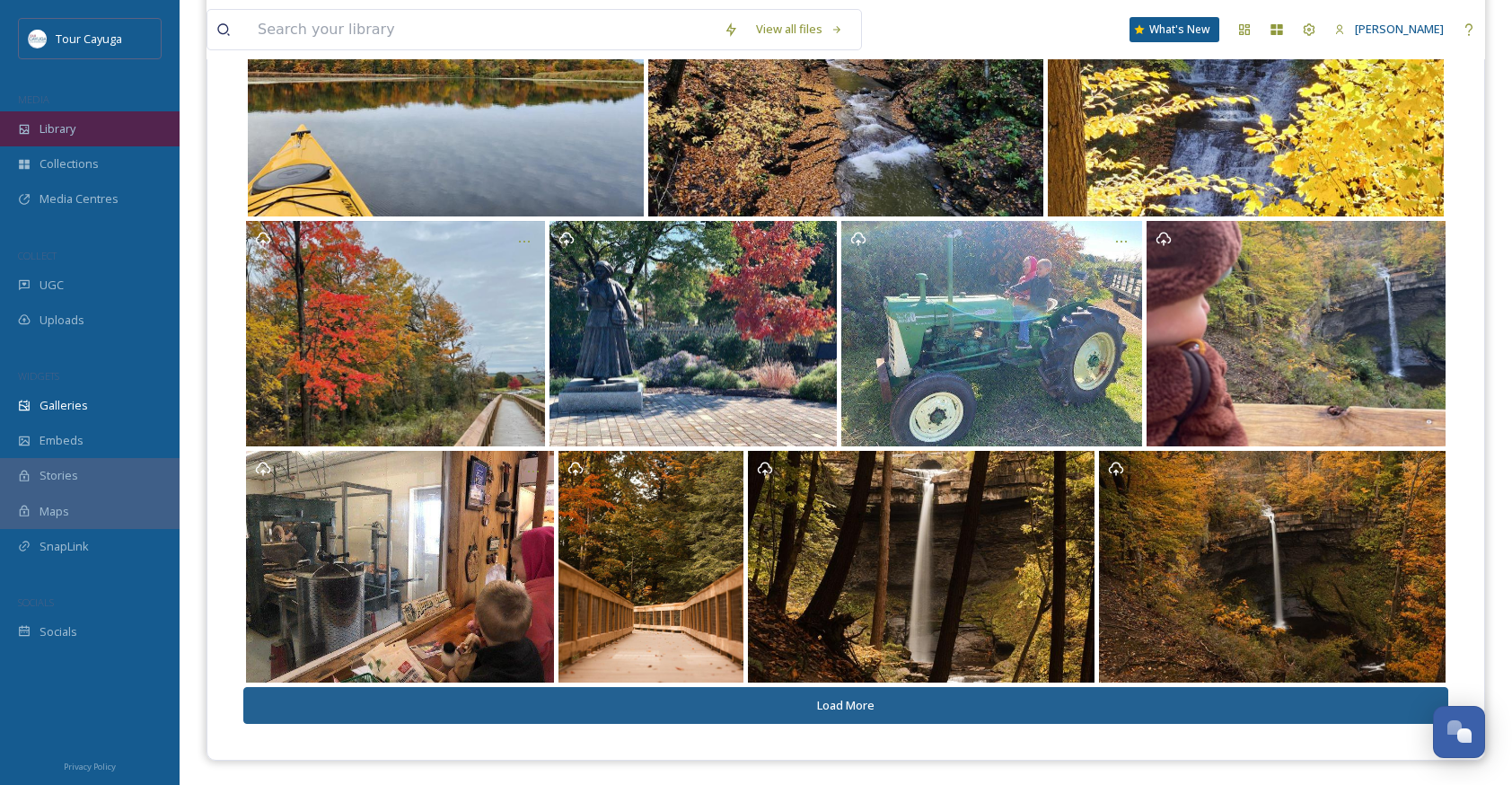
click at [66, 129] on span "Library" at bounding box center [57, 128] width 36 height 17
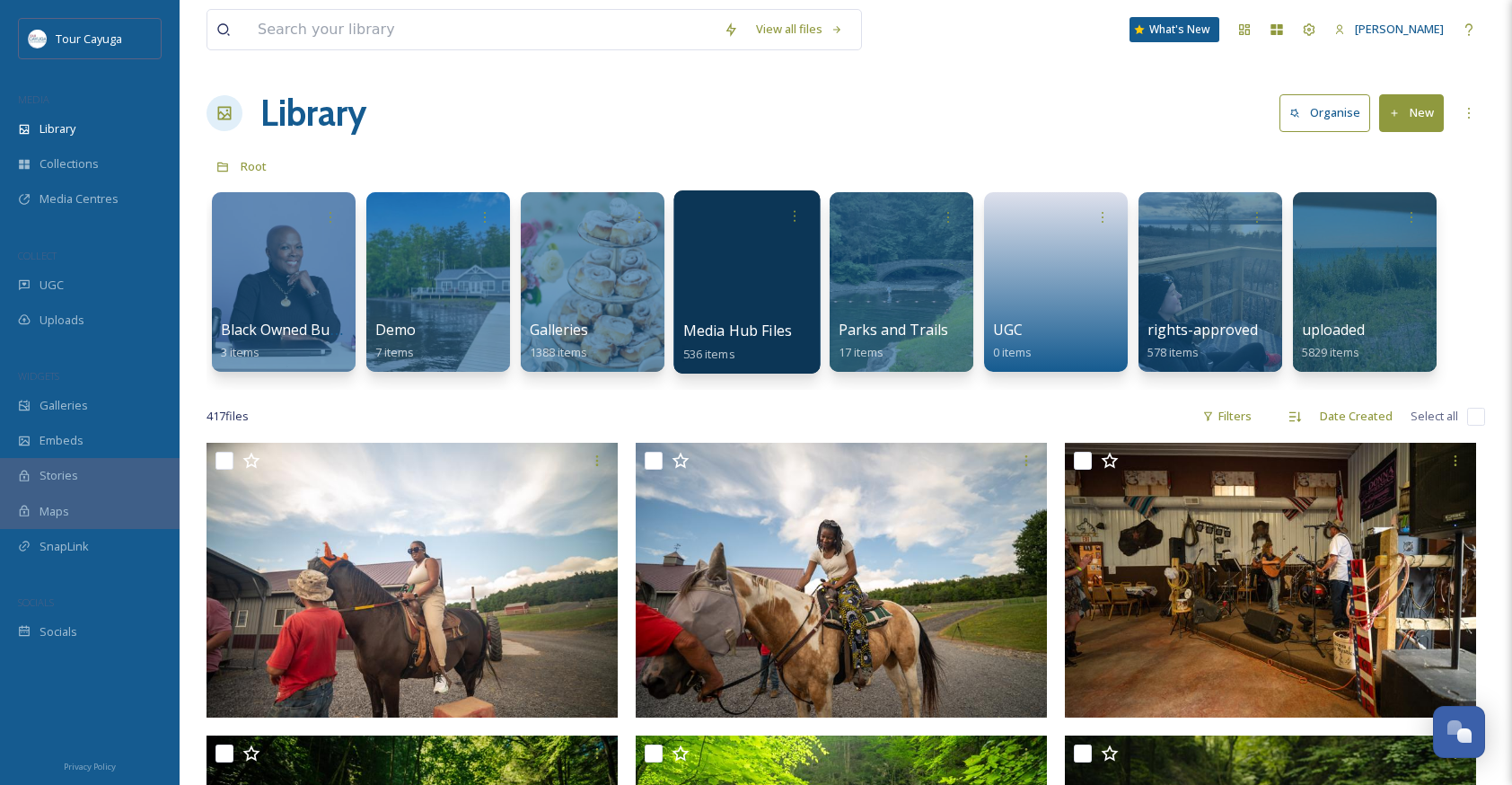
click at [738, 302] on div at bounding box center [747, 282] width 147 height 184
